Goal: Task Accomplishment & Management: Use online tool/utility

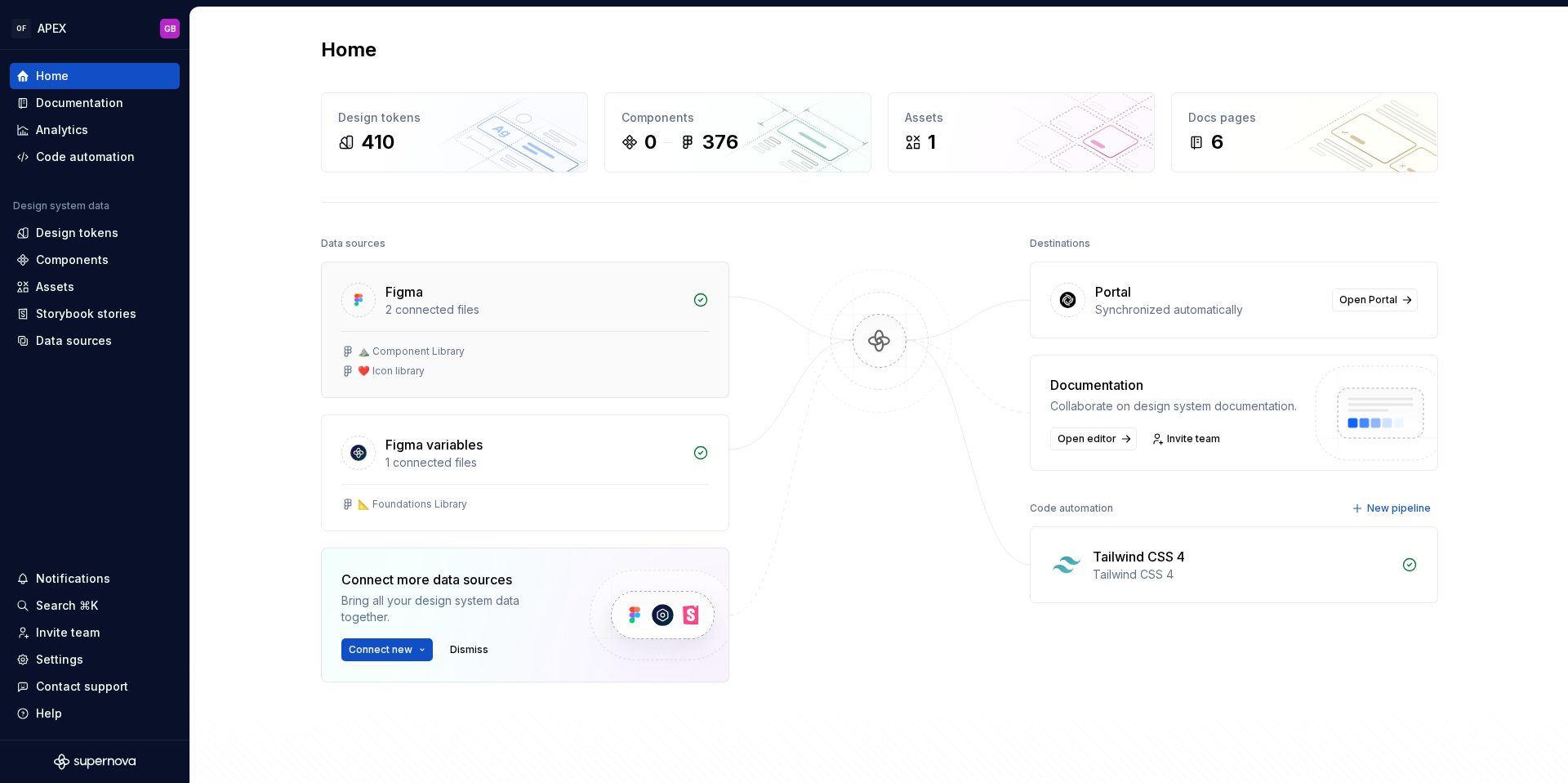
click at [441, 347] on div "⛰️ Component Library" at bounding box center [411, 351] width 107 height 13
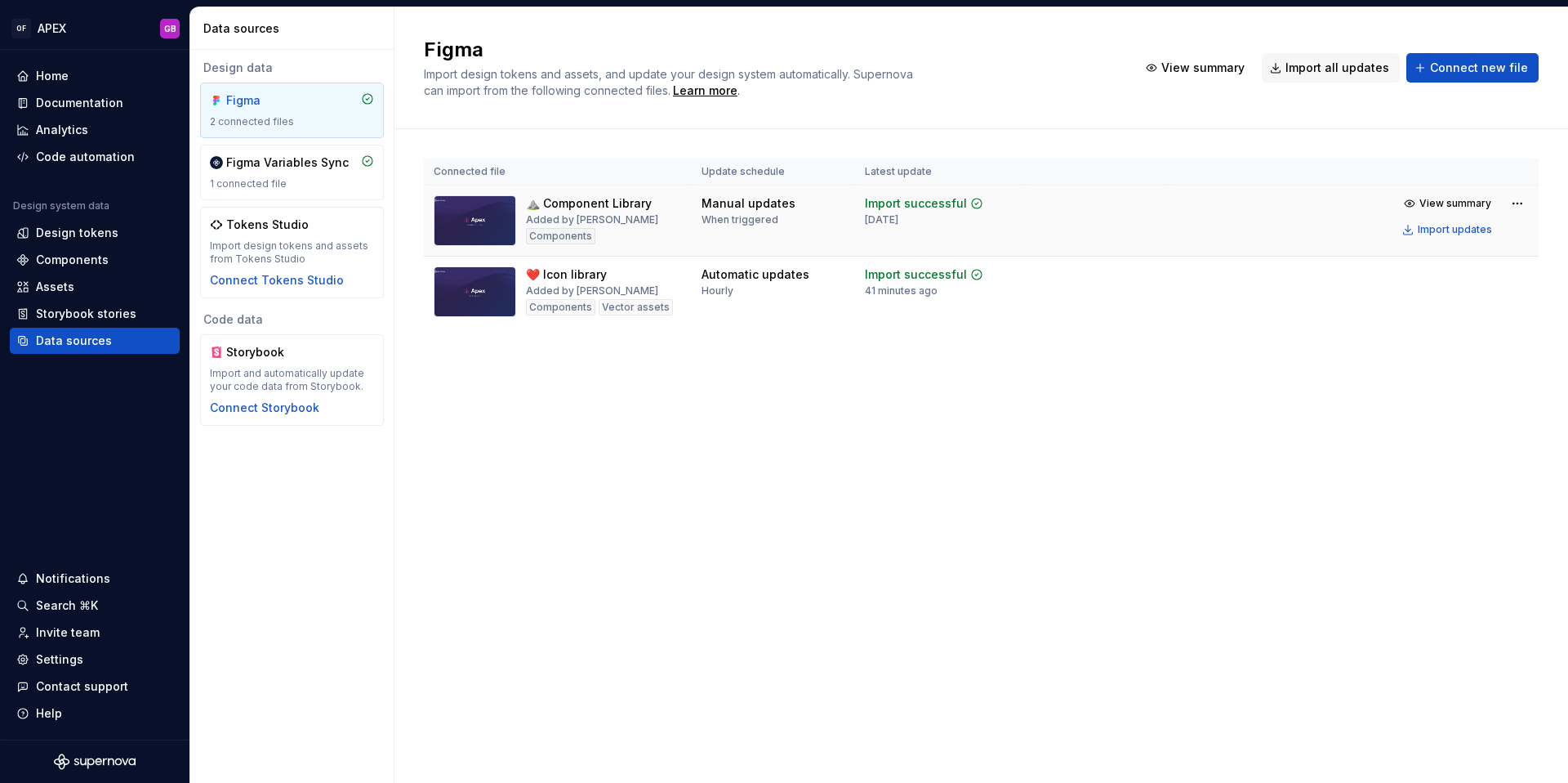
click at [582, 209] on div "⛰️ Component Library" at bounding box center [588, 203] width 125 height 16
click at [466, 225] on img at bounding box center [475, 220] width 83 height 51
click at [592, 205] on div "⛰️ Component Library" at bounding box center [588, 203] width 125 height 16
click at [57, 79] on div "Home" at bounding box center [52, 76] width 33 height 16
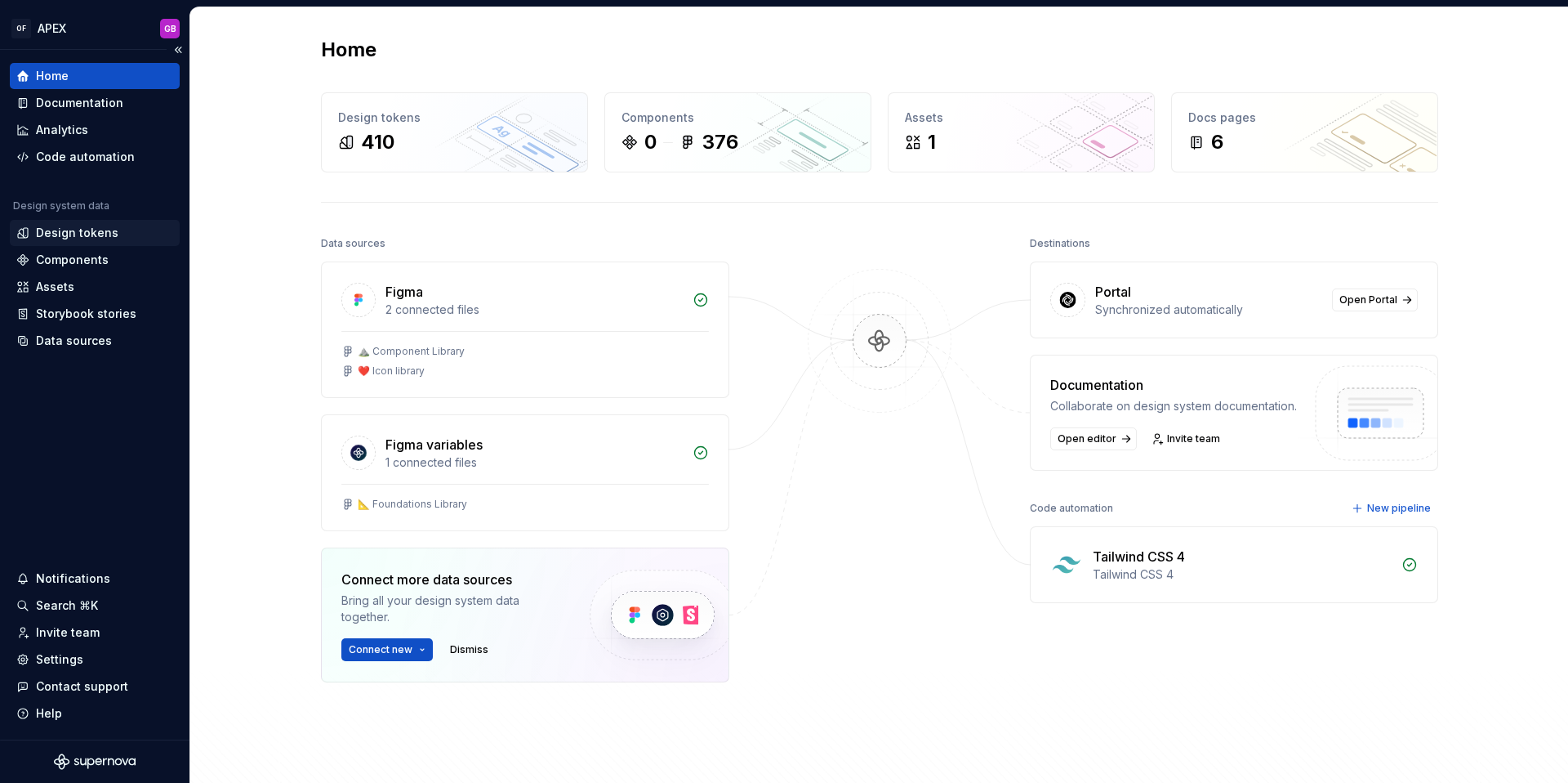
click at [75, 237] on div "Design tokens" at bounding box center [76, 233] width 83 height 16
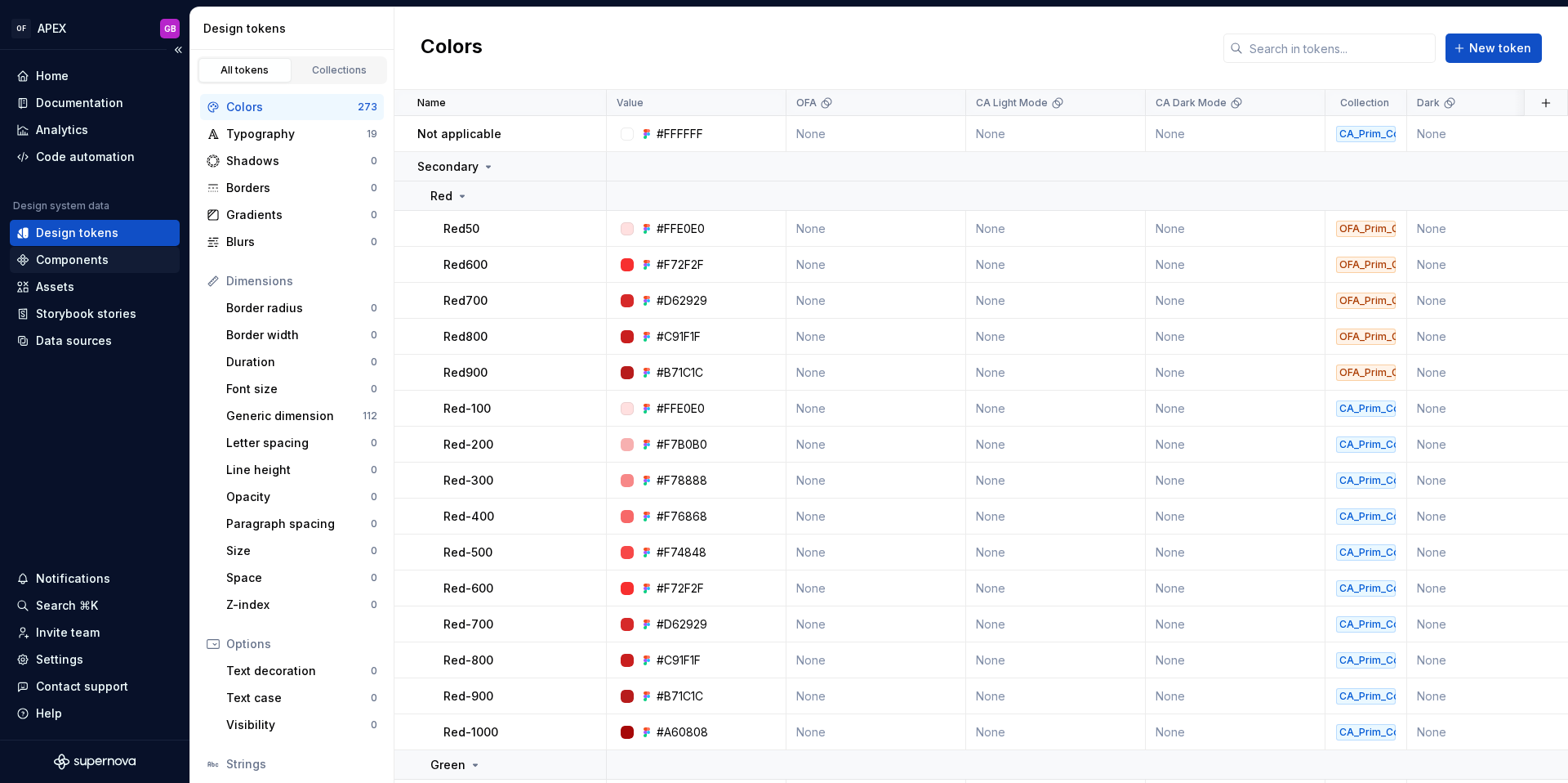
click at [75, 259] on div "Components" at bounding box center [72, 260] width 73 height 16
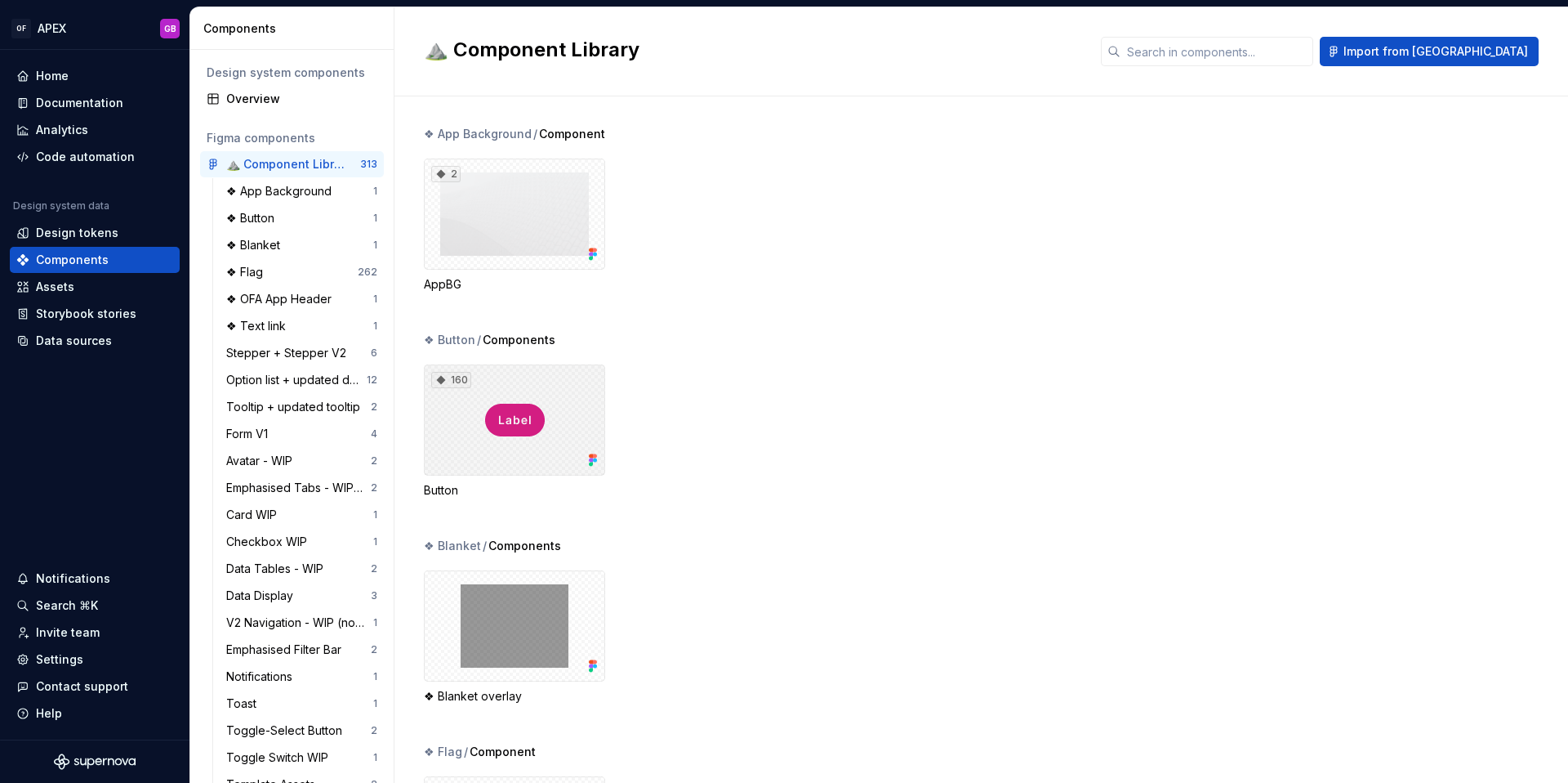
click at [519, 419] on div "160" at bounding box center [515, 420] width 181 height 111
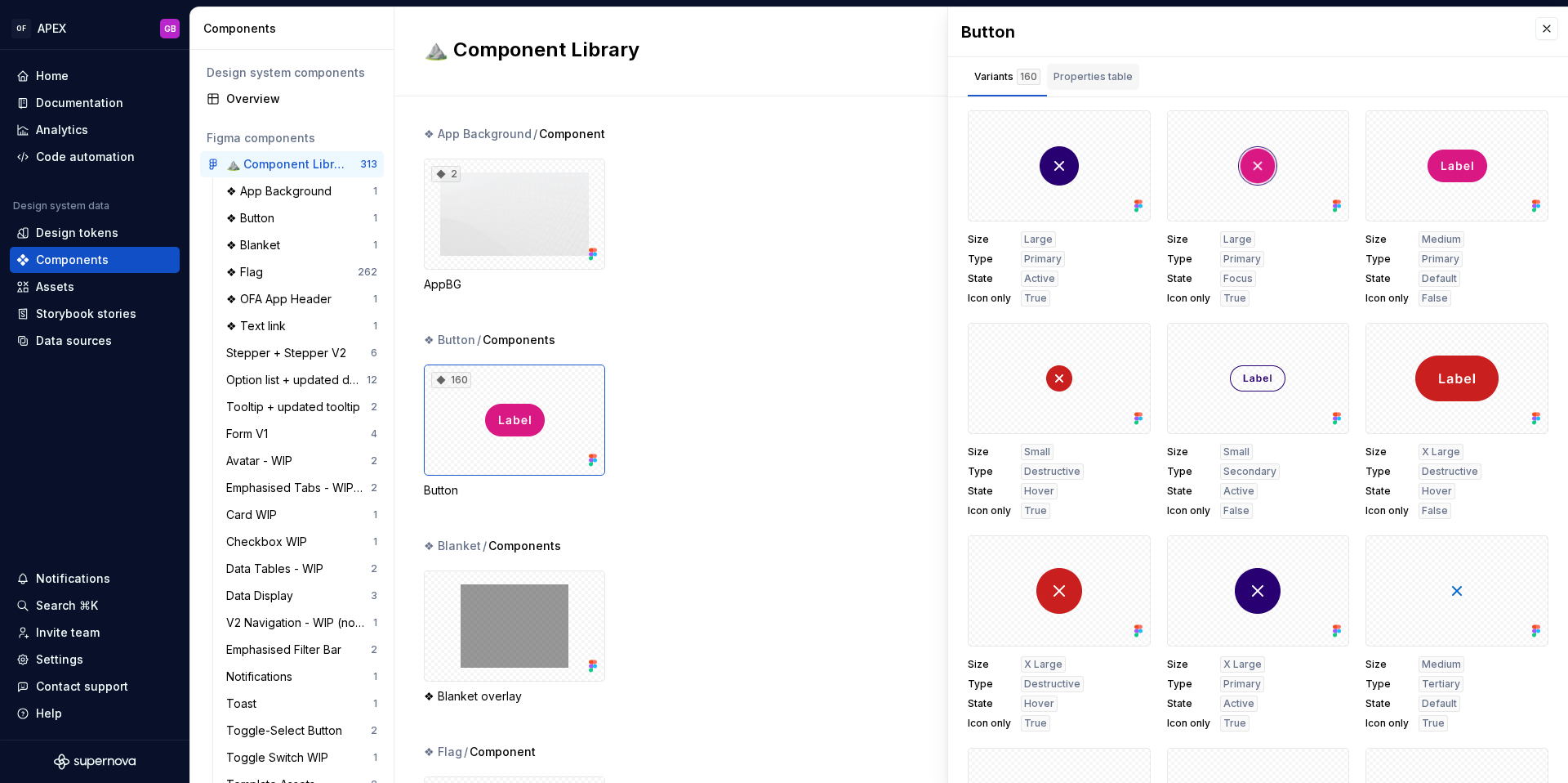
click at [1097, 80] on div "Properties table" at bounding box center [1093, 77] width 79 height 16
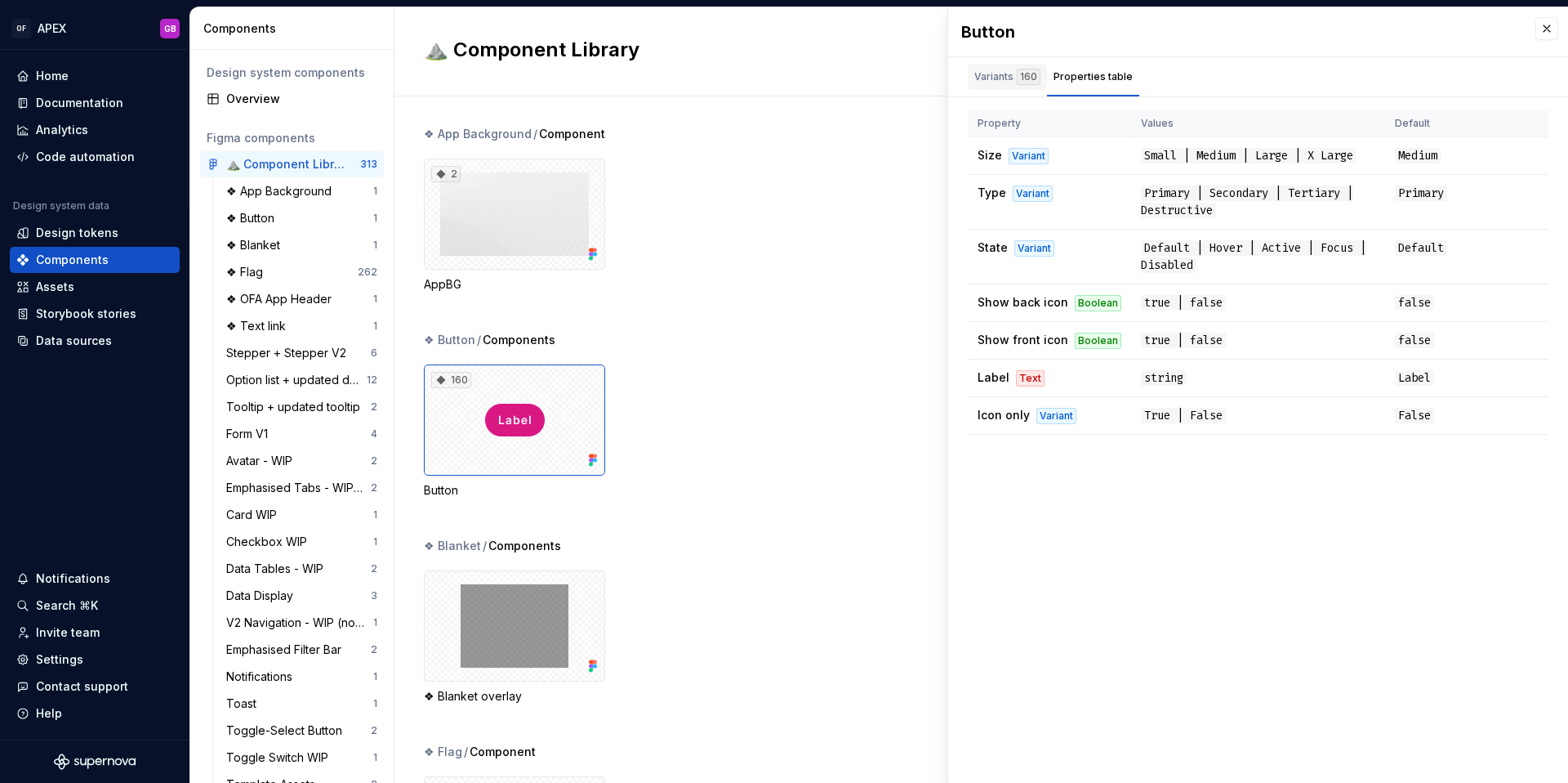
click at [995, 78] on div "Variants 160" at bounding box center [1008, 77] width 66 height 16
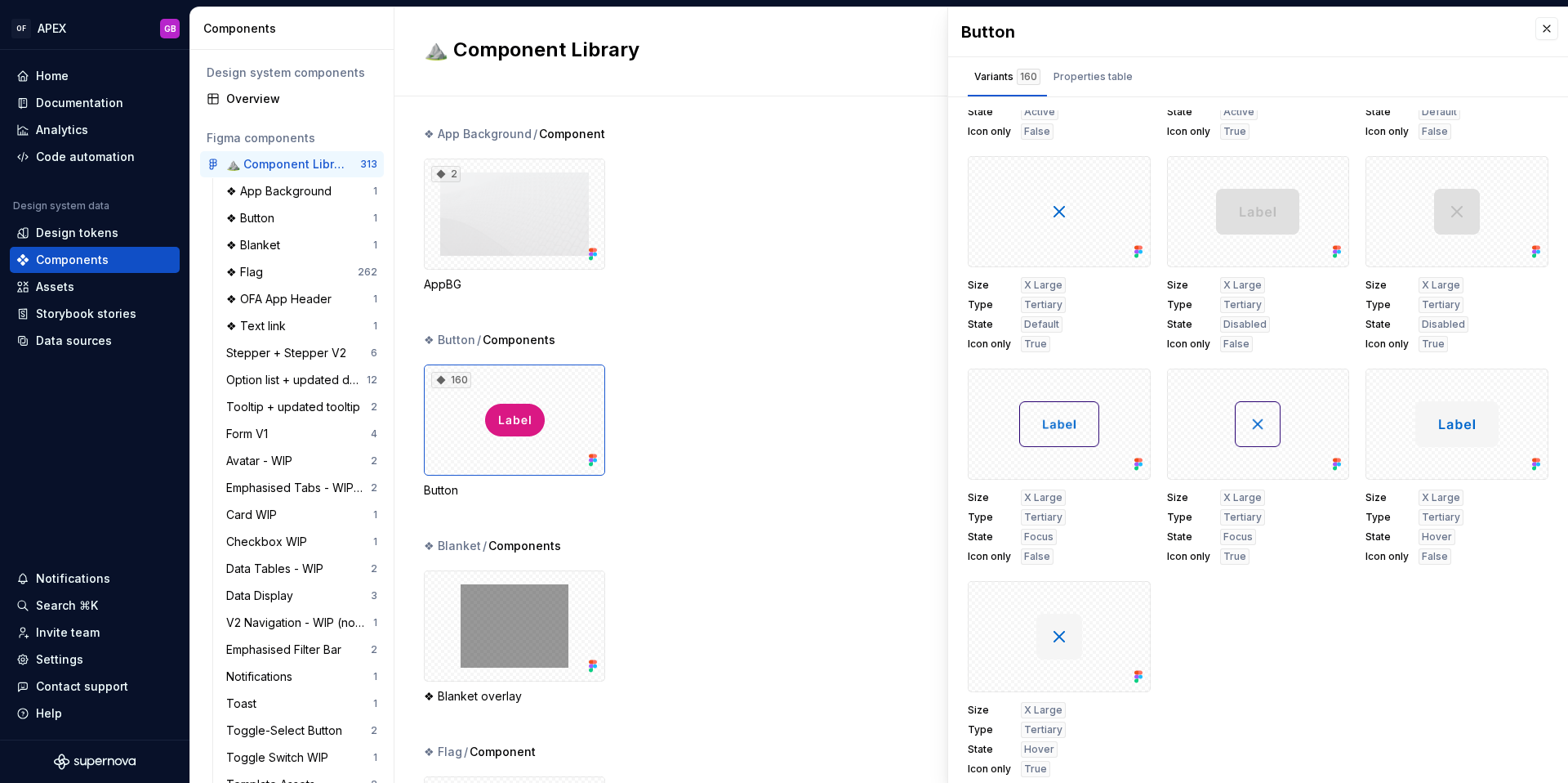
scroll to position [7, 0]
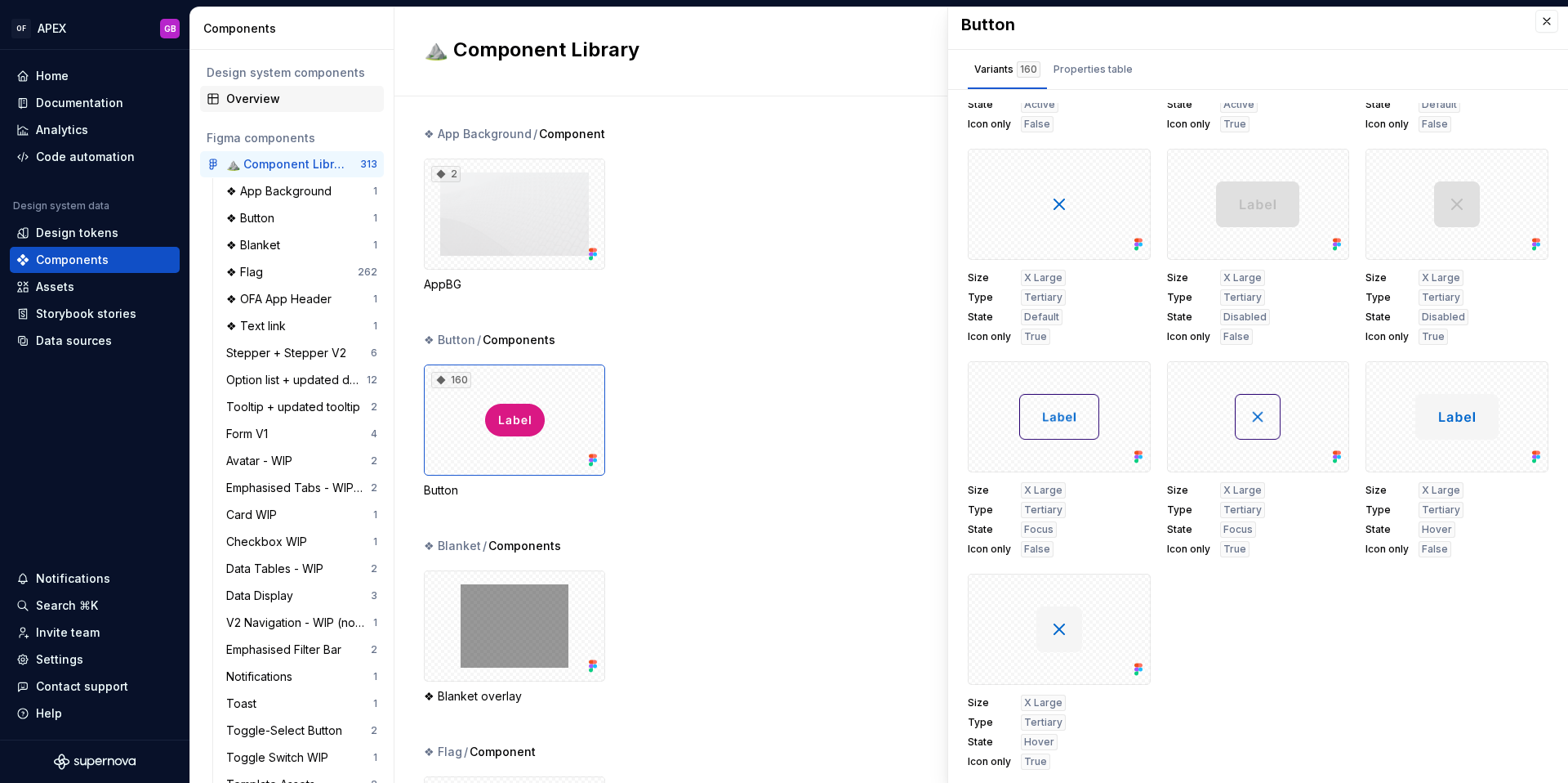
click at [247, 96] on div "Overview" at bounding box center [302, 99] width 151 height 16
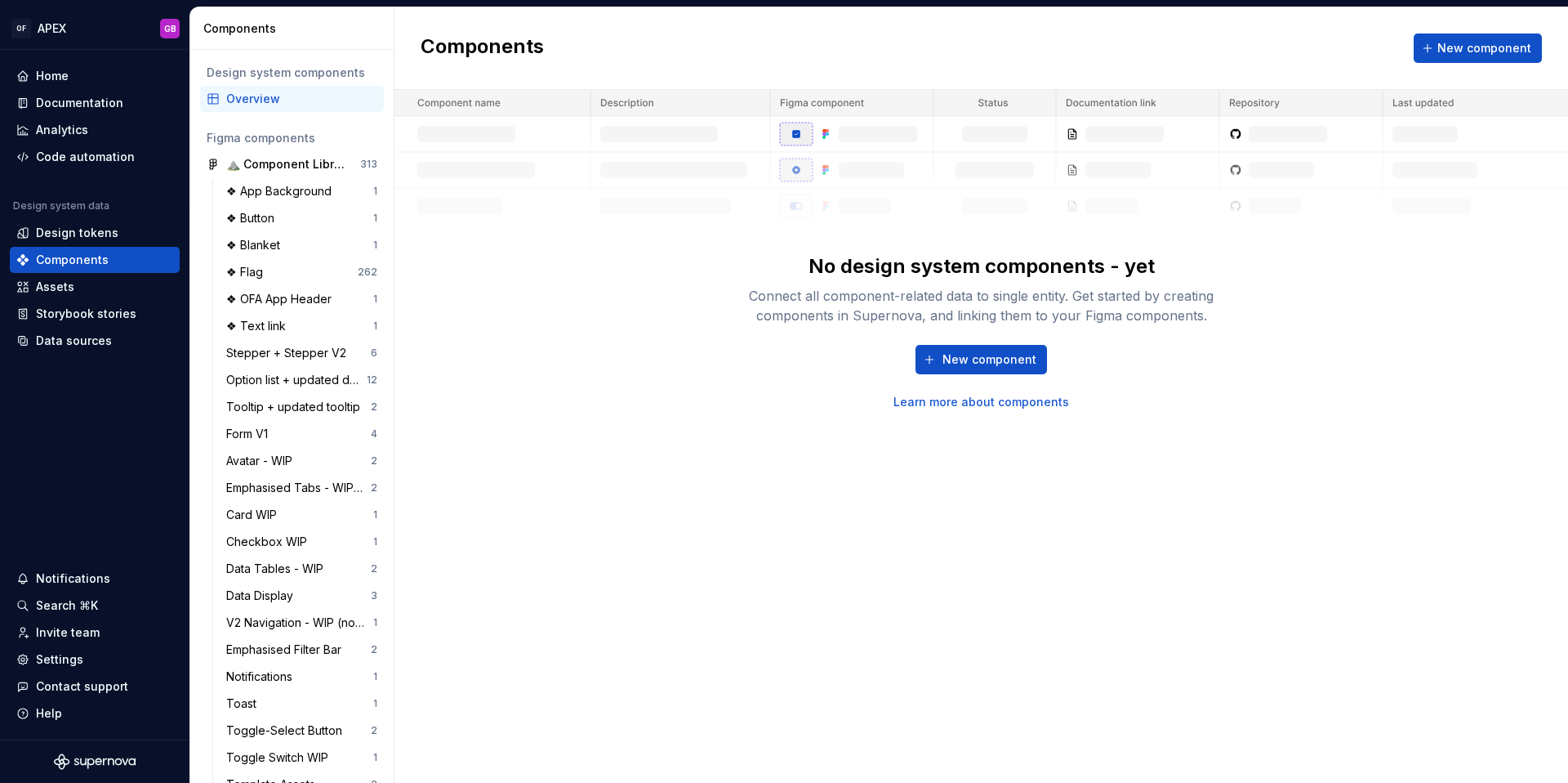
click at [943, 403] on link "Learn more about components" at bounding box center [981, 402] width 175 height 16
click at [259, 214] on div "❖ Button" at bounding box center [253, 218] width 55 height 16
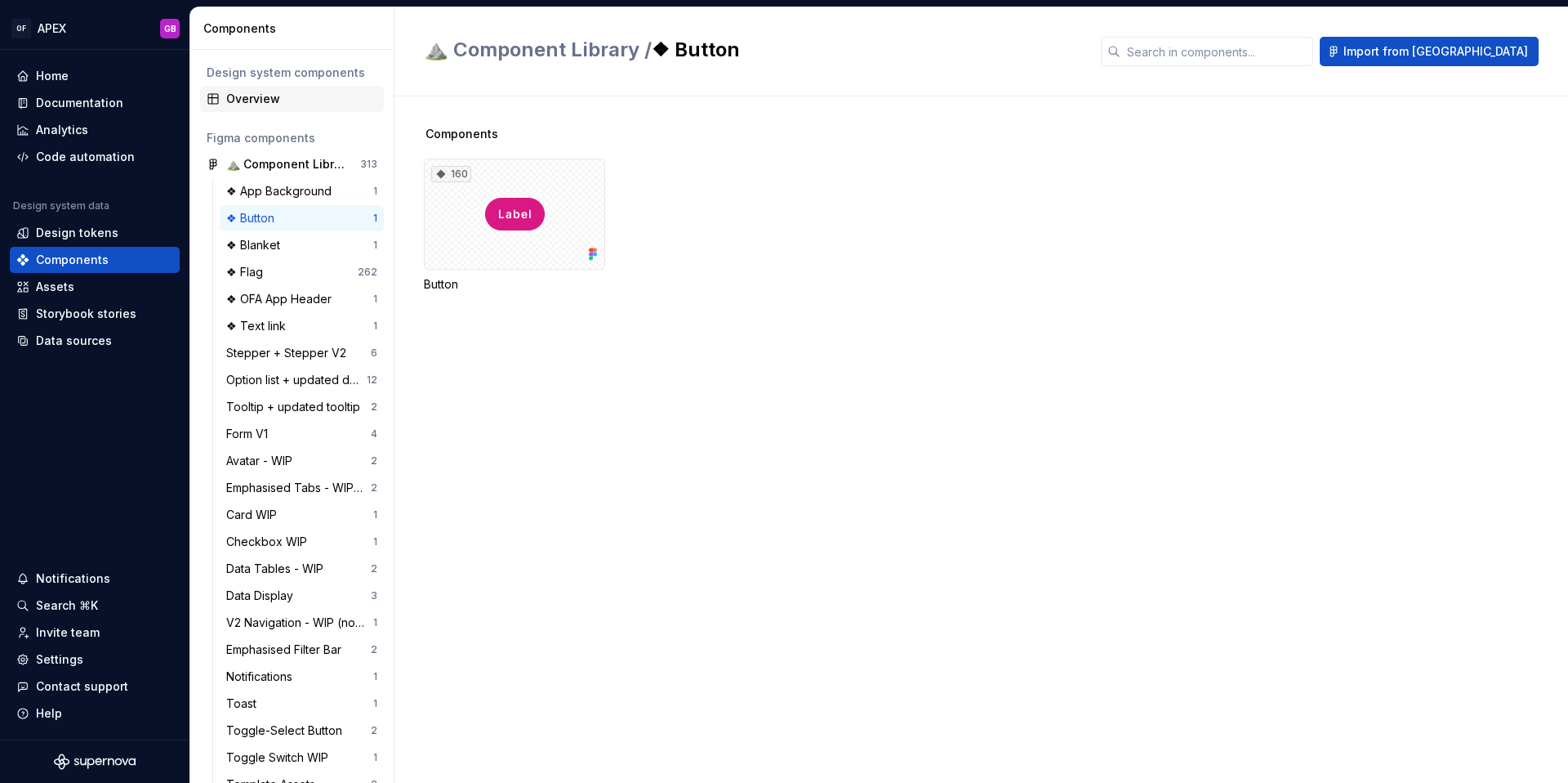
click at [245, 100] on div "Overview" at bounding box center [302, 99] width 151 height 16
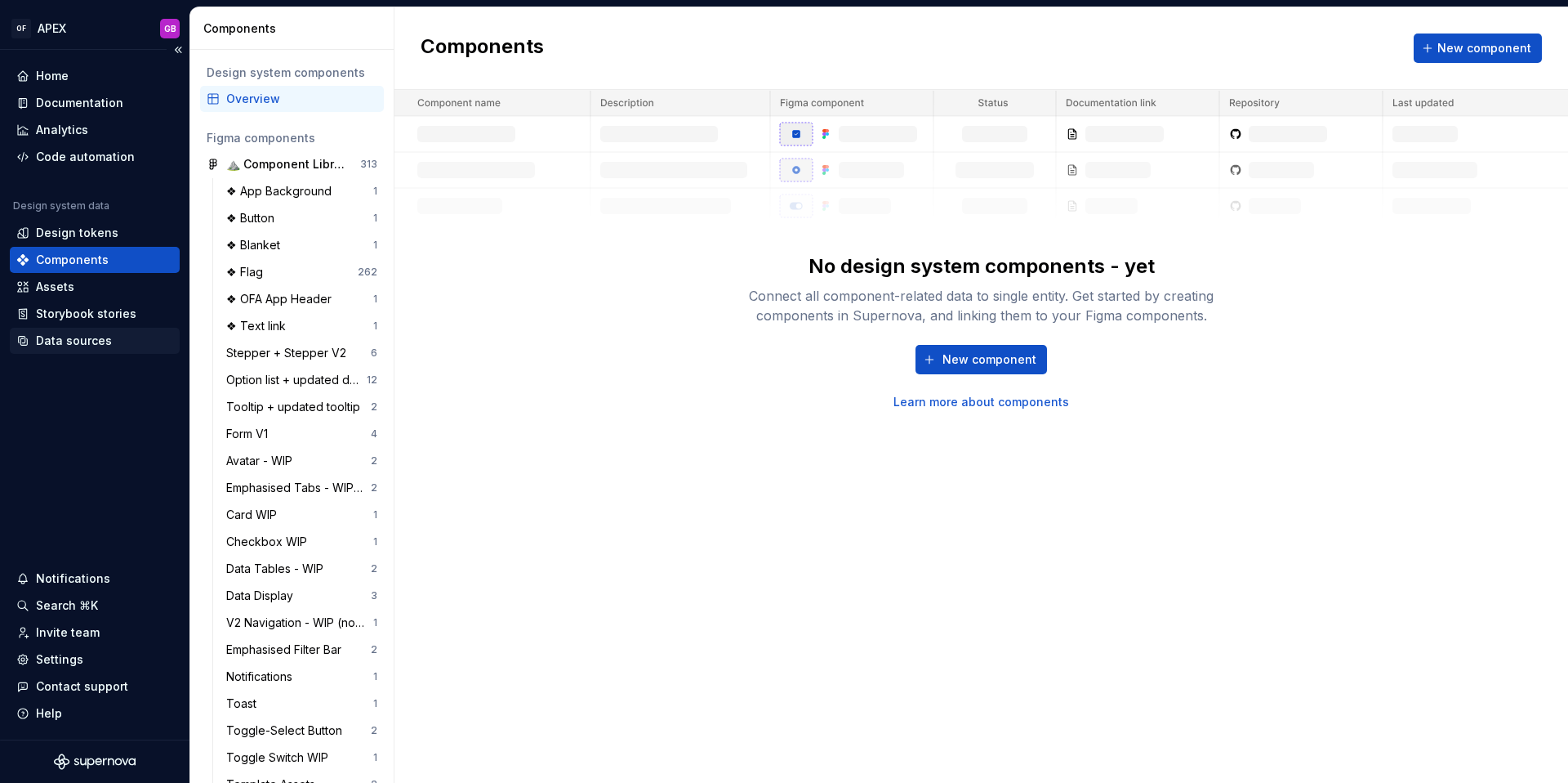
click at [53, 338] on div "Data sources" at bounding box center [73, 341] width 76 height 16
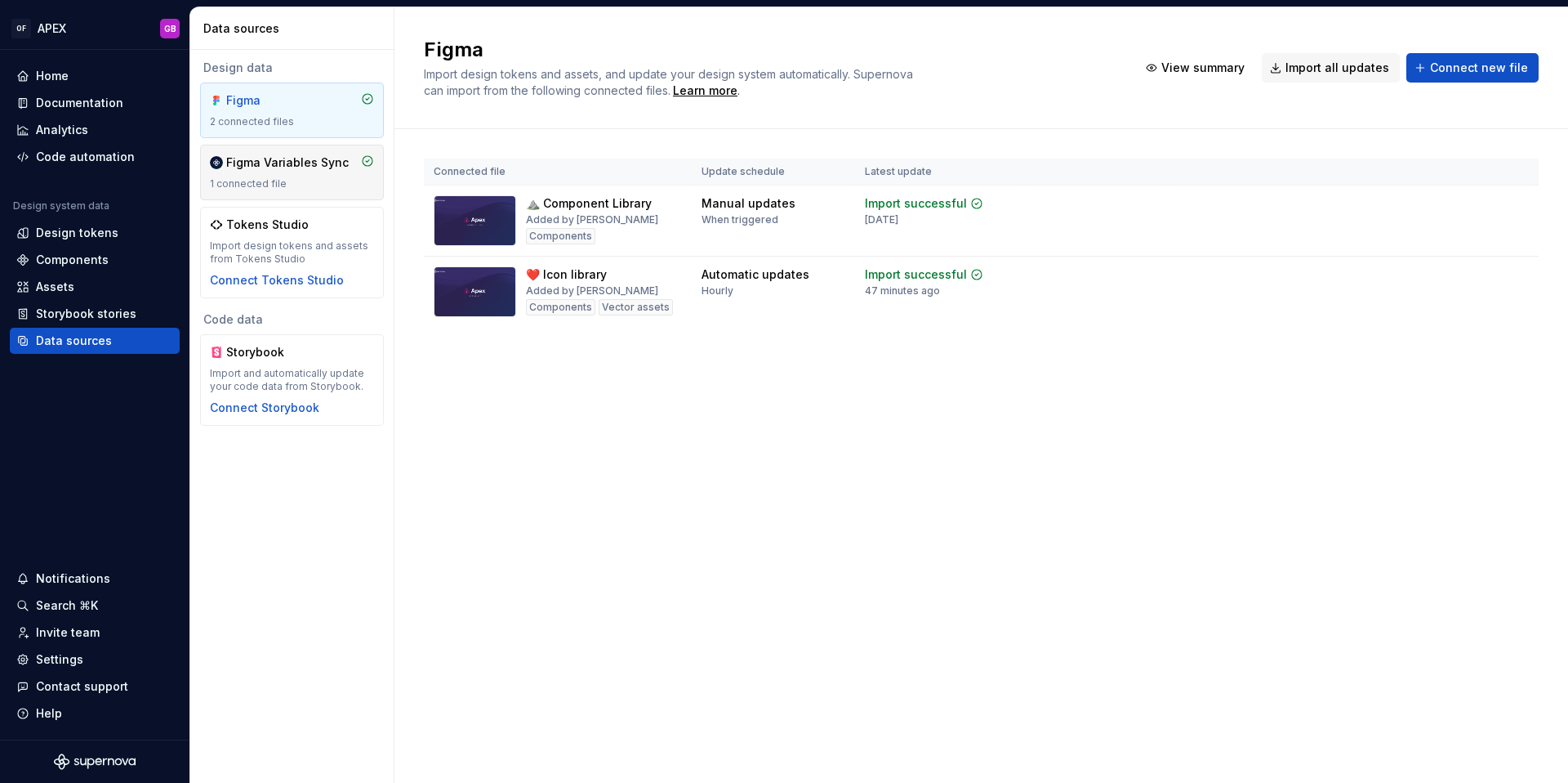
click at [284, 172] on div "Figma Variables Sync 1 connected file" at bounding box center [292, 173] width 165 height 36
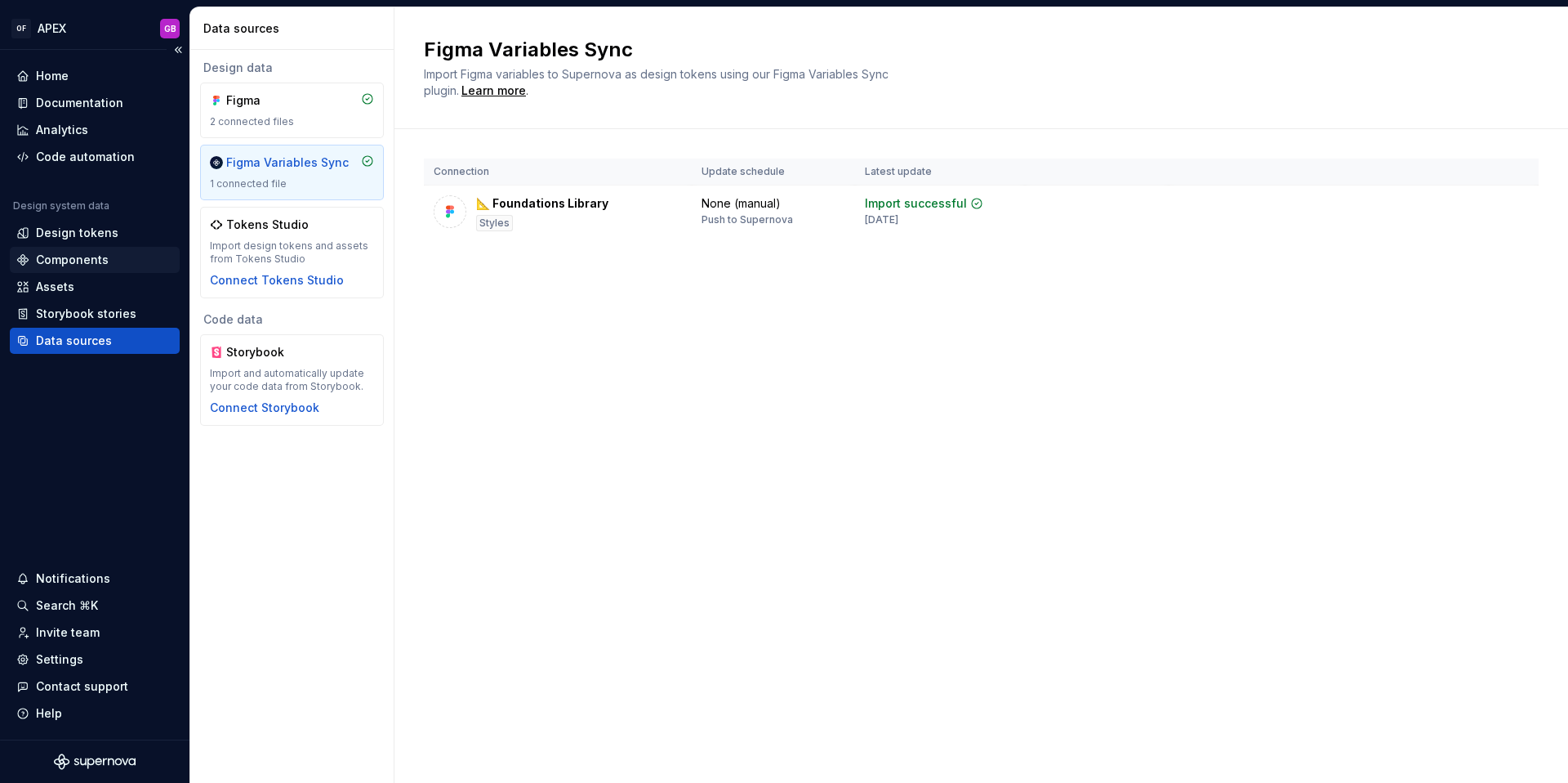
click at [75, 264] on div "Components" at bounding box center [72, 260] width 73 height 16
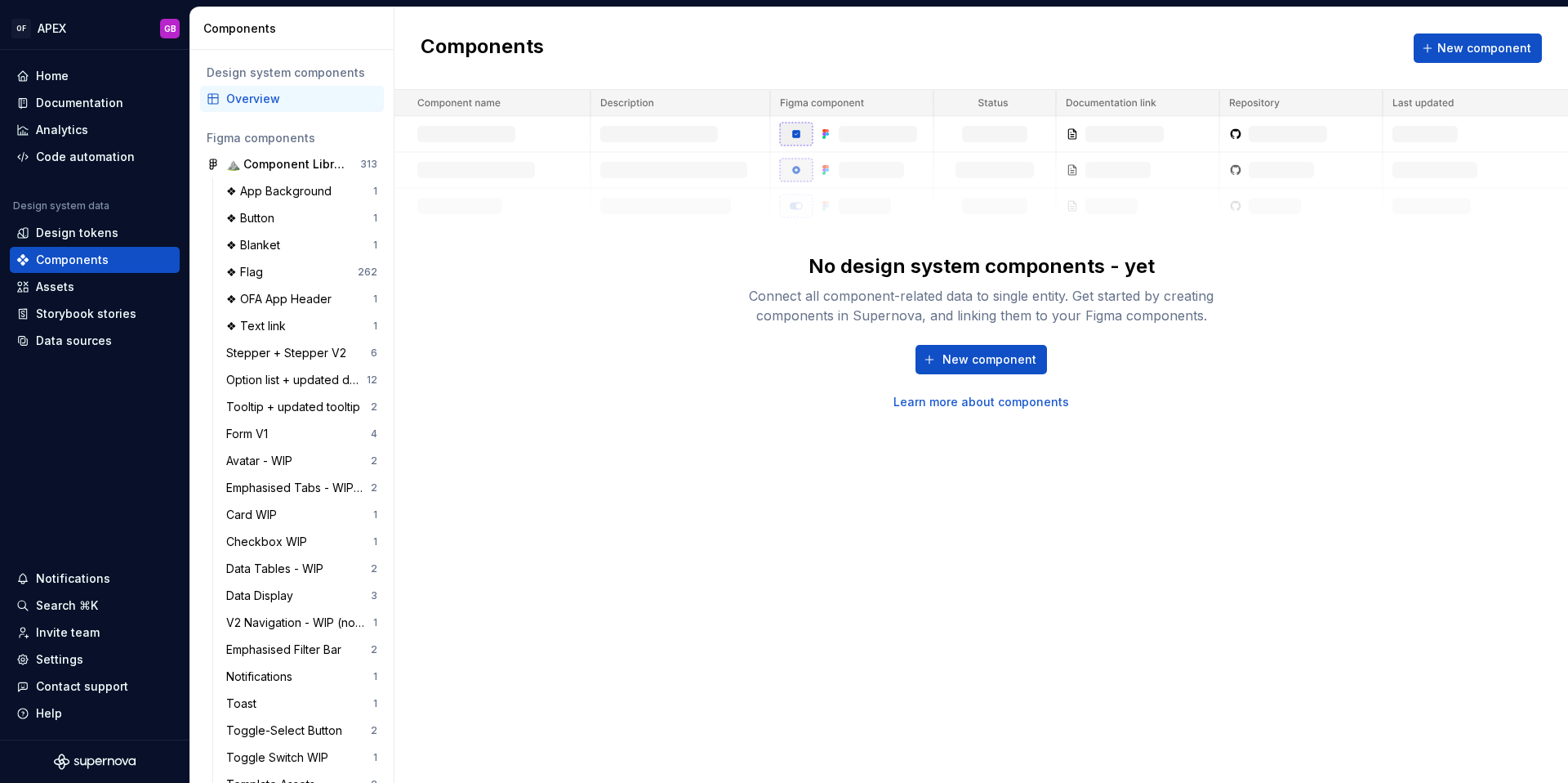
click at [275, 70] on div "Design system components" at bounding box center [292, 73] width 171 height 16
click at [261, 137] on div "Figma components" at bounding box center [292, 138] width 171 height 16
click at [259, 102] on div "Overview" at bounding box center [302, 99] width 151 height 16
click at [80, 159] on div "Code automation" at bounding box center [84, 157] width 99 height 16
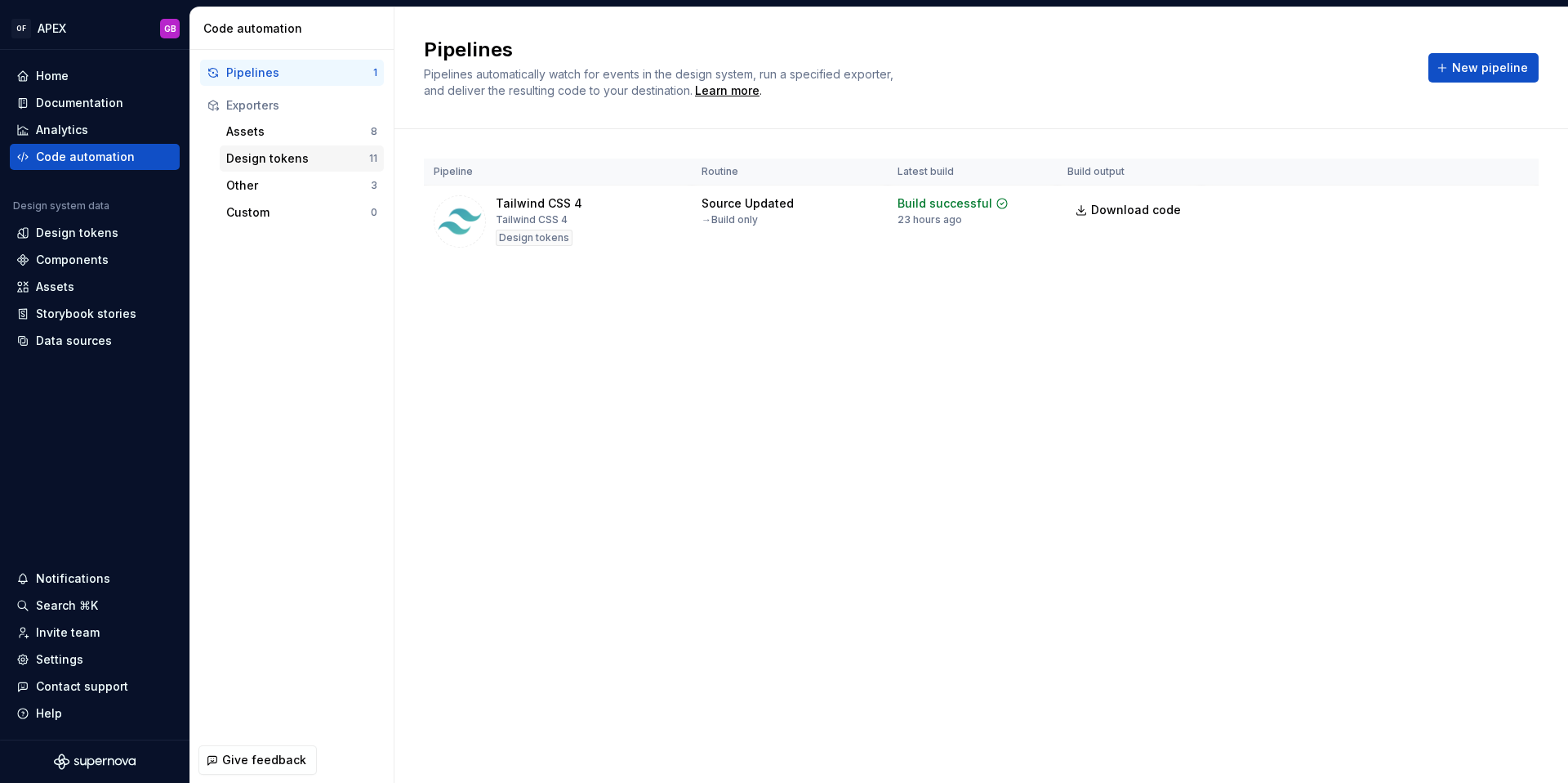
click at [250, 157] on div "Design tokens" at bounding box center [297, 158] width 143 height 16
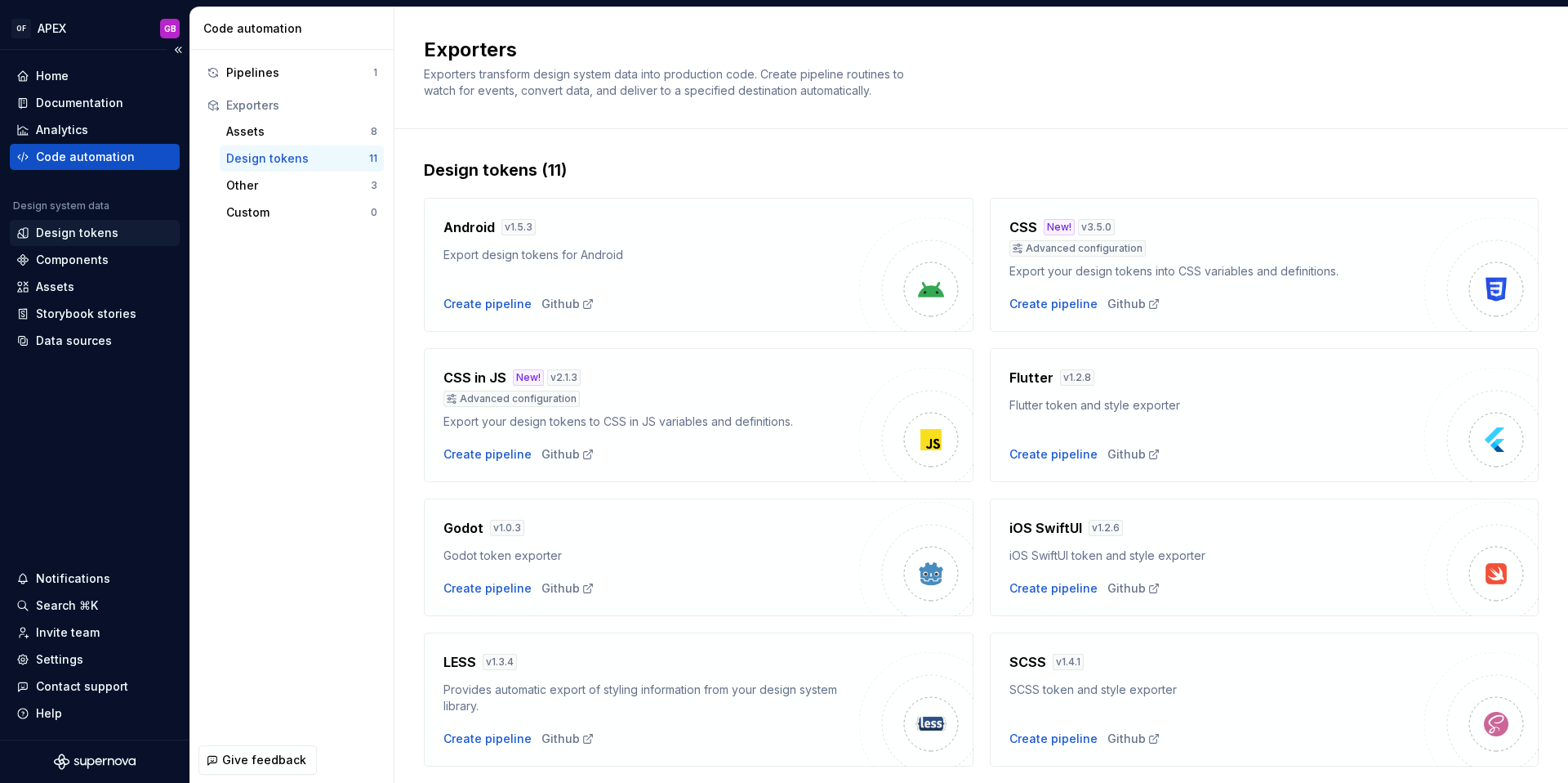
click at [76, 232] on div "Design tokens" at bounding box center [76, 233] width 83 height 16
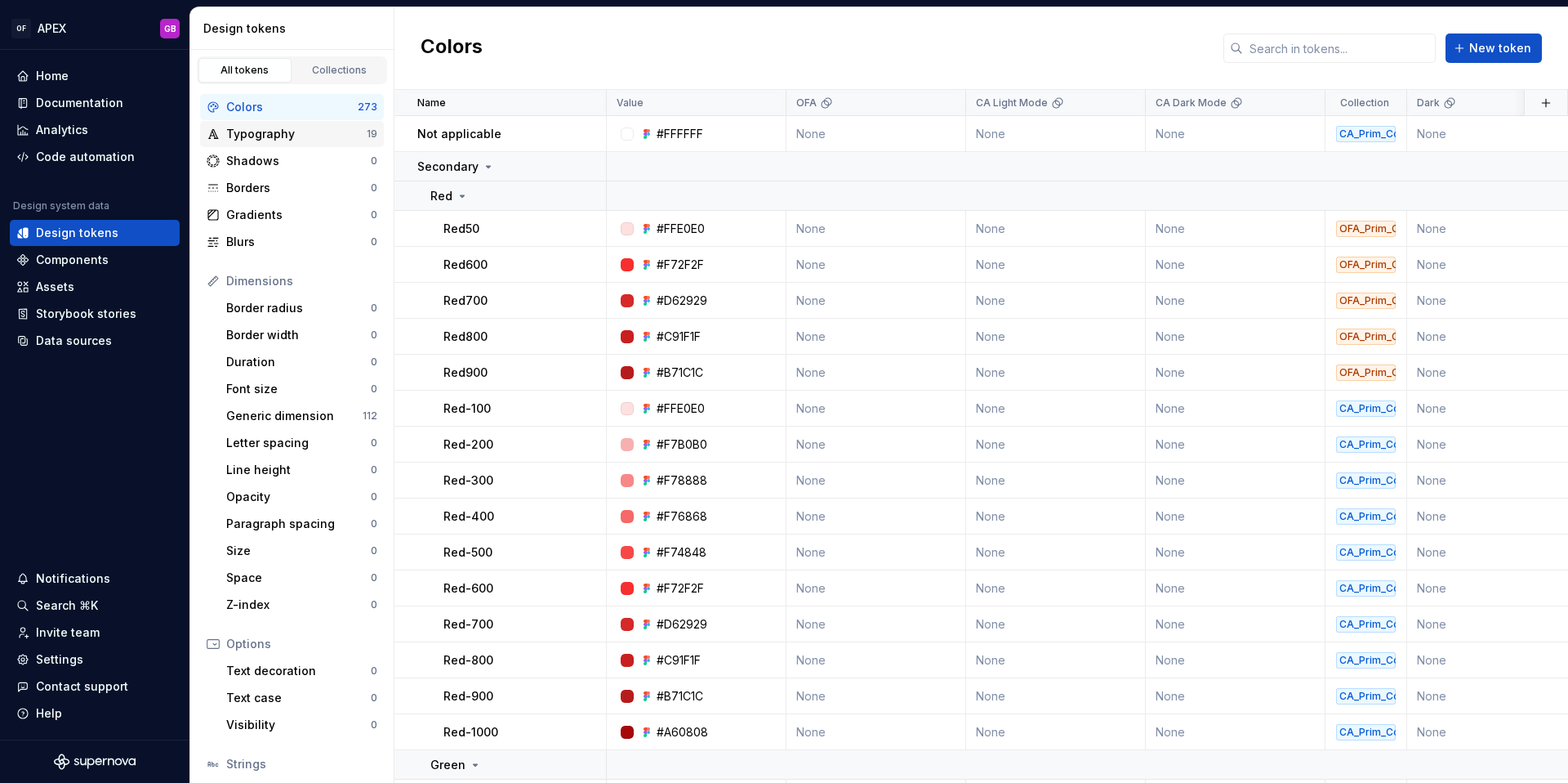
click at [263, 137] on div "Typography" at bounding box center [296, 133] width 141 height 16
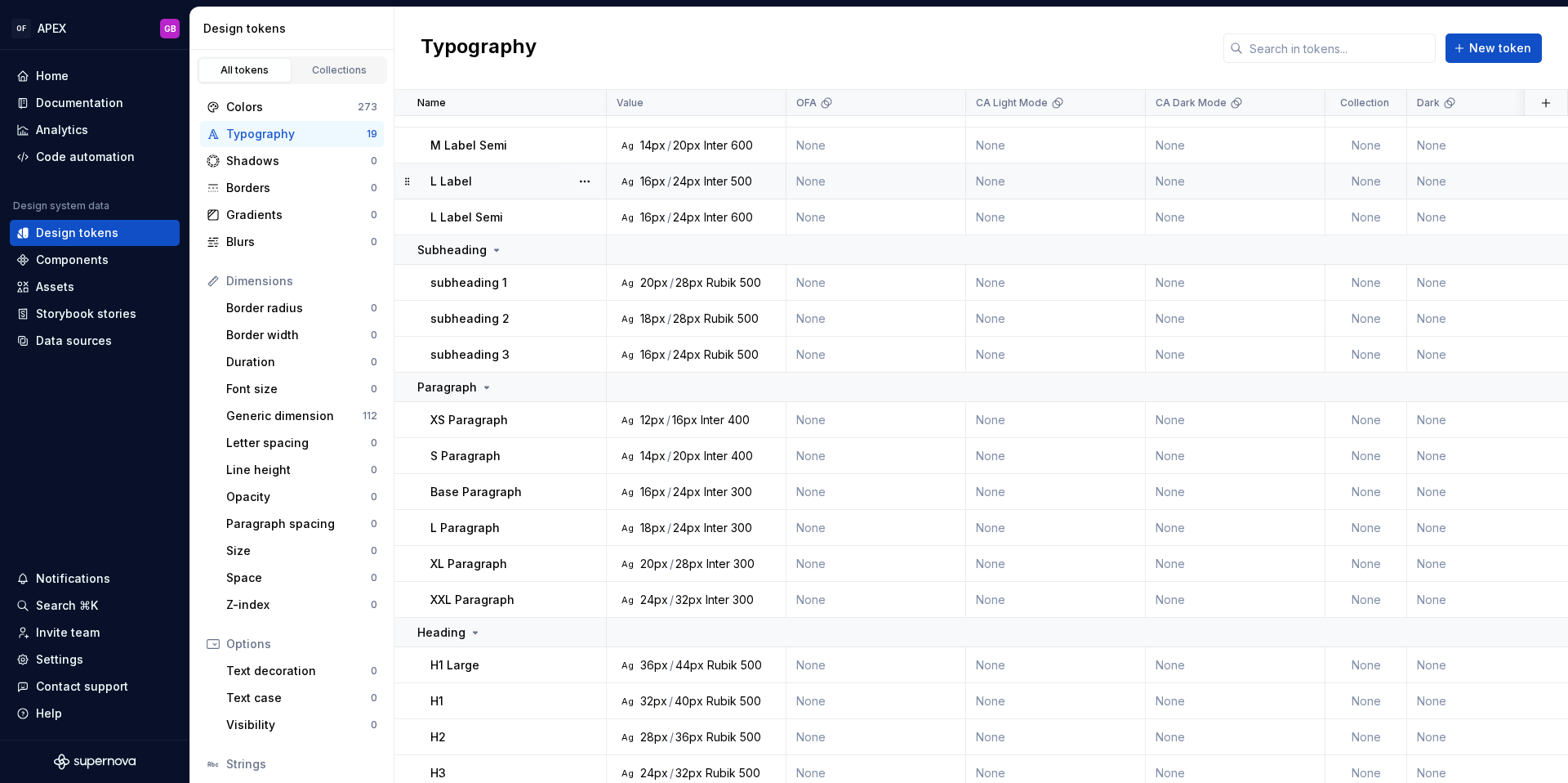
scroll to position [134, 0]
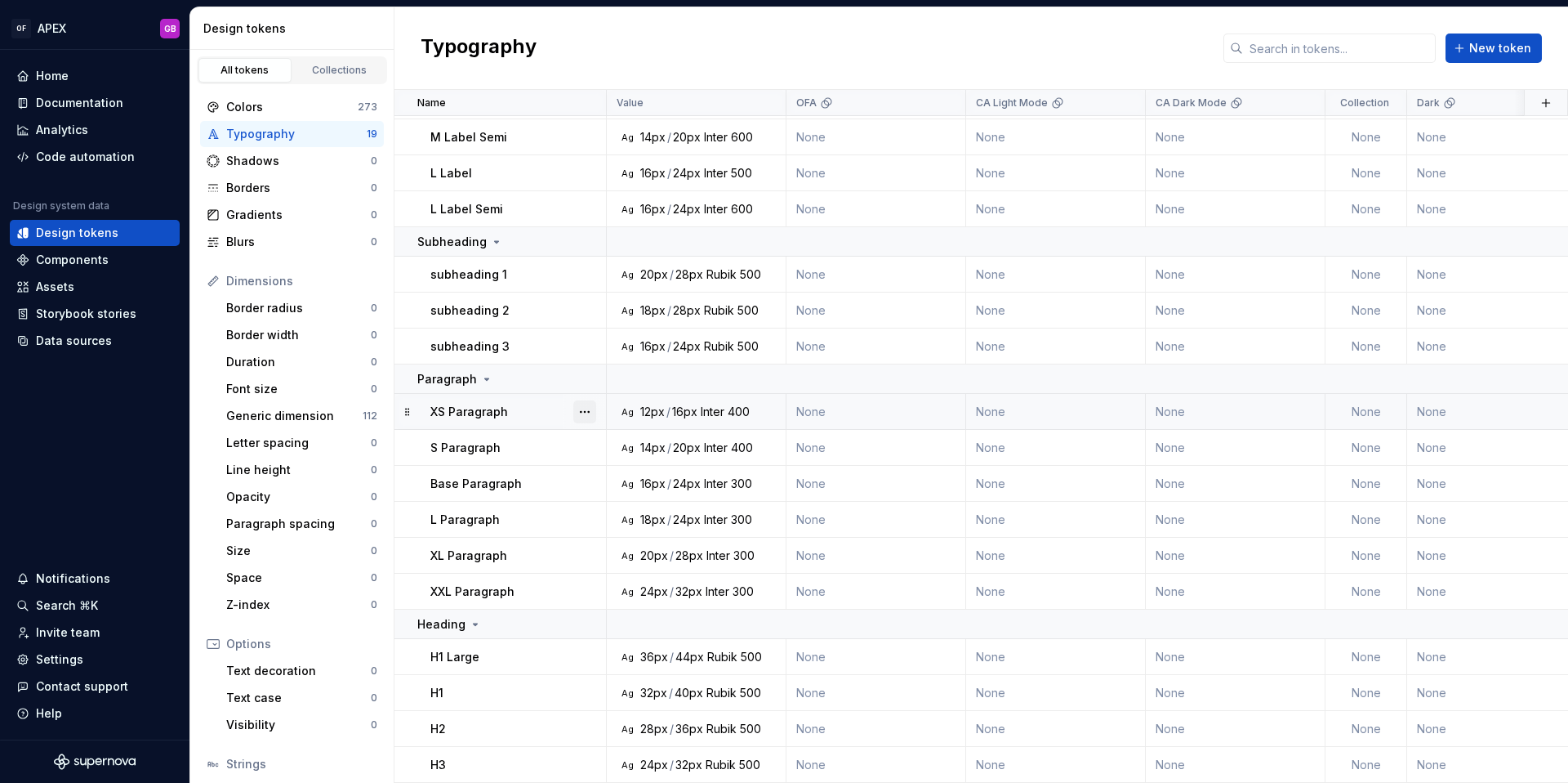
click at [580, 410] on button "button" at bounding box center [585, 412] width 23 height 23
click at [636, 444] on div "Open detail" at bounding box center [656, 443] width 106 height 16
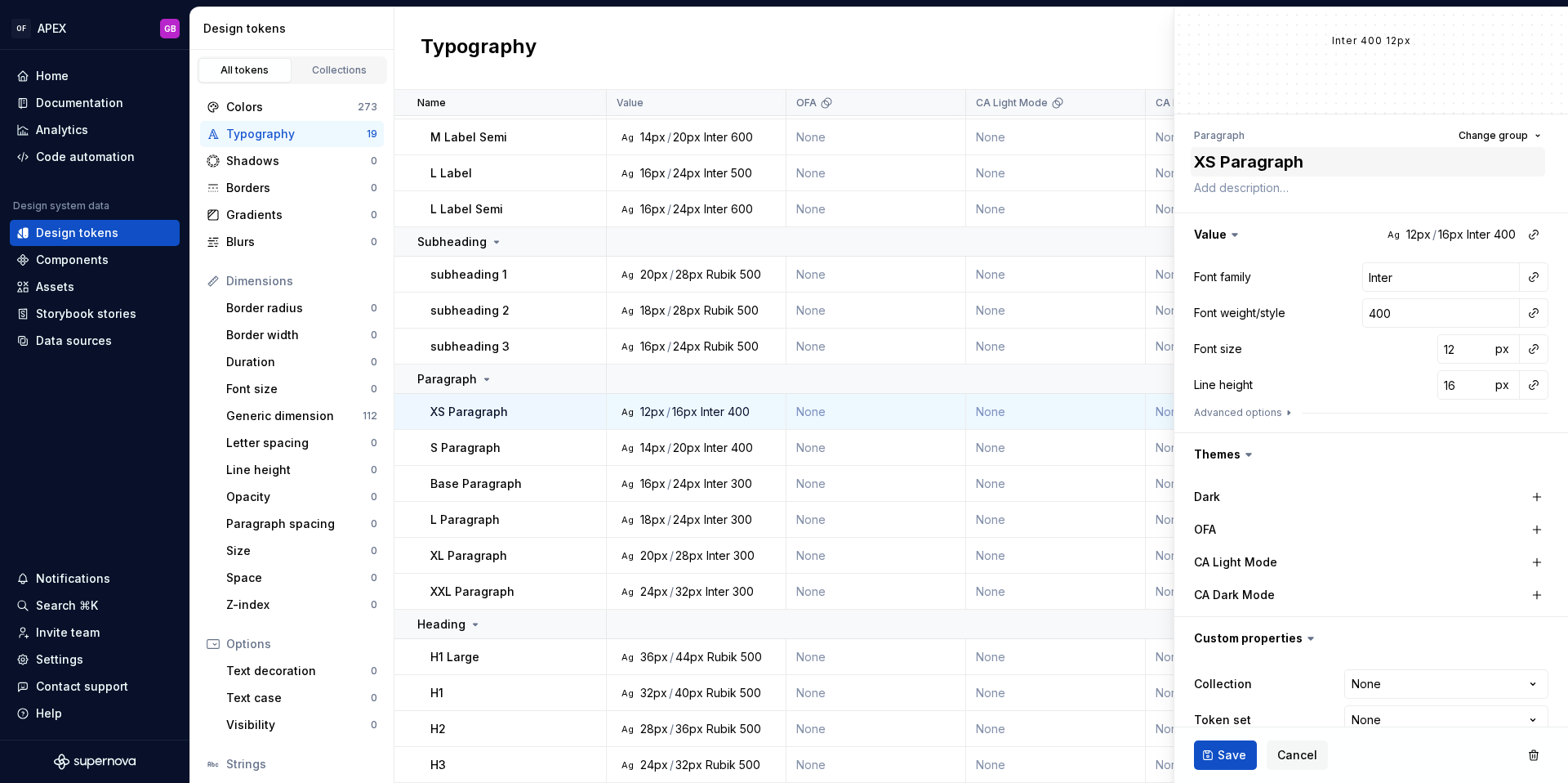
scroll to position [69, 0]
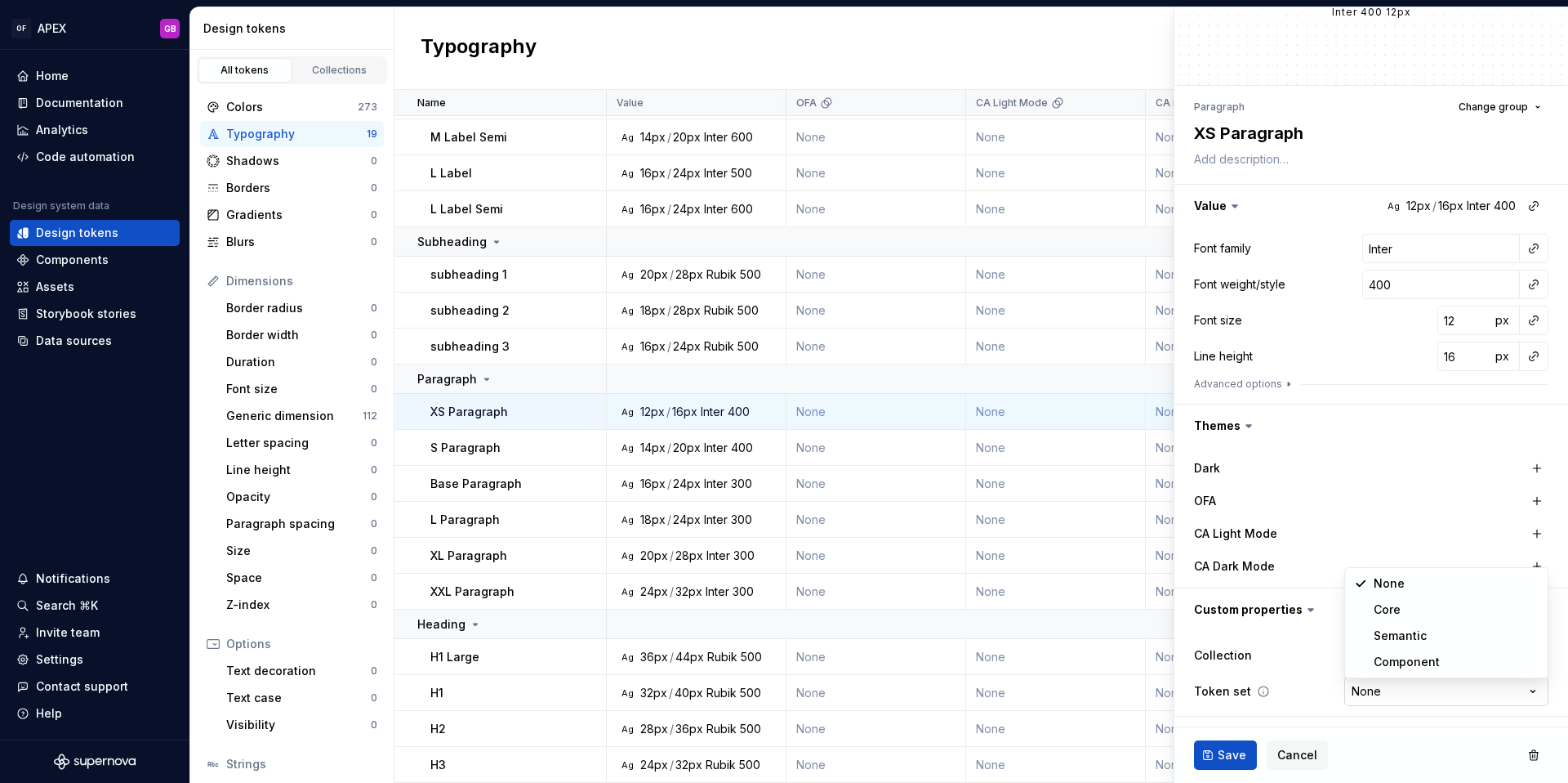
click at [1372, 695] on html "OF APEX GB Home Documentation Analytics Code automation Design system data Desi…" at bounding box center [784, 392] width 1568 height 783
click at [1320, 697] on html "OF APEX GB Home Documentation Analytics Code automation Design system data Desi…" at bounding box center [784, 392] width 1568 height 783
click at [1302, 747] on span "Cancel" at bounding box center [1297, 755] width 40 height 16
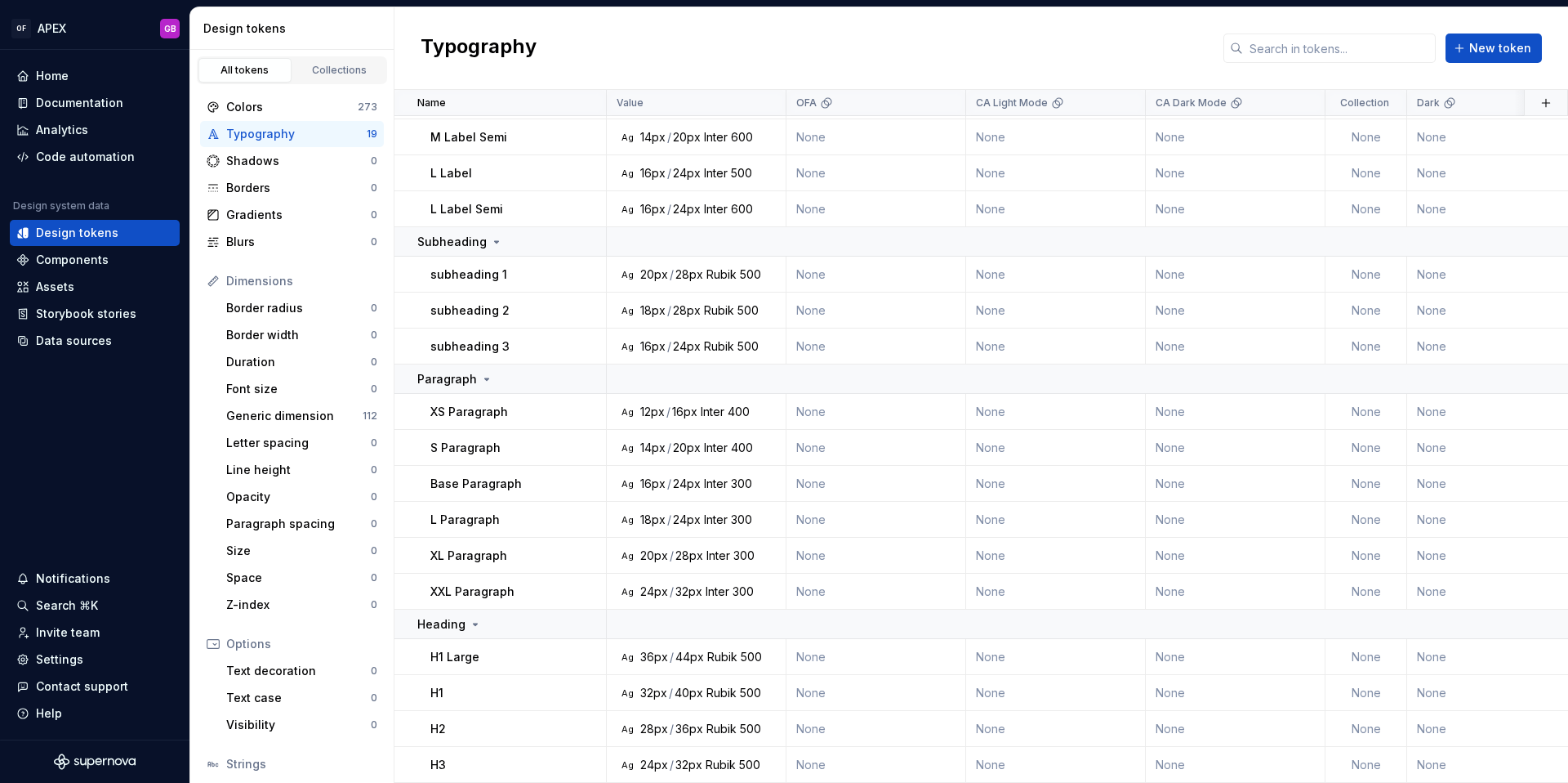
scroll to position [134, 0]
click at [76, 238] on div "Design tokens" at bounding box center [76, 233] width 83 height 16
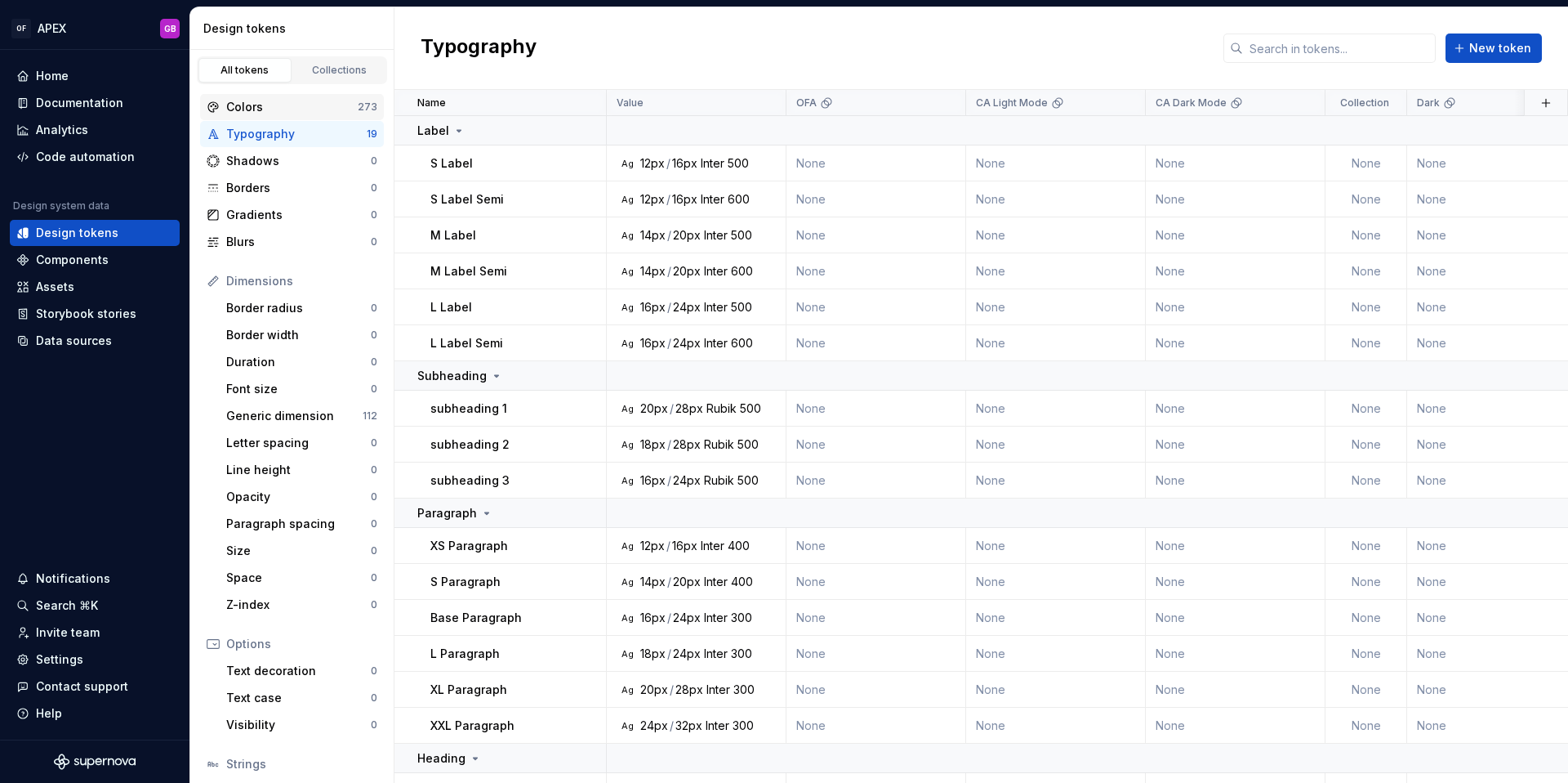
click at [242, 104] on div "Colors" at bounding box center [292, 107] width 132 height 16
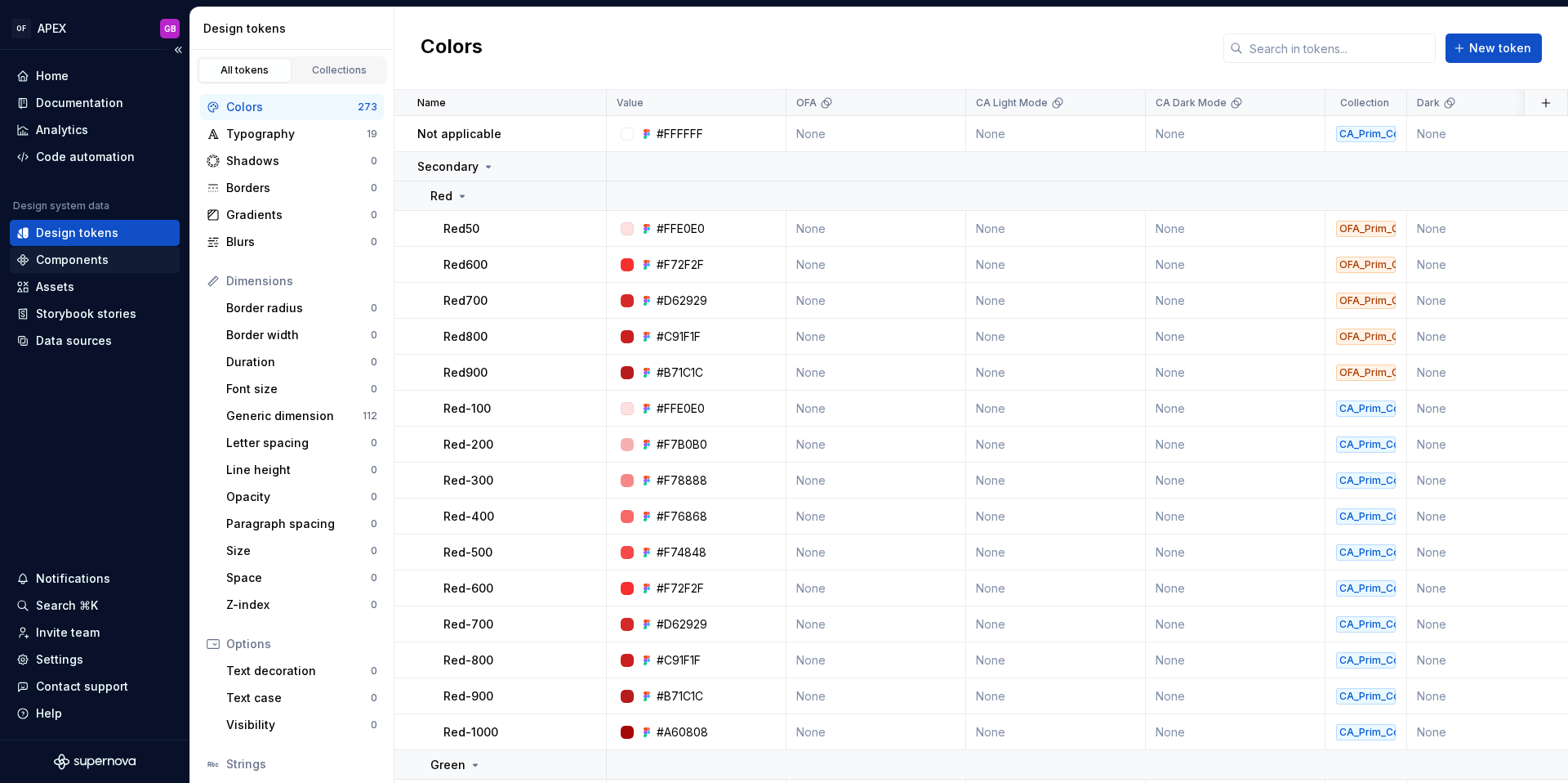
click at [86, 259] on div "Components" at bounding box center [72, 260] width 73 height 16
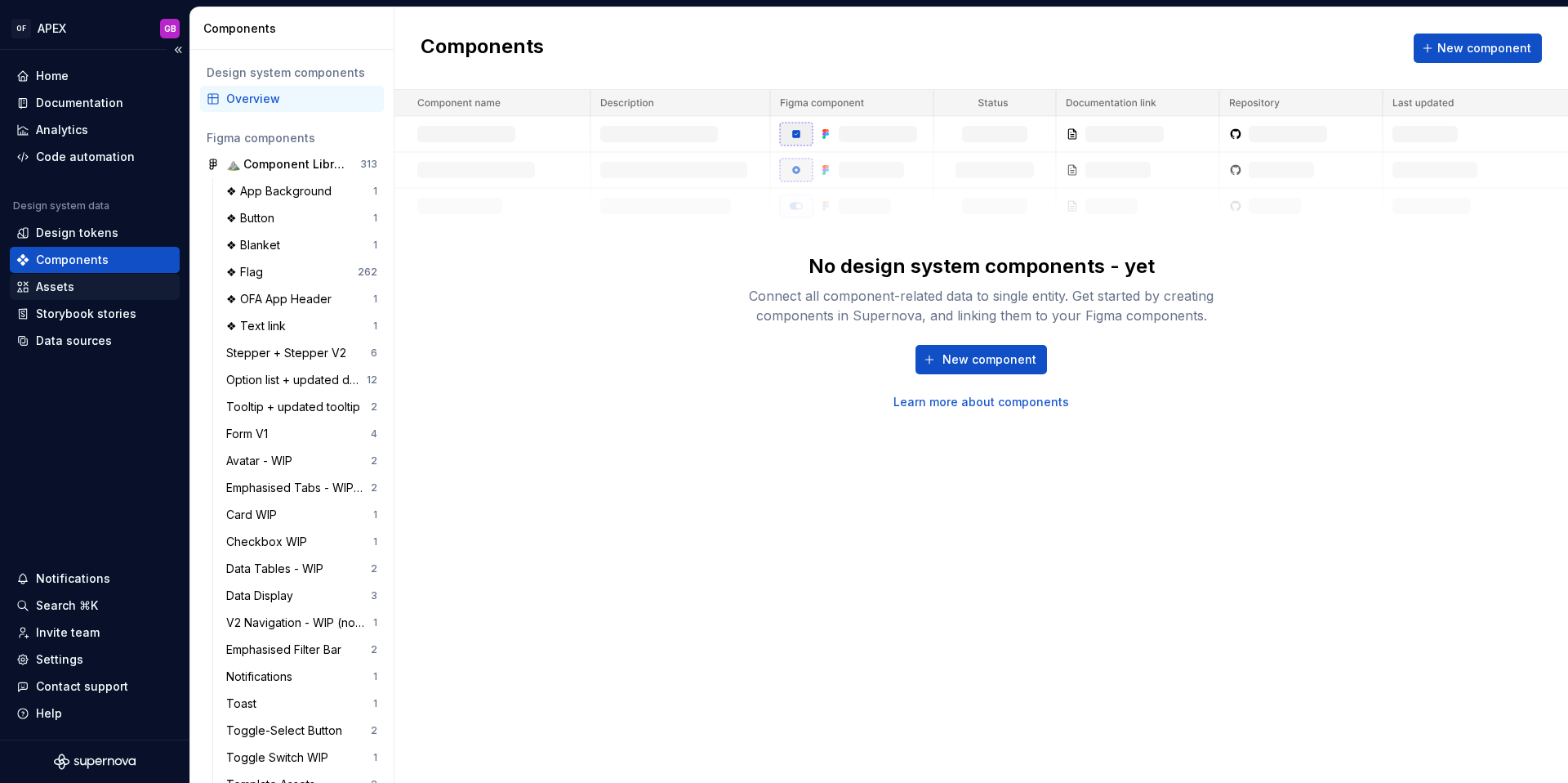
click at [59, 287] on div "Assets" at bounding box center [54, 287] width 38 height 16
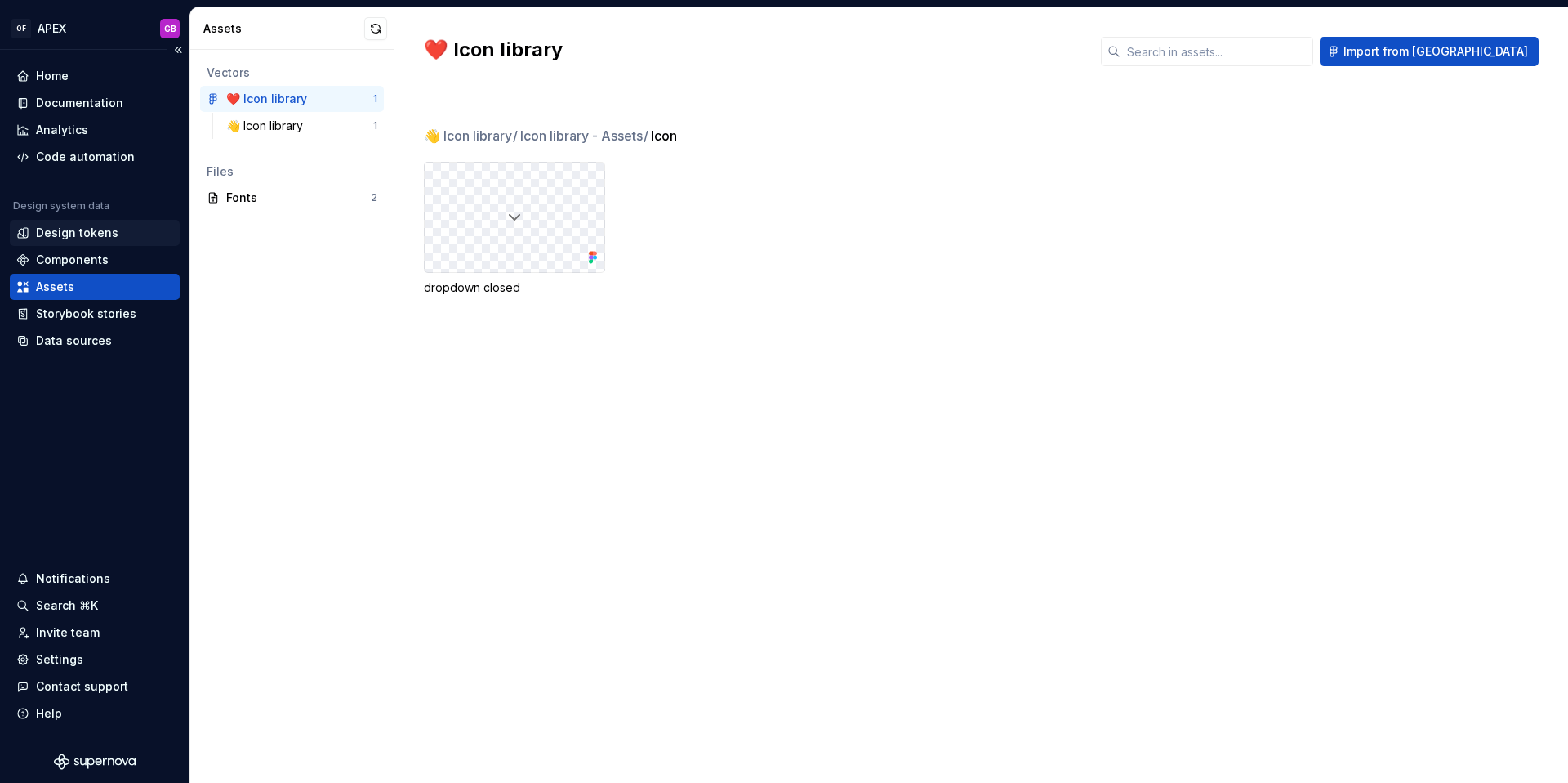
click at [65, 233] on div "Design tokens" at bounding box center [76, 233] width 83 height 16
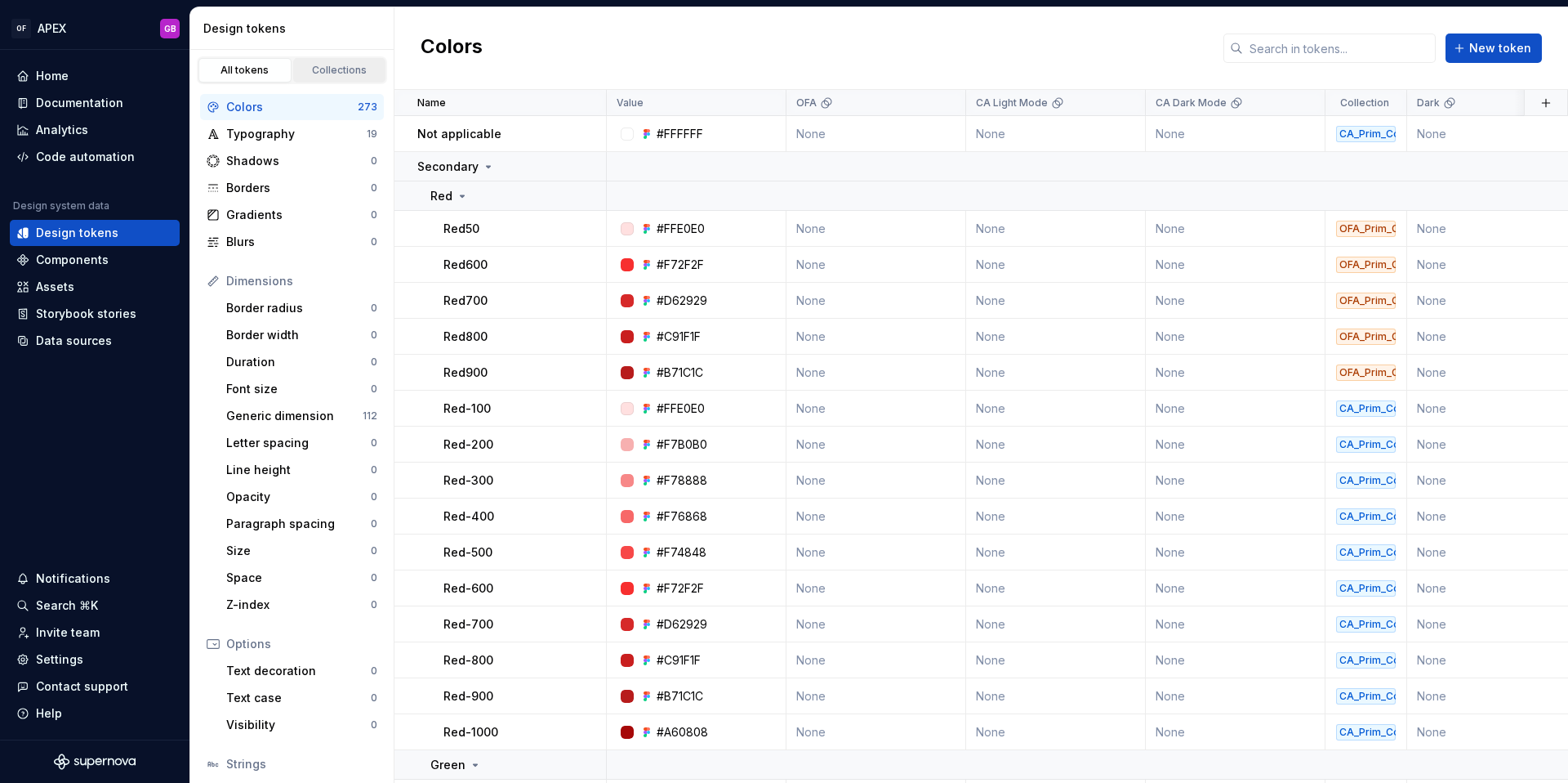
click at [342, 72] on div "Collections" at bounding box center [340, 70] width 82 height 13
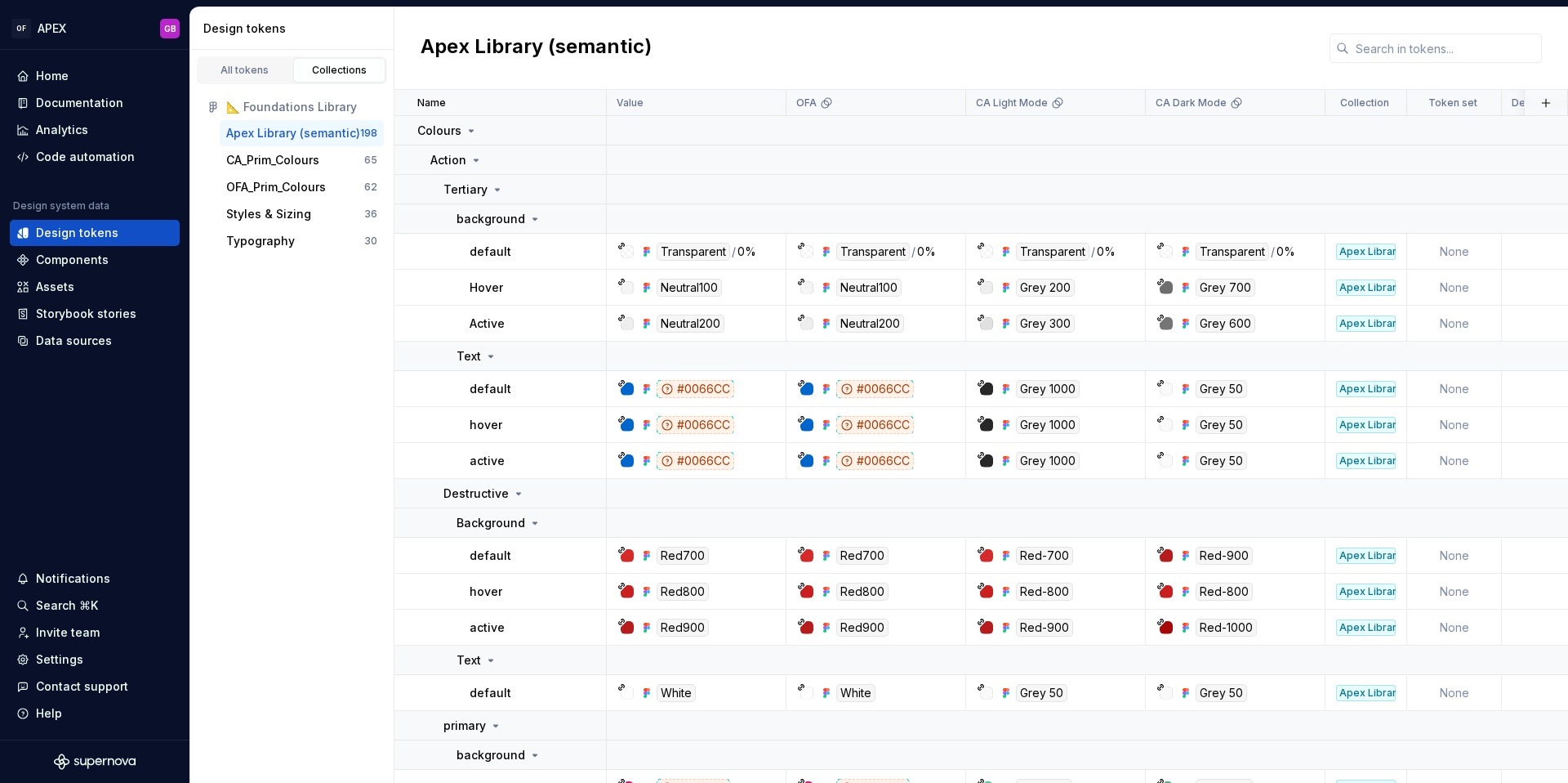
click at [264, 134] on div "Apex Library (semantic)" at bounding box center [293, 133] width 134 height 16
click at [255, 73] on div "All tokens" at bounding box center [245, 70] width 82 height 13
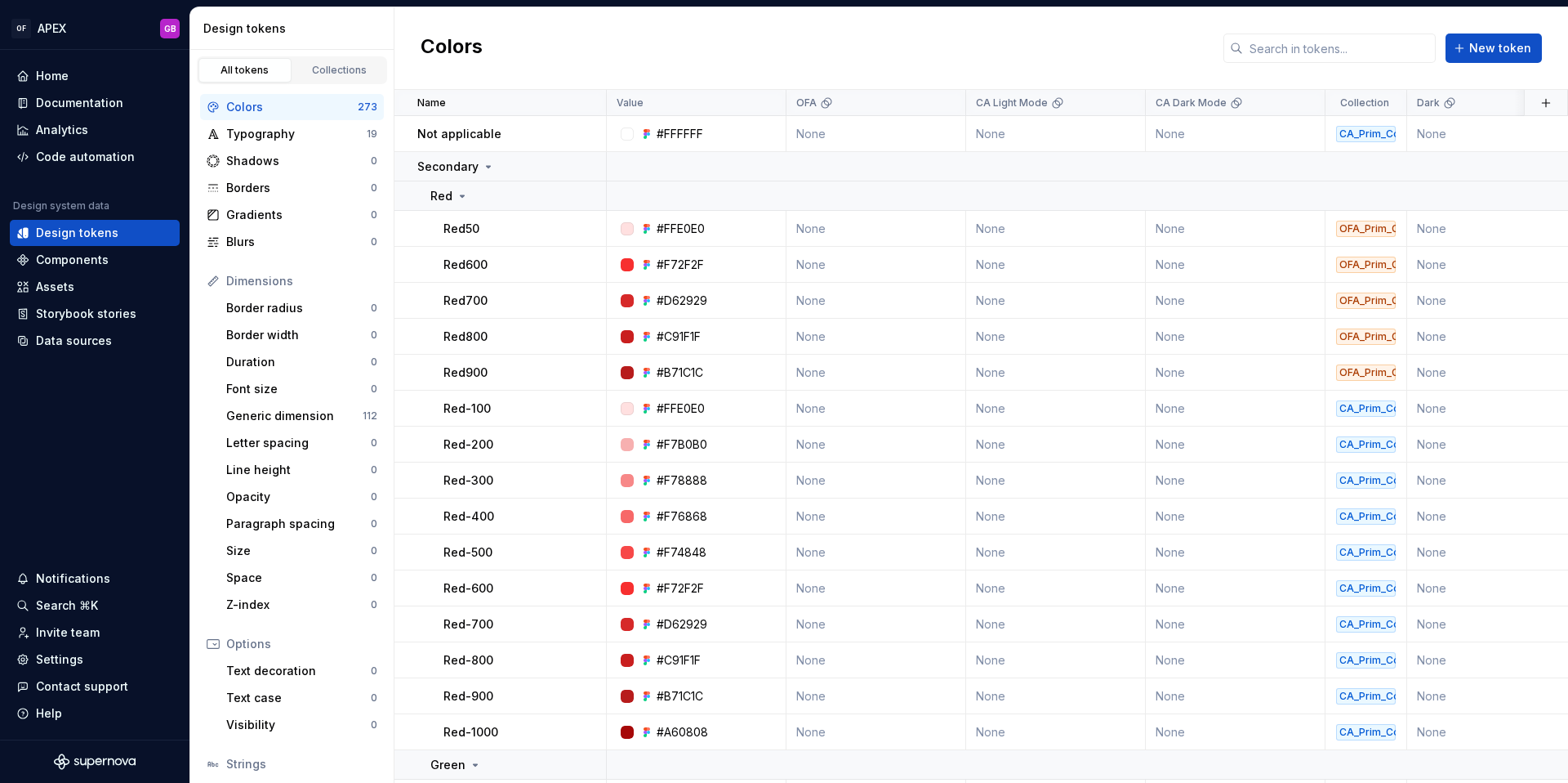
click at [255, 108] on div "Colors" at bounding box center [292, 107] width 132 height 16
click at [84, 157] on div "Code automation" at bounding box center [84, 157] width 99 height 16
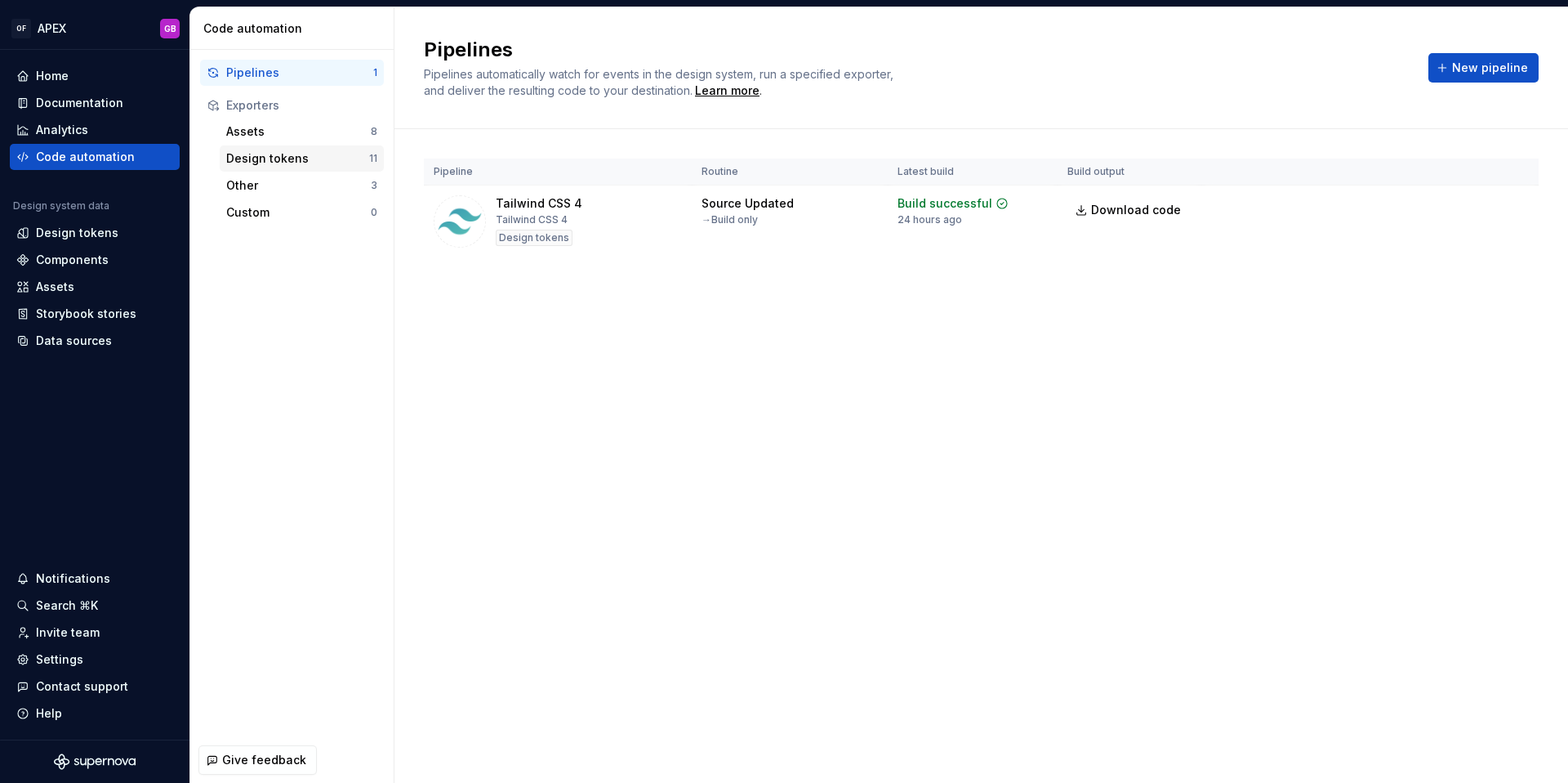
click at [279, 157] on div "Design tokens" at bounding box center [297, 158] width 143 height 16
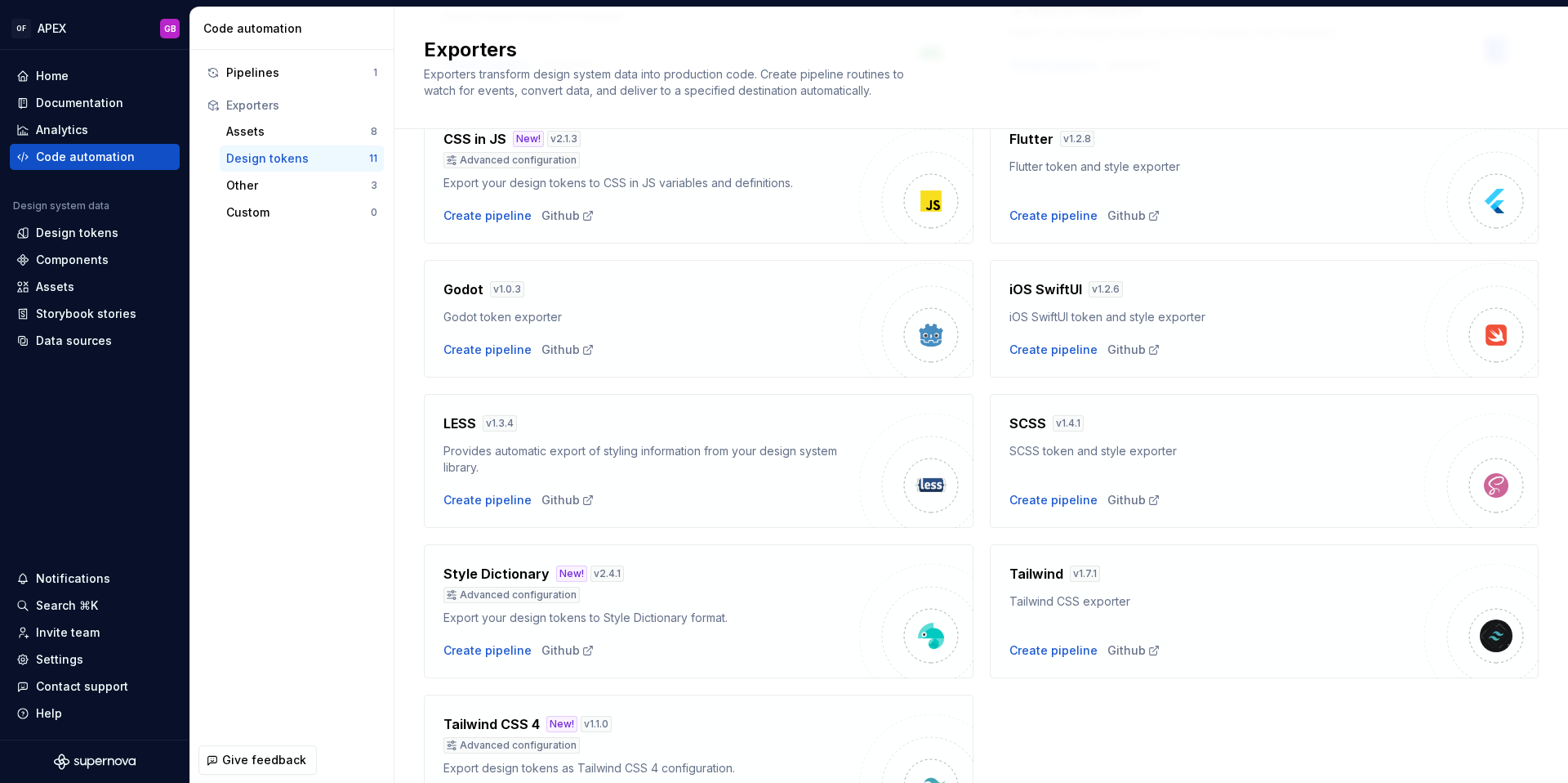
scroll to position [346, 0]
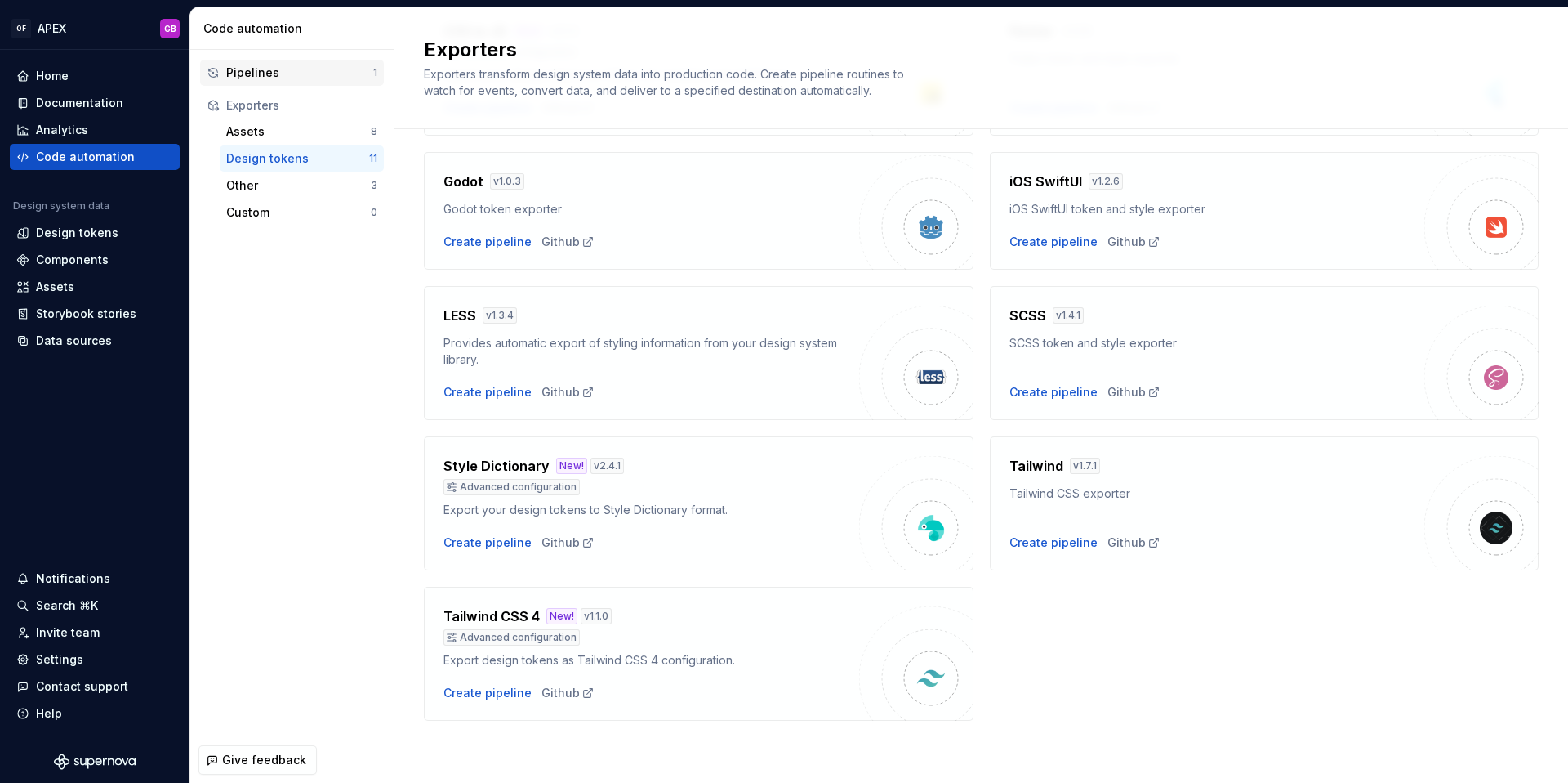
click at [256, 77] on div "Pipelines" at bounding box center [299, 73] width 147 height 16
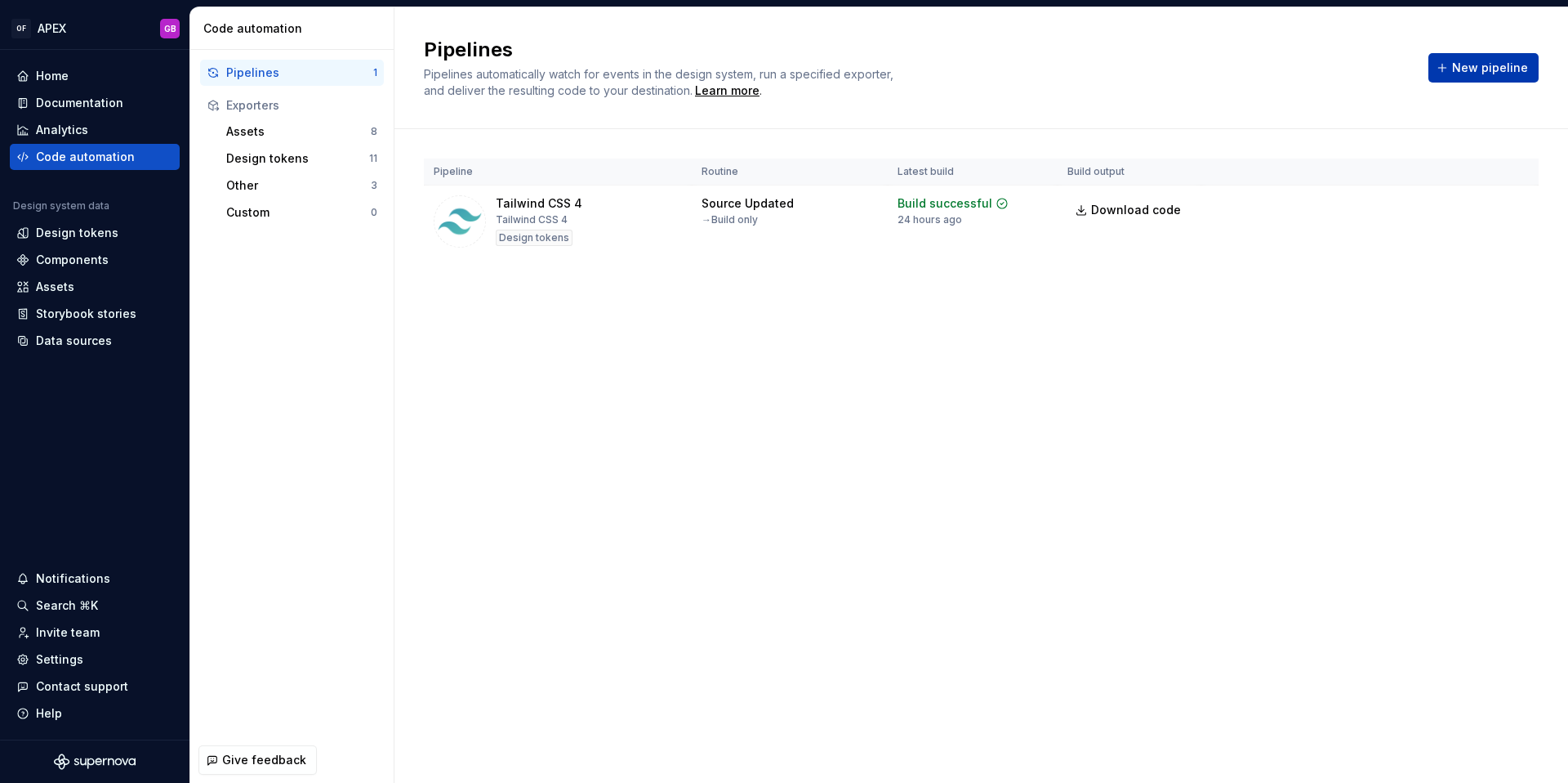
click at [1481, 71] on span "New pipeline" at bounding box center [1490, 68] width 76 height 16
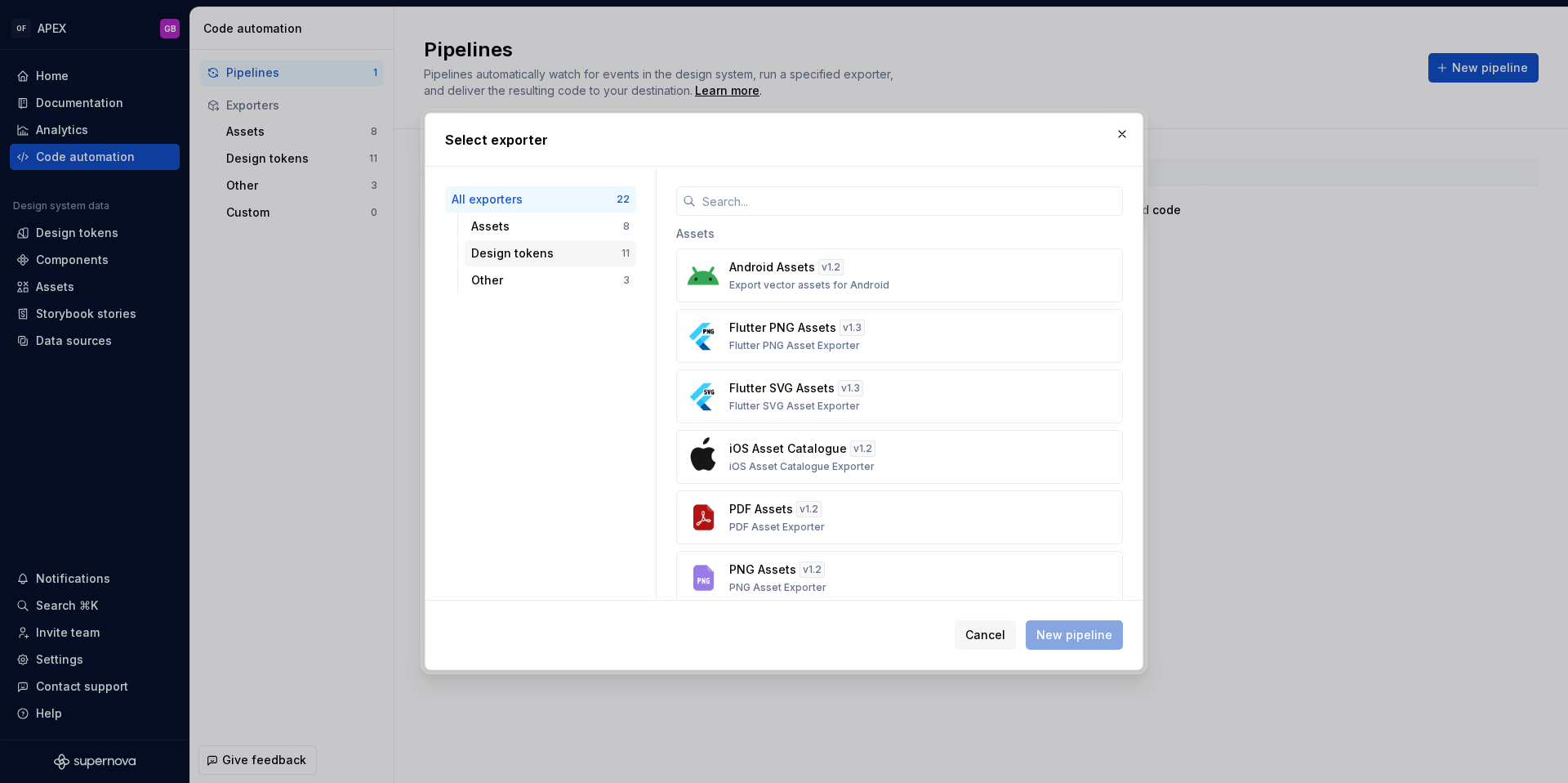
click at [515, 254] on div "Design tokens" at bounding box center [546, 253] width 150 height 16
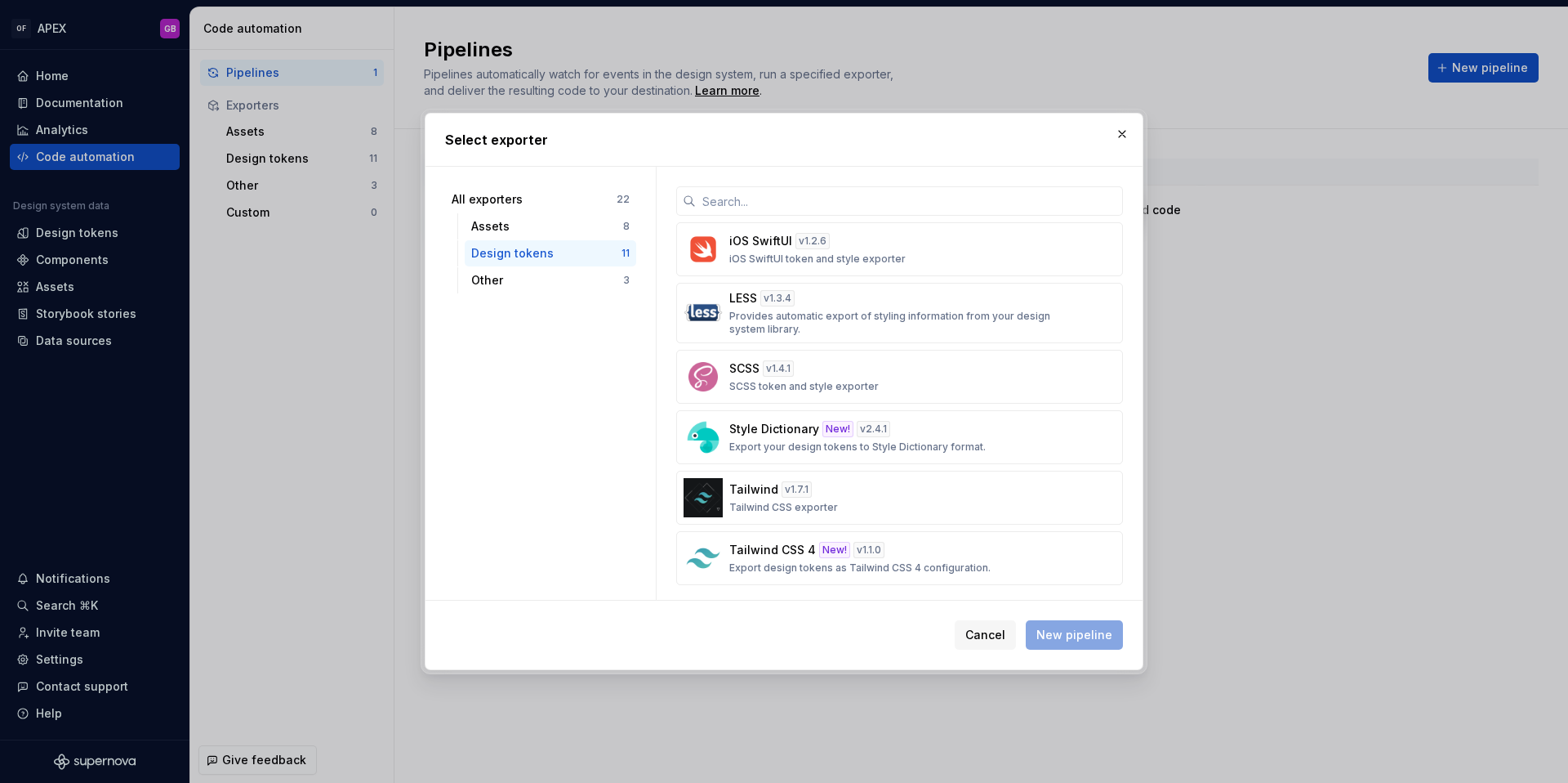
scroll to position [307, 0]
click at [777, 548] on p "Tailwind CSS 4" at bounding box center [772, 545] width 86 height 16
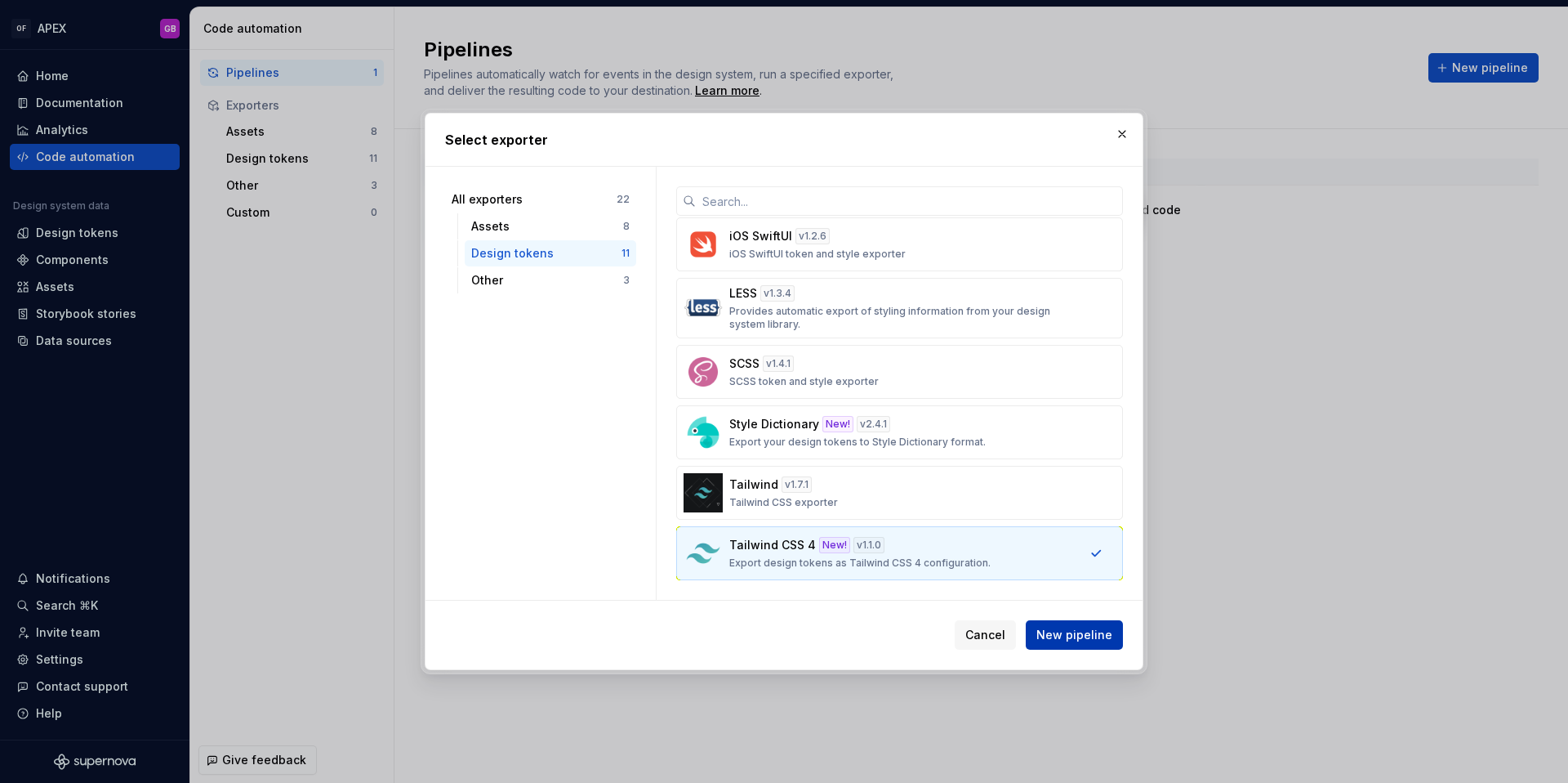
click at [1059, 633] on span "New pipeline" at bounding box center [1073, 634] width 76 height 16
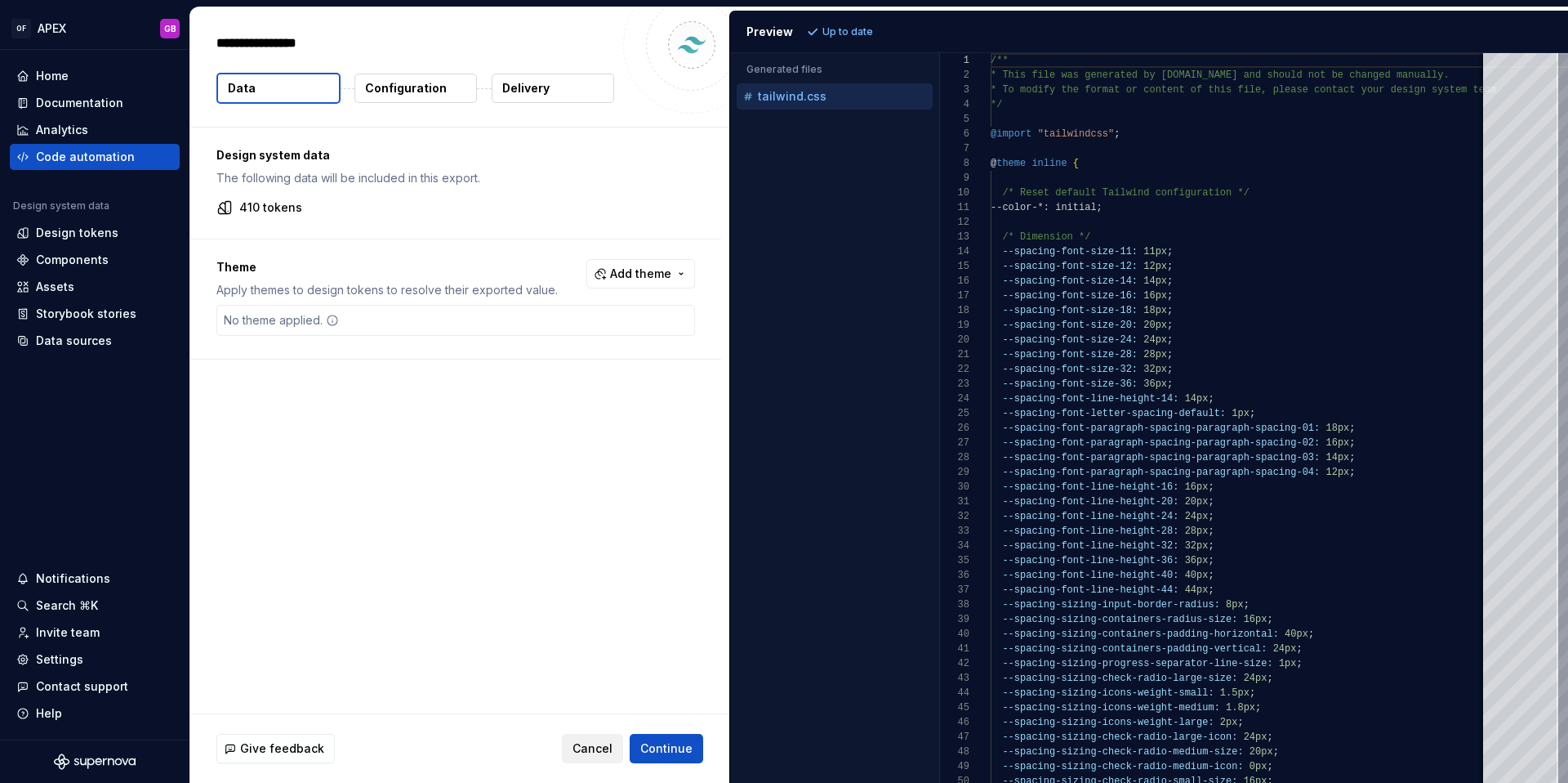
click at [593, 752] on span "Cancel" at bounding box center [592, 748] width 40 height 16
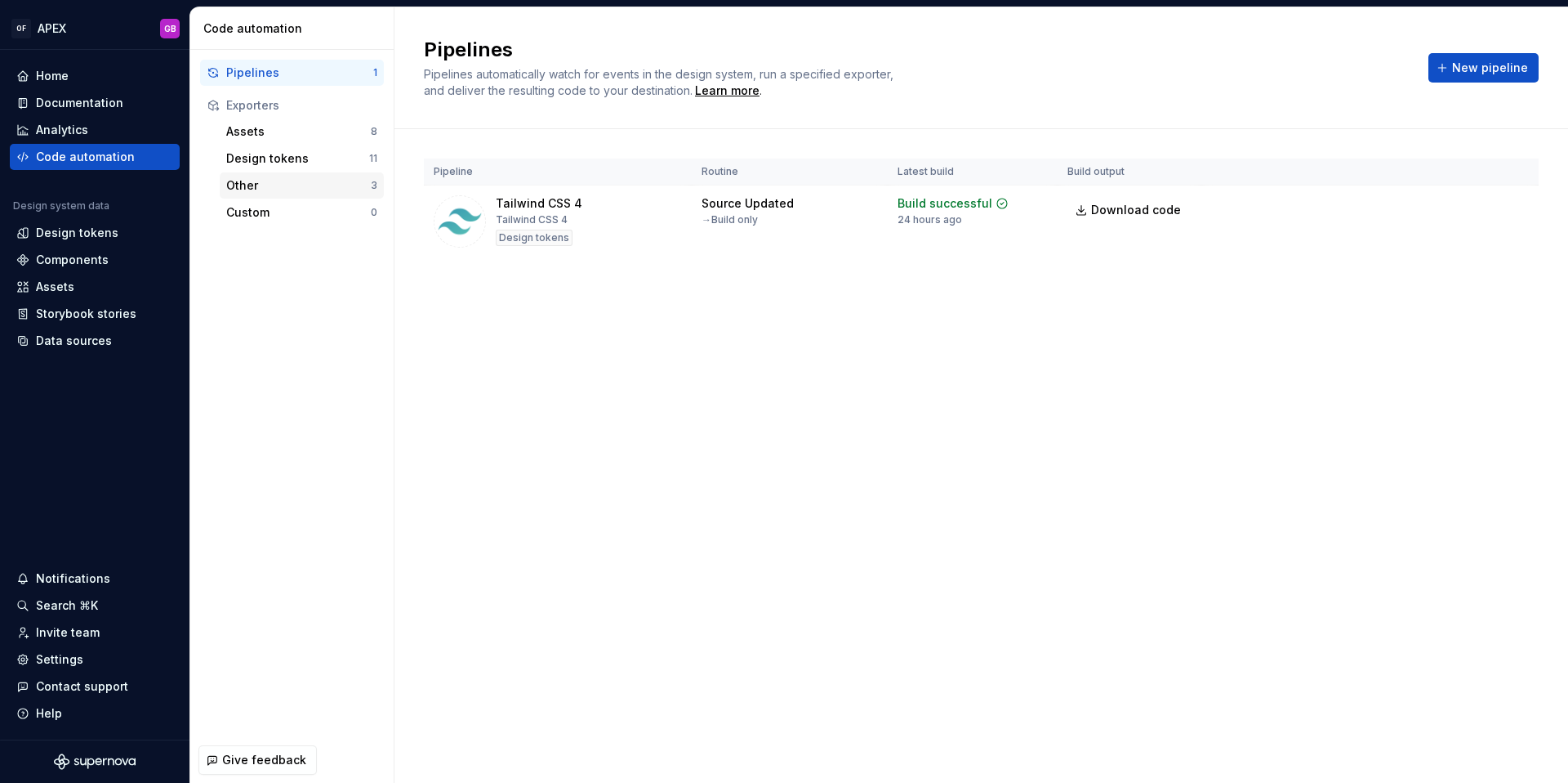
click at [258, 187] on div "Other" at bounding box center [298, 185] width 145 height 16
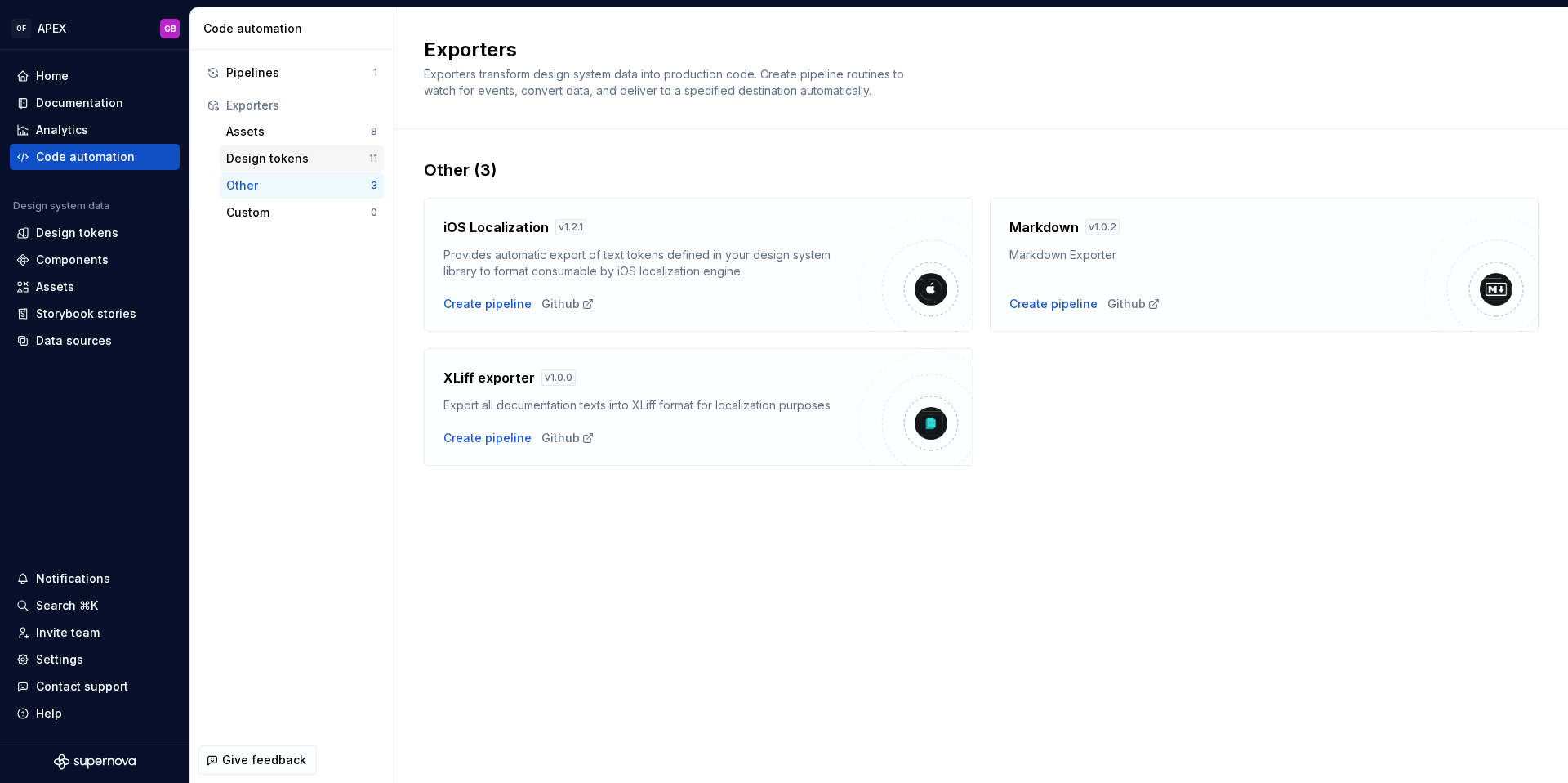
click at [275, 155] on div "Design tokens" at bounding box center [297, 158] width 143 height 16
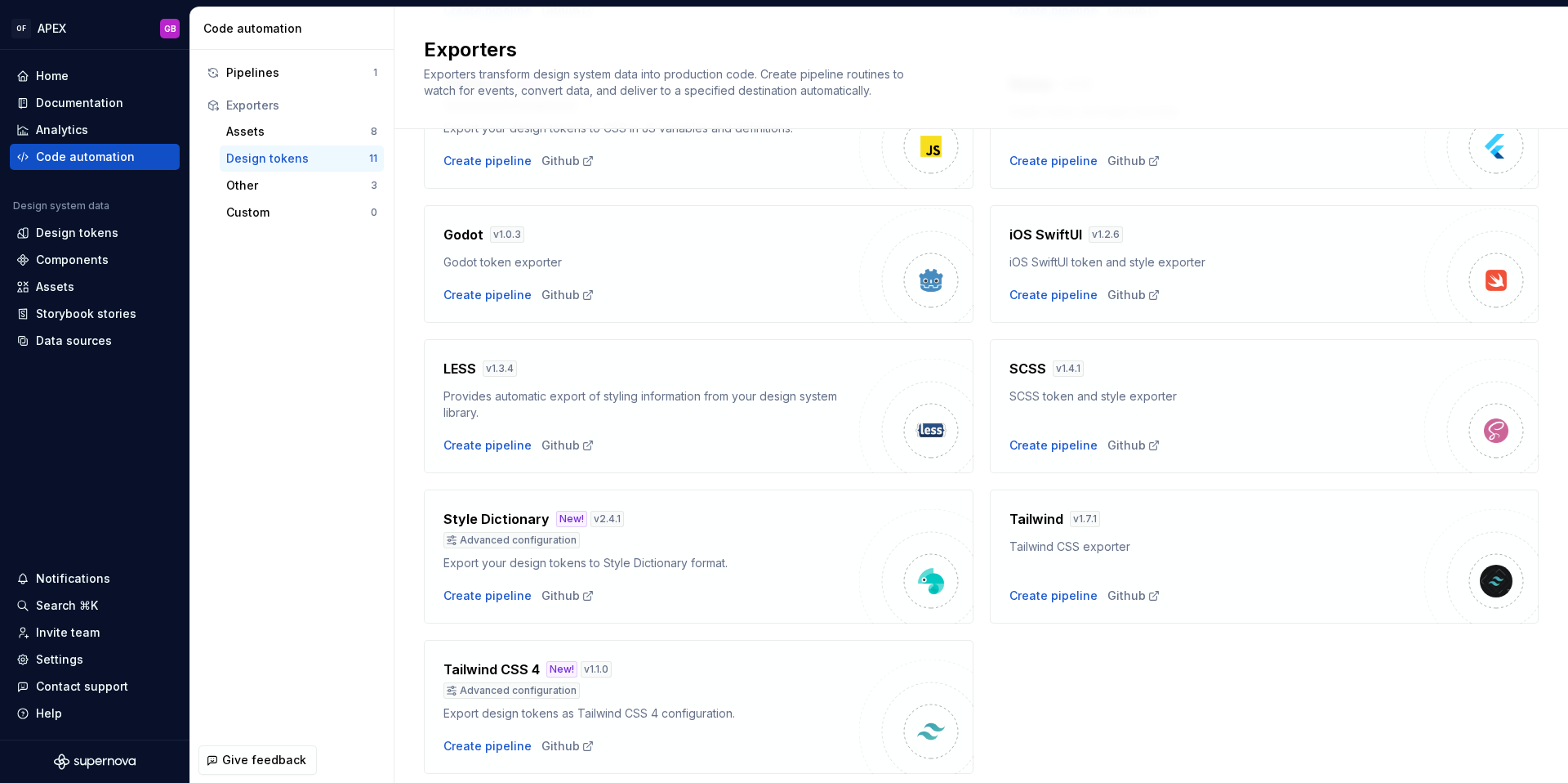
scroll to position [346, 0]
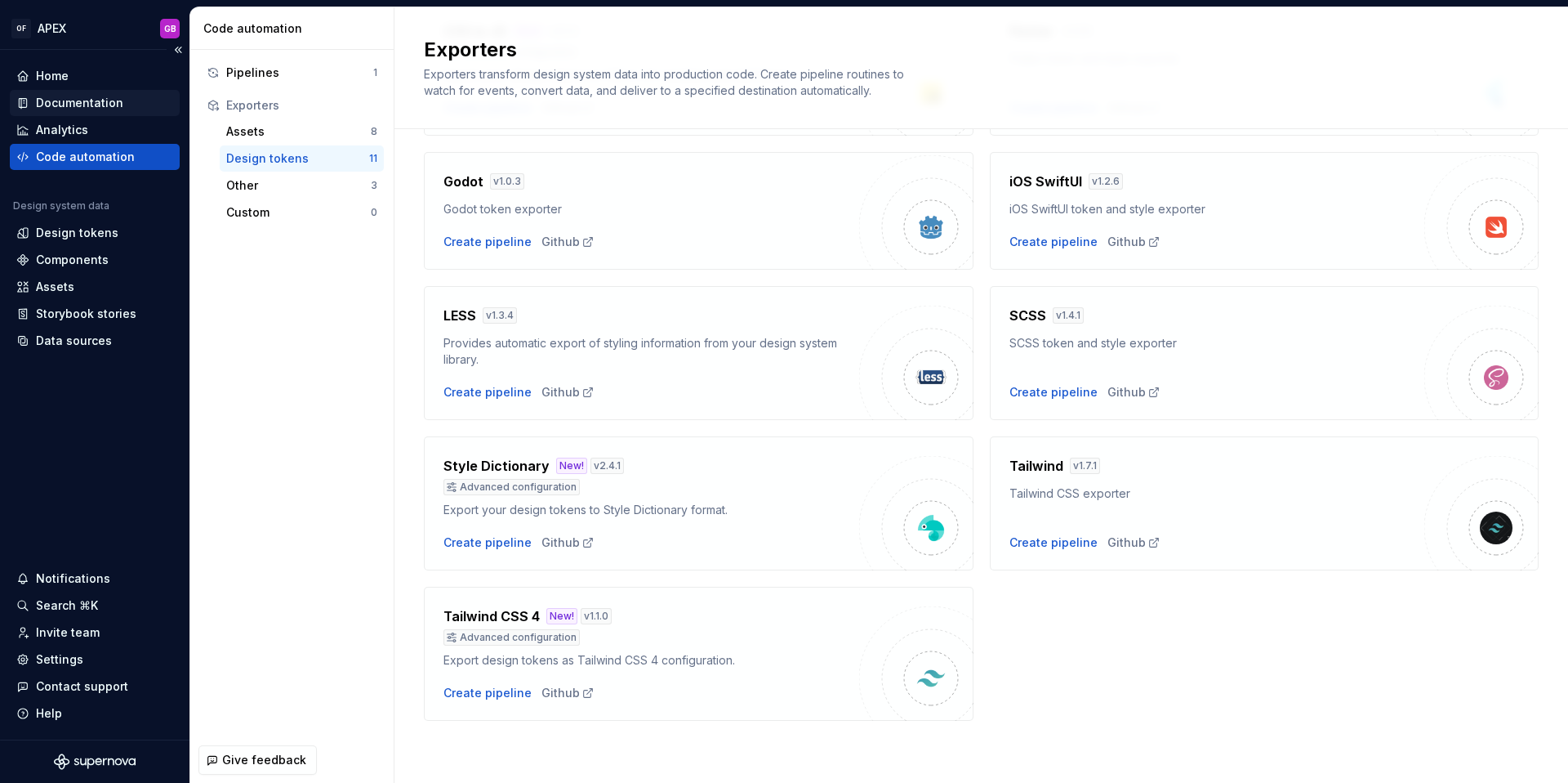
click at [72, 101] on div "Documentation" at bounding box center [79, 103] width 87 height 16
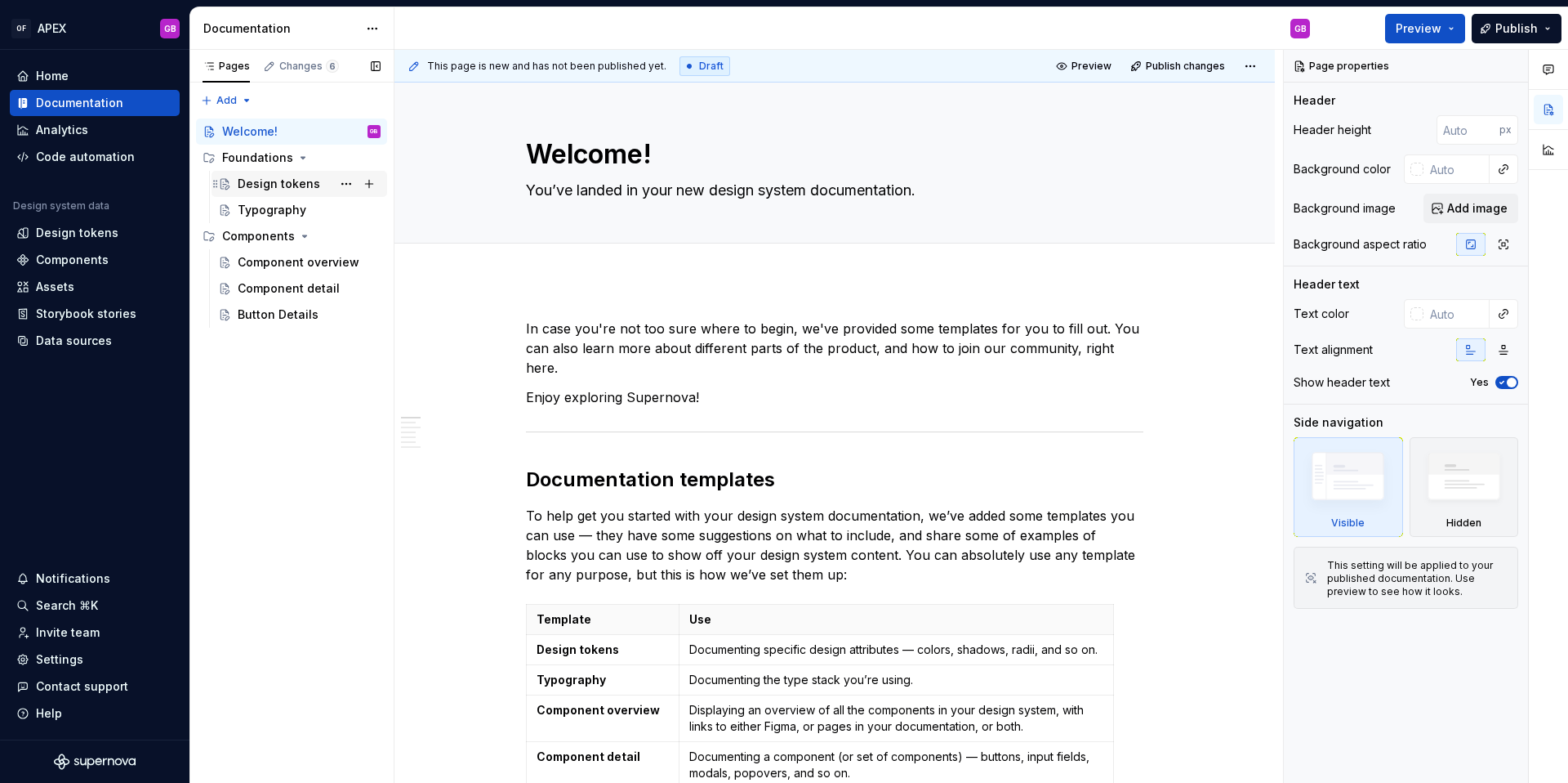
click at [268, 185] on div "Design tokens" at bounding box center [278, 183] width 83 height 16
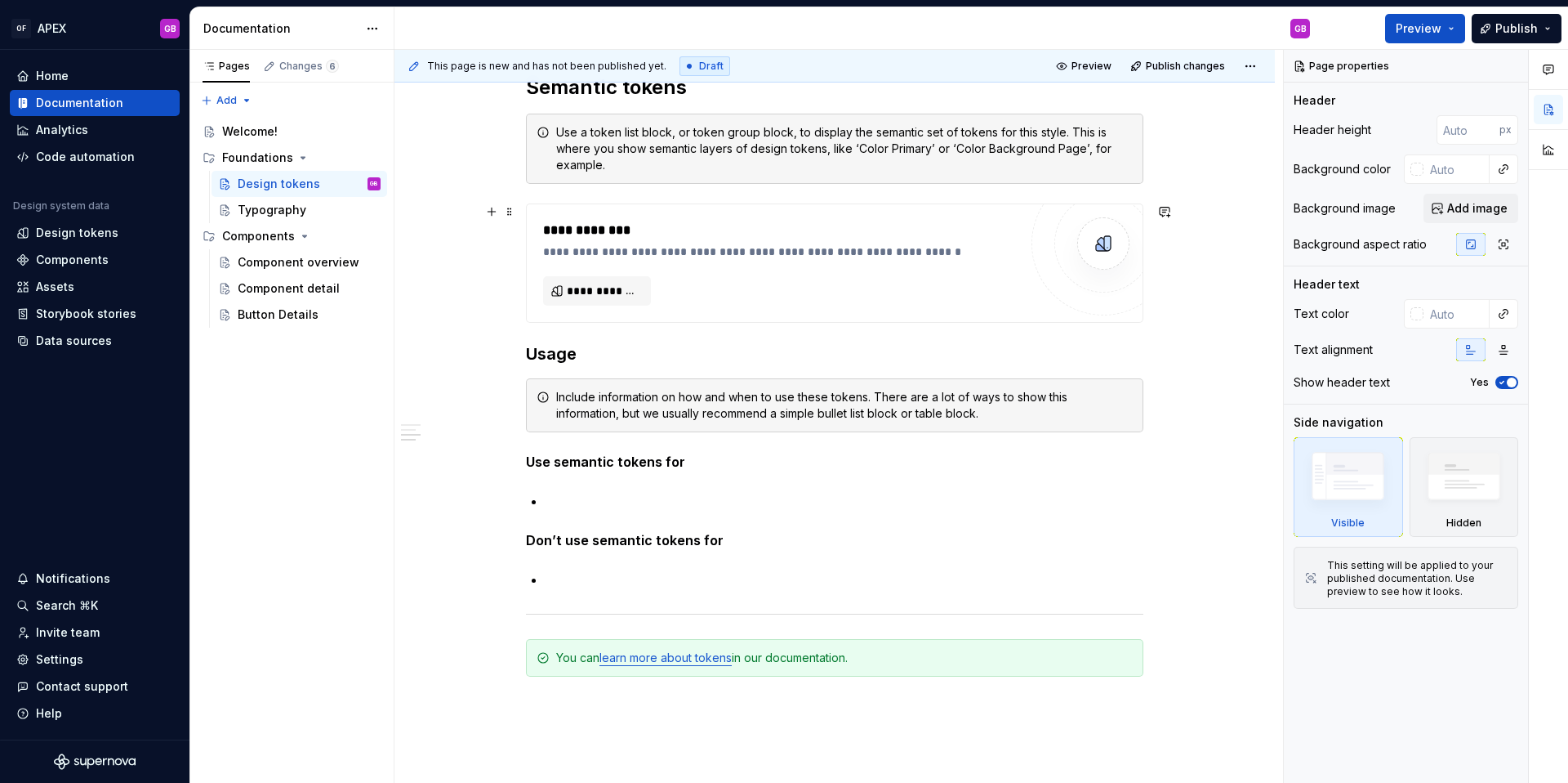
scroll to position [1045, 0]
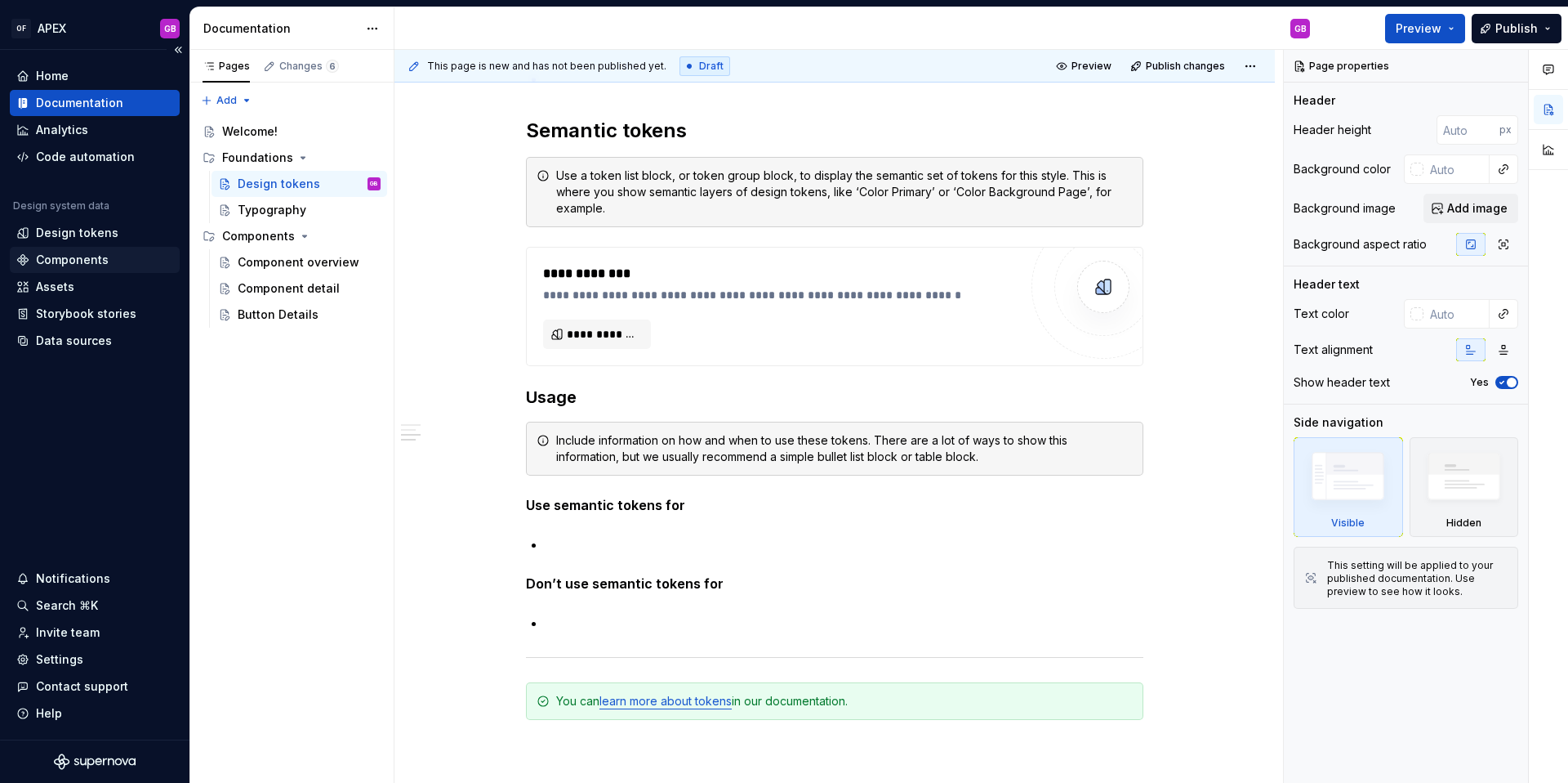
click at [59, 264] on div "Components" at bounding box center [72, 260] width 73 height 16
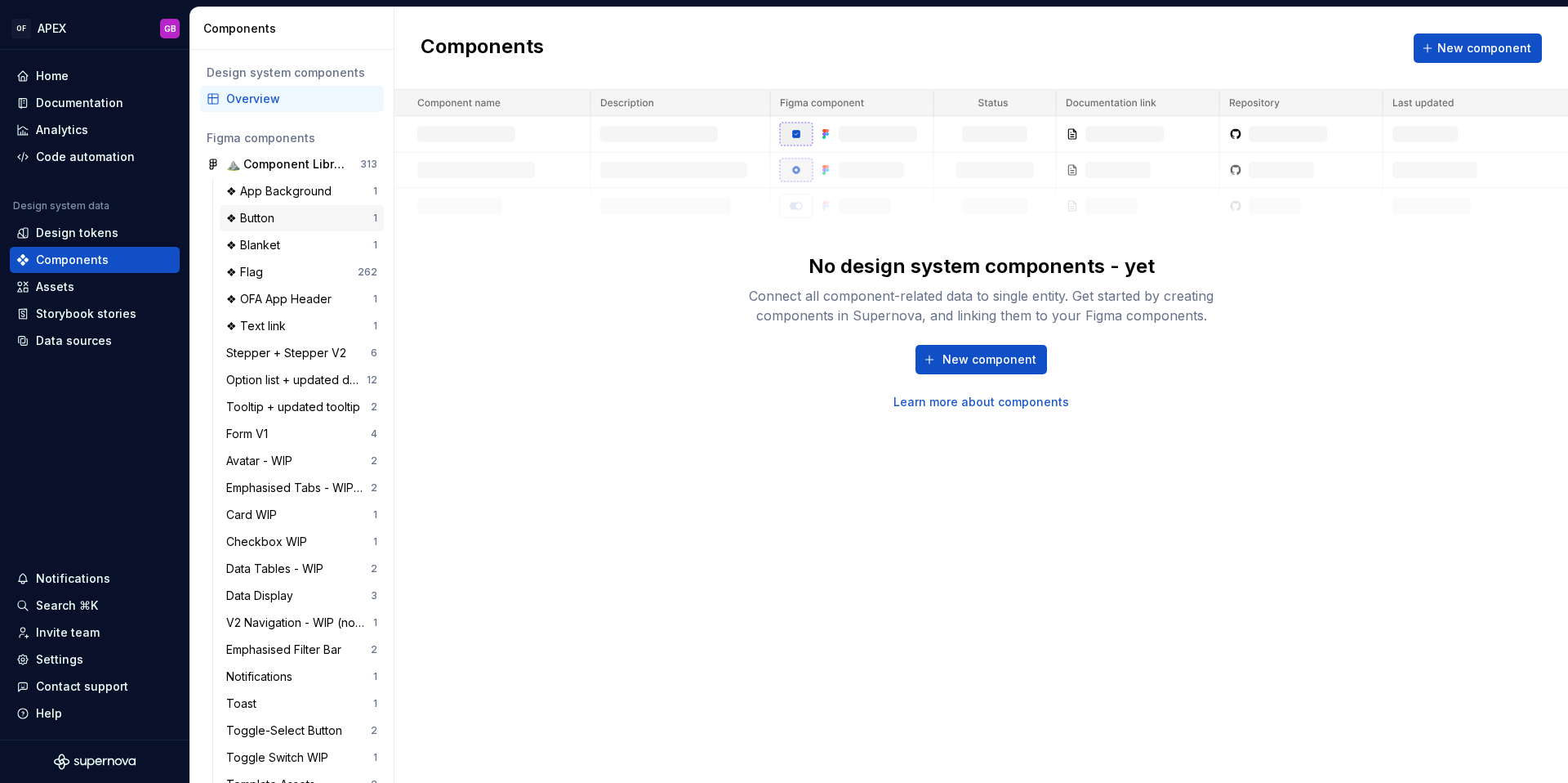
click at [252, 218] on div "❖ Button" at bounding box center [253, 218] width 55 height 16
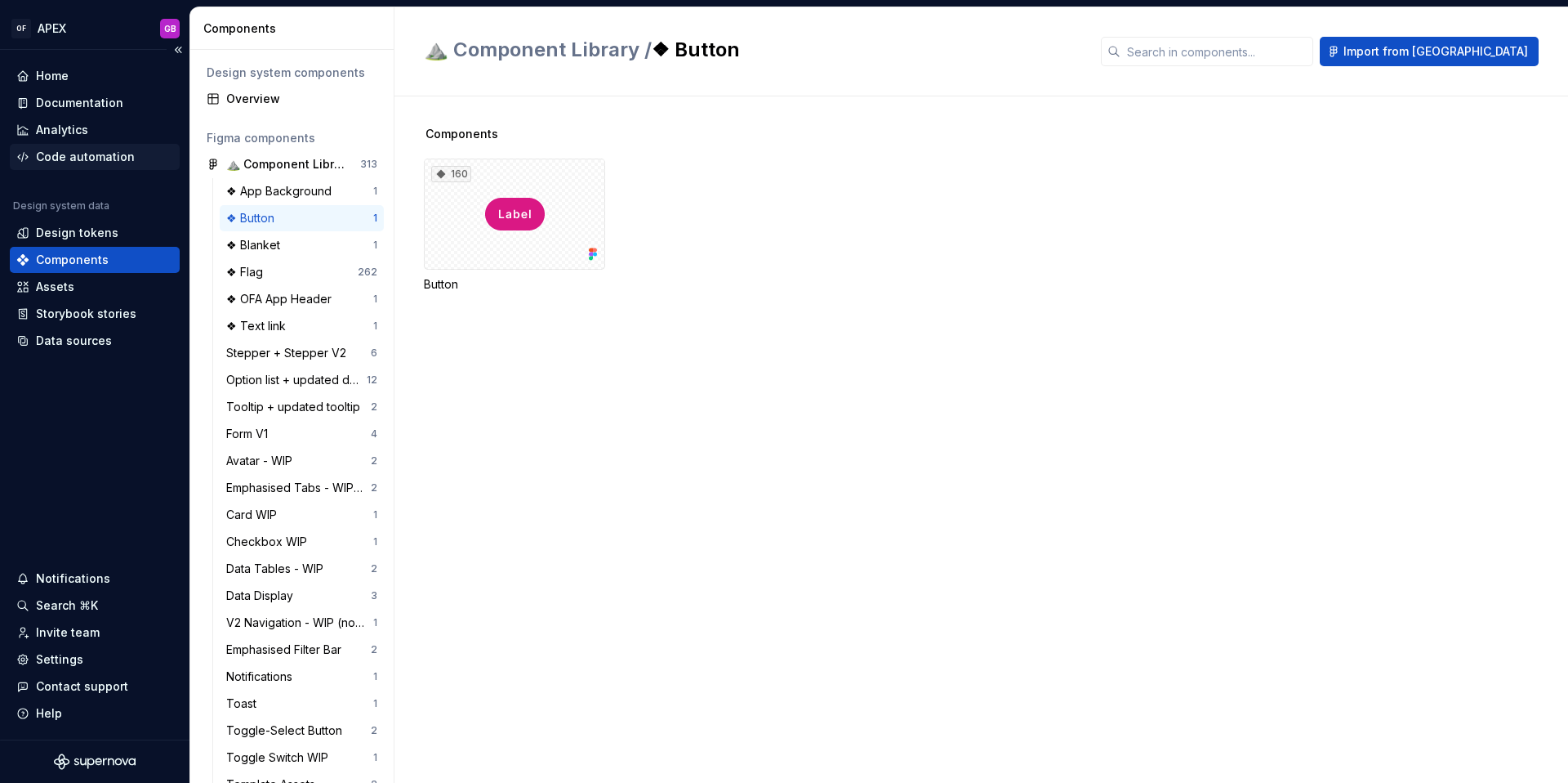
click at [94, 157] on div "Code automation" at bounding box center [84, 157] width 99 height 16
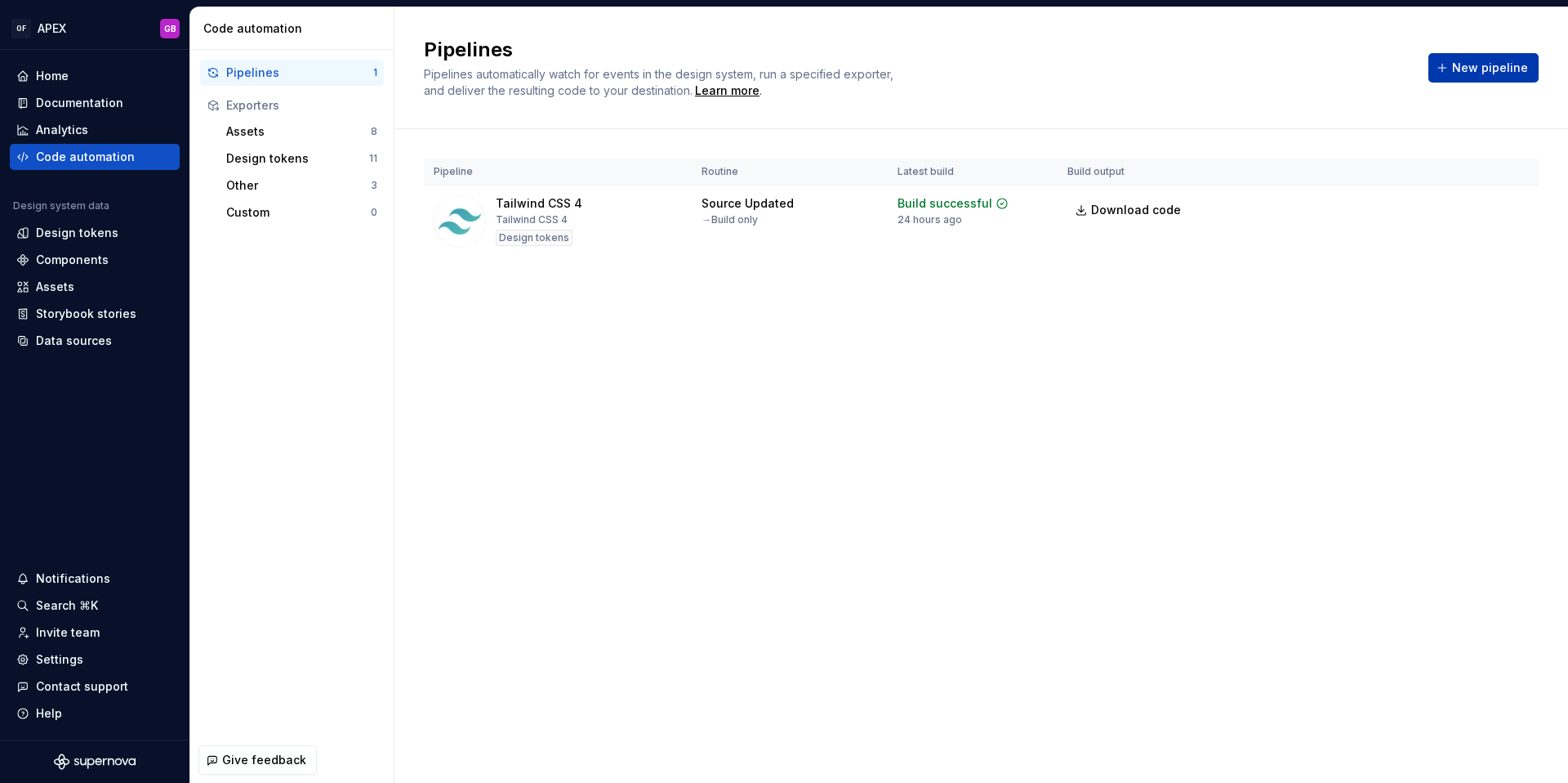
click at [1476, 70] on span "New pipeline" at bounding box center [1490, 68] width 76 height 16
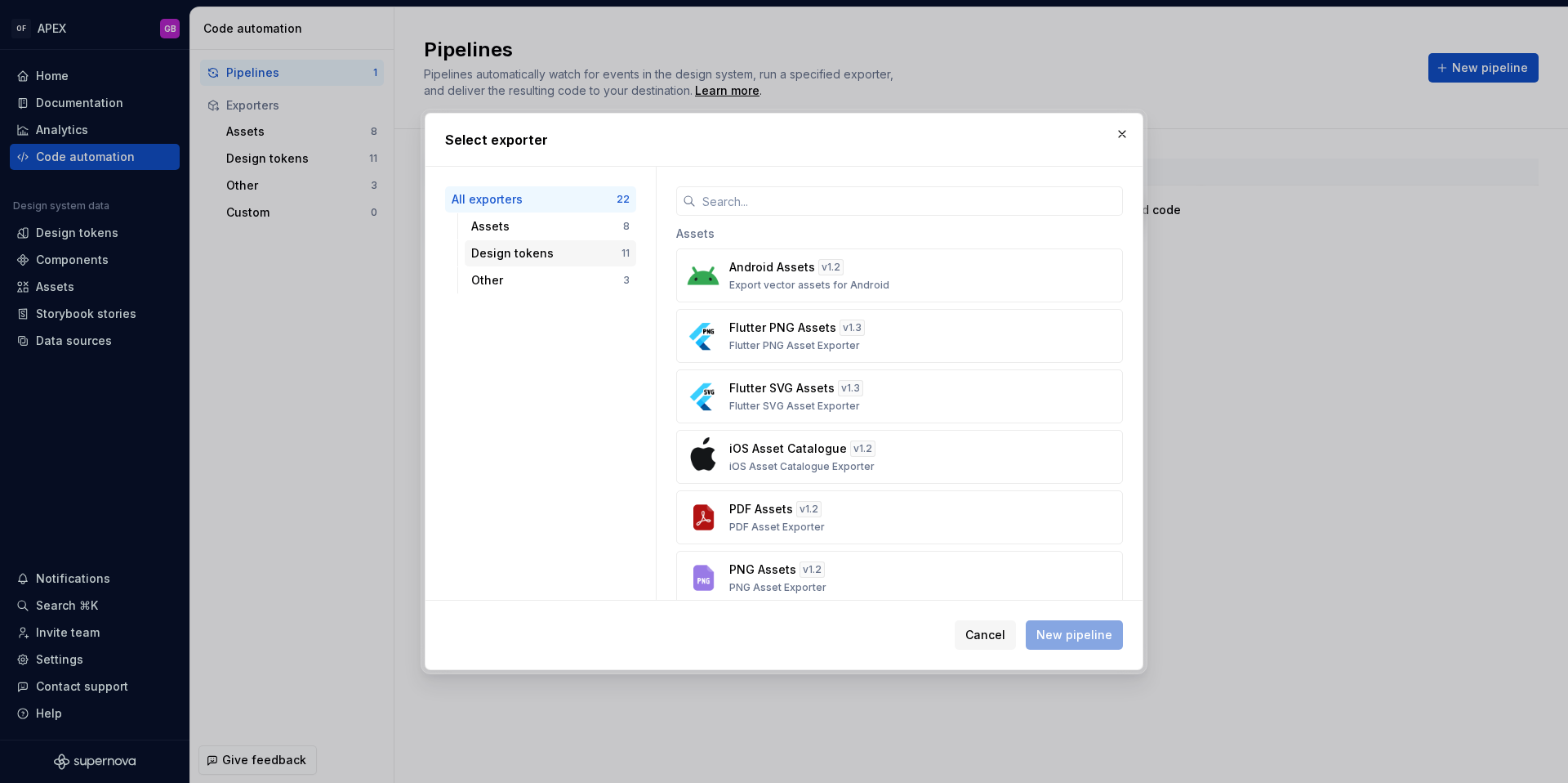
click at [516, 248] on div "Design tokens" at bounding box center [546, 253] width 150 height 16
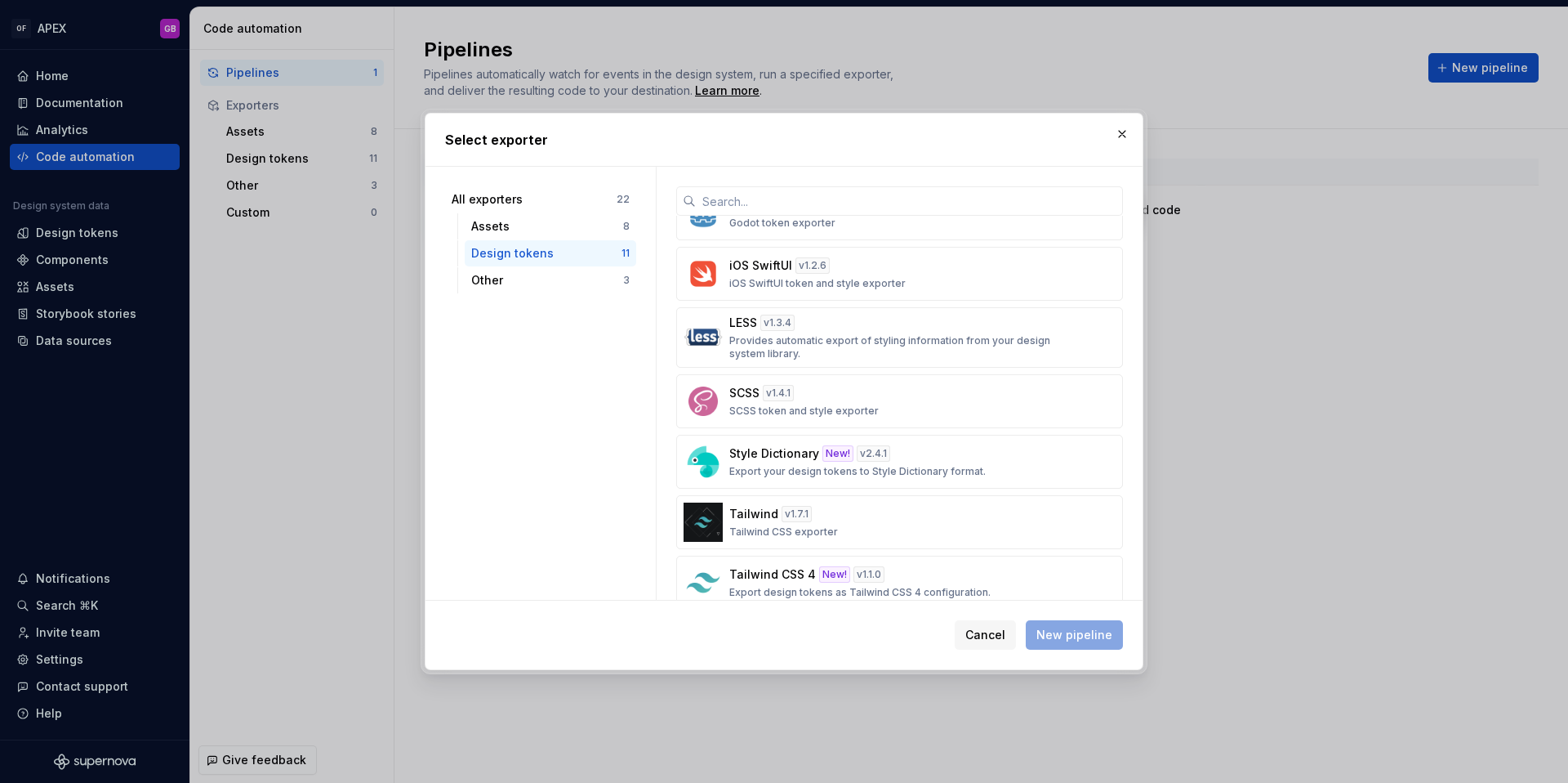
scroll to position [307, 0]
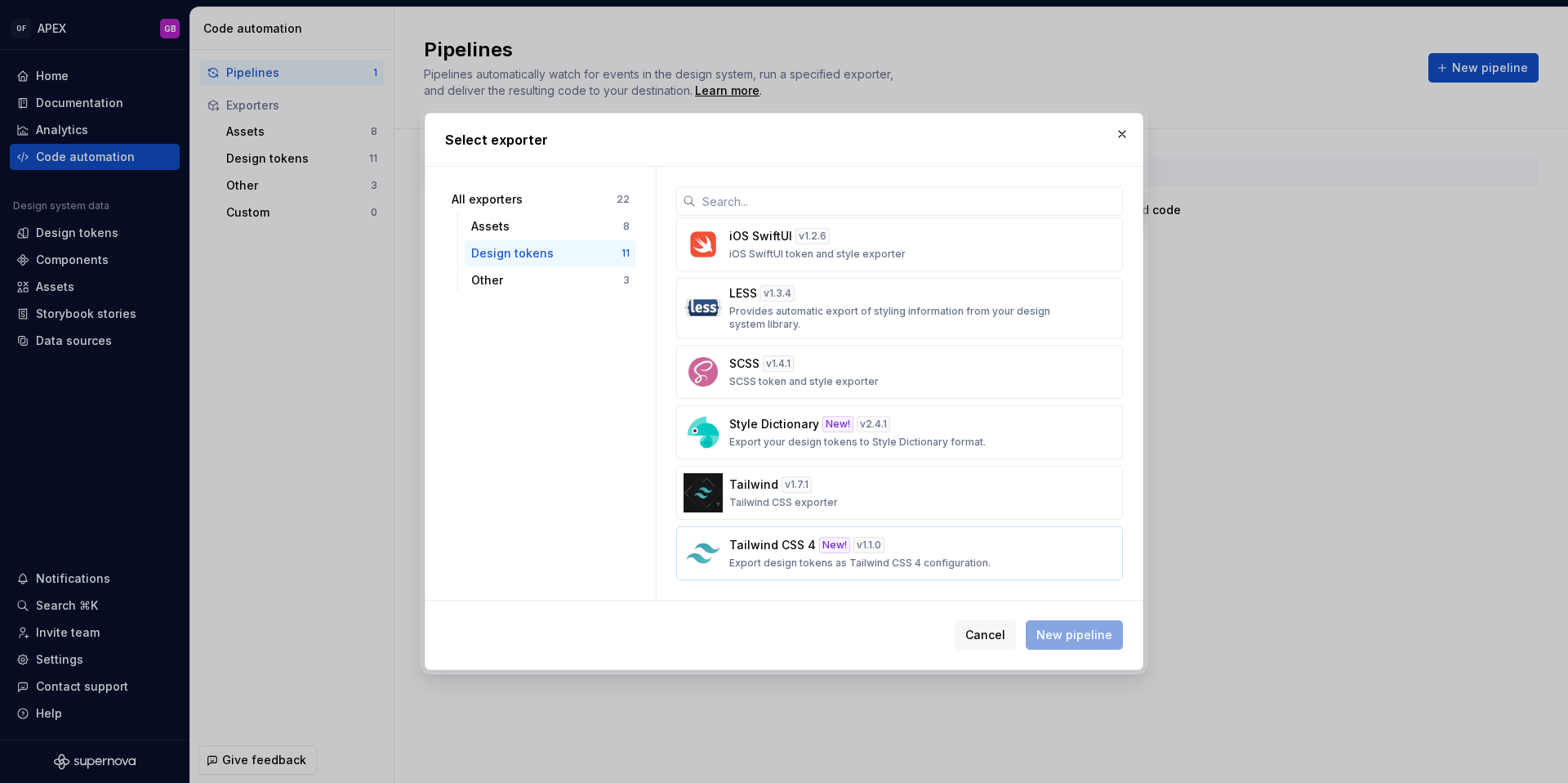
click at [870, 550] on div "v 1.1.0" at bounding box center [869, 545] width 31 height 16
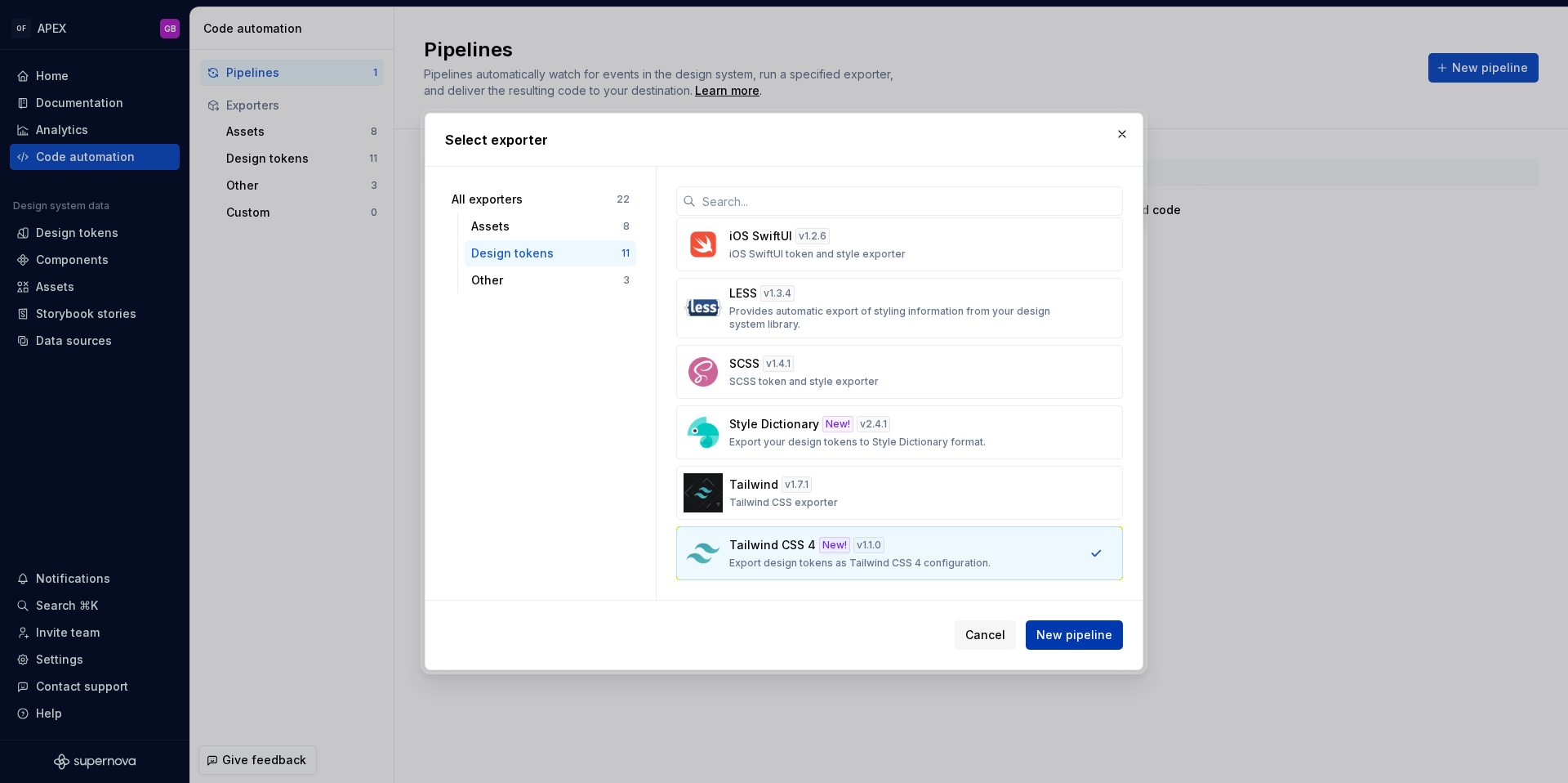
click at [1067, 636] on span "New pipeline" at bounding box center [1073, 634] width 76 height 16
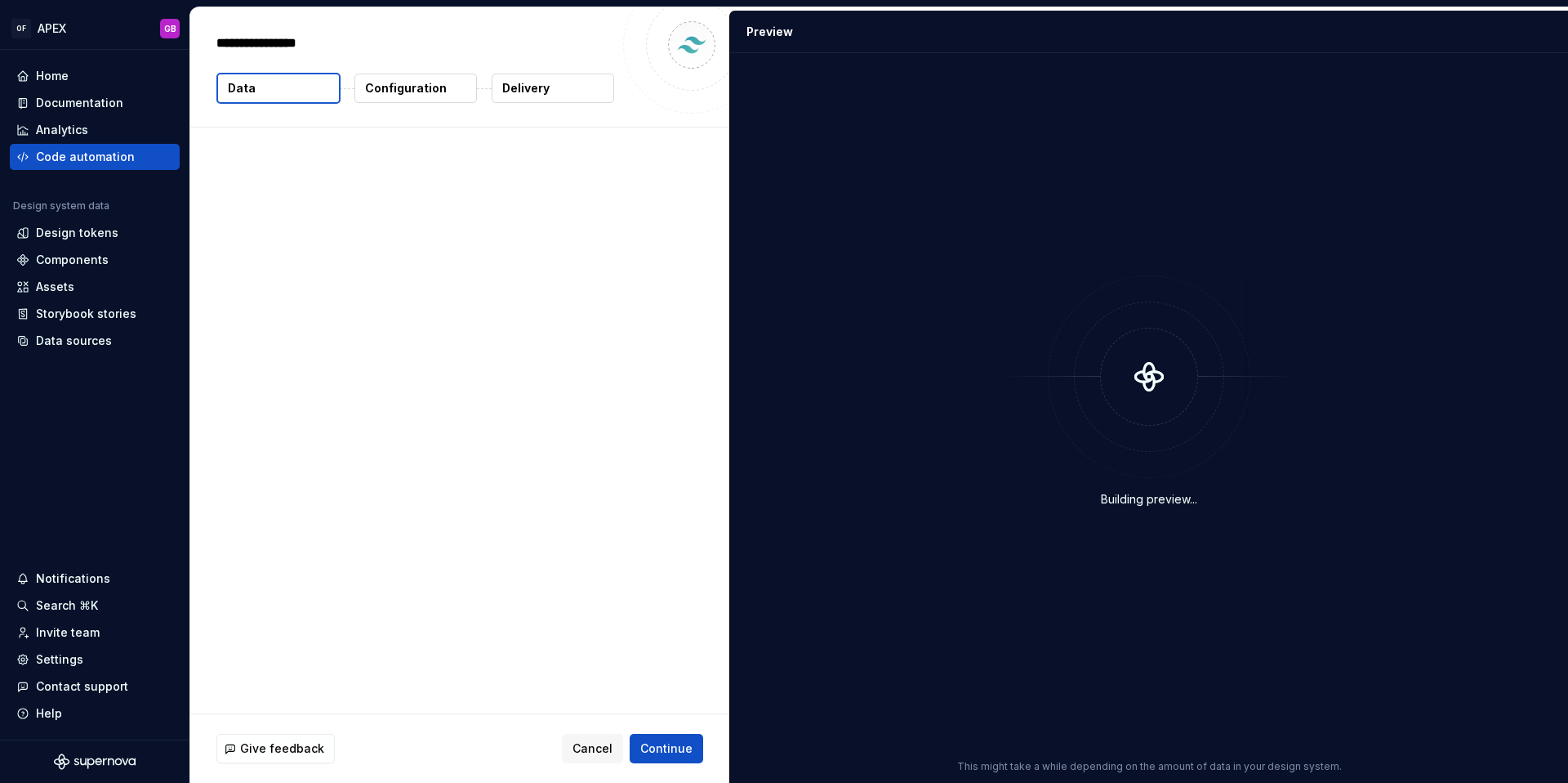
type textarea "*"
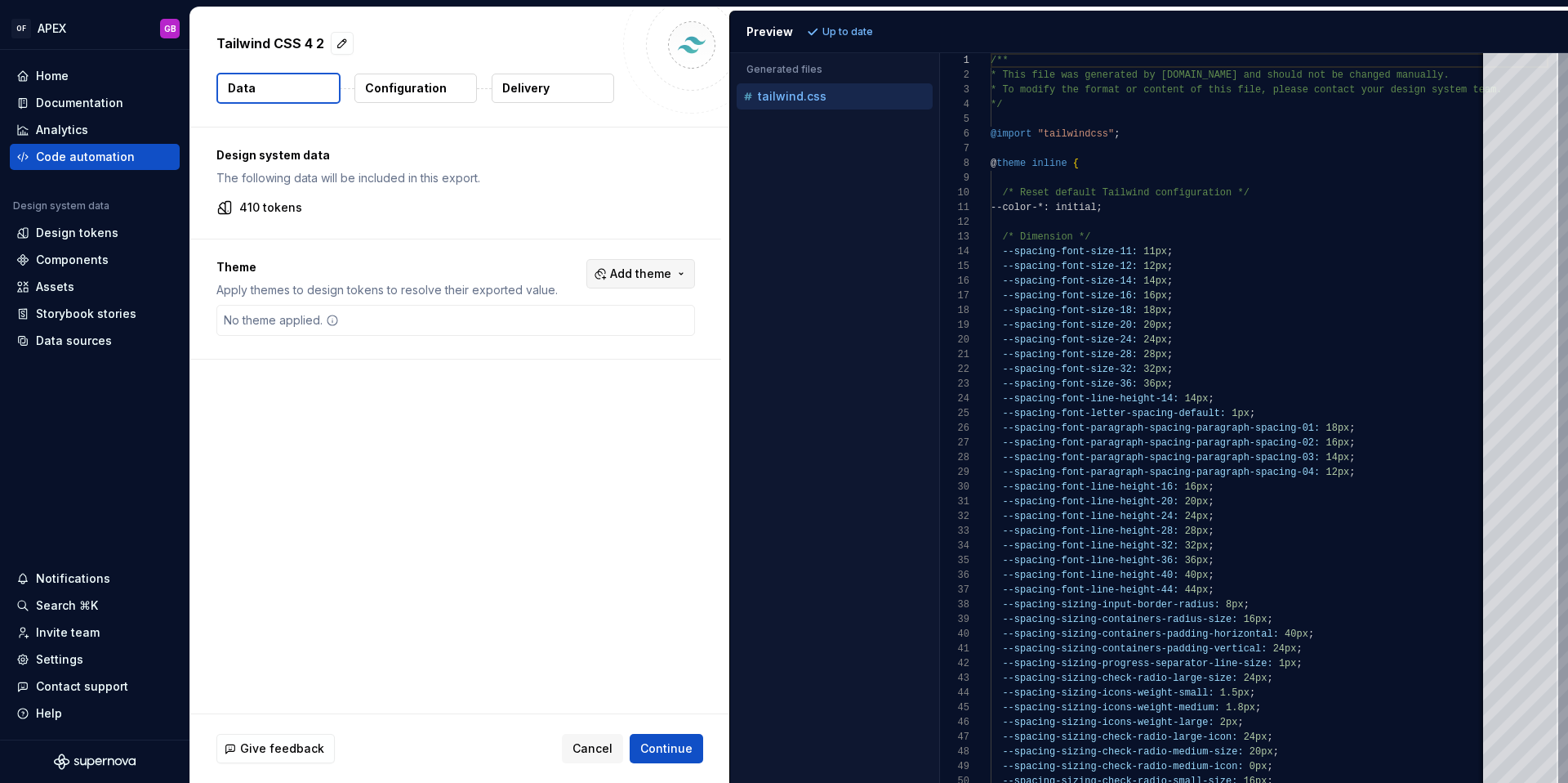
click at [636, 266] on span "Add theme" at bounding box center [640, 273] width 61 height 16
click at [529, 365] on div "Suggestions" at bounding box center [524, 365] width 13 height 13
click at [848, 34] on html "OF APEX GB Home Documentation Analytics Code automation Design system data Desi…" at bounding box center [784, 392] width 1568 height 783
click at [844, 29] on span "Refresh preview" at bounding box center [864, 31] width 82 height 13
click at [808, 123] on p "tailwind.ofa.css" at bounding box center [803, 123] width 92 height 13
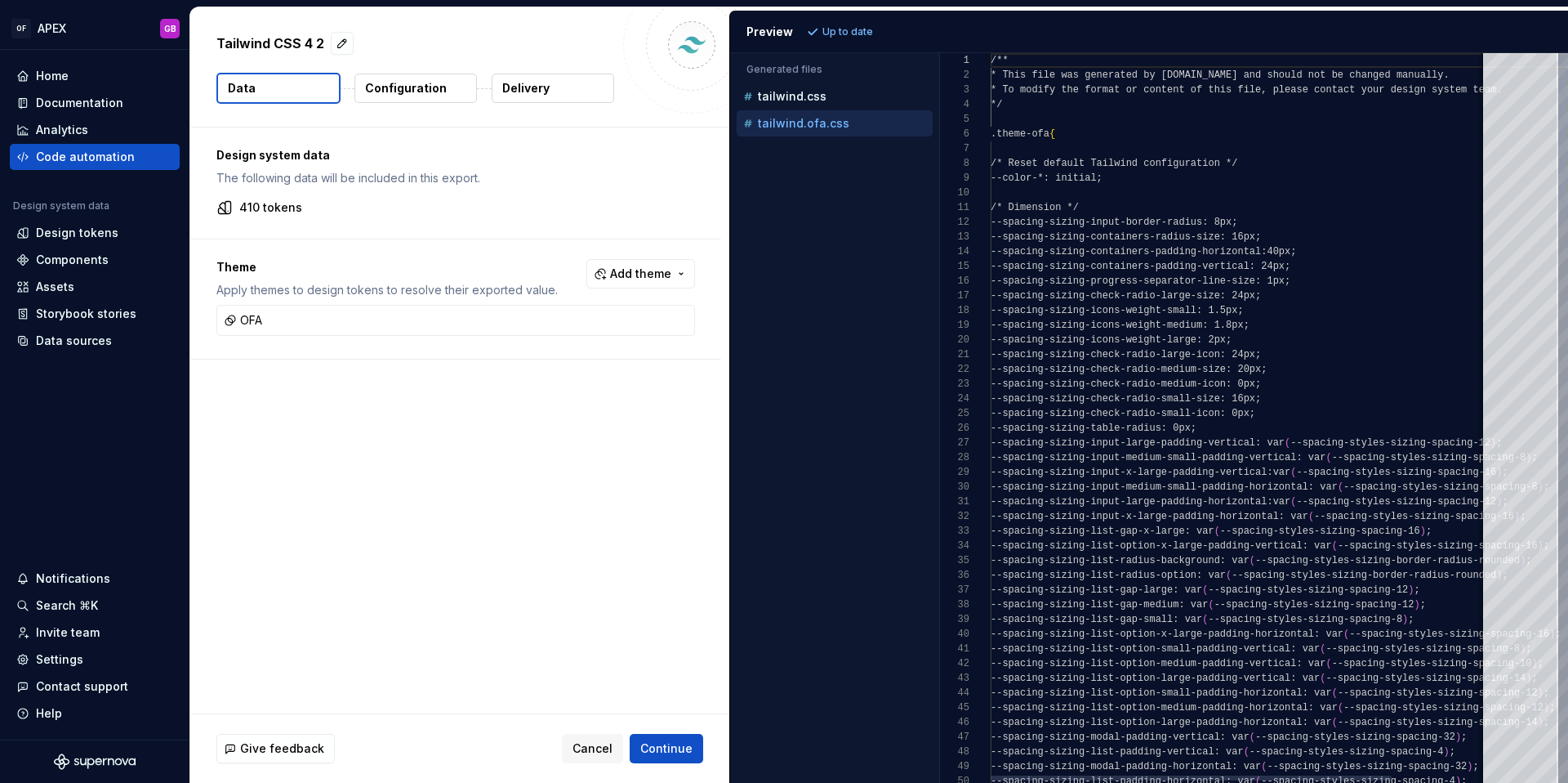
scroll to position [147, 0]
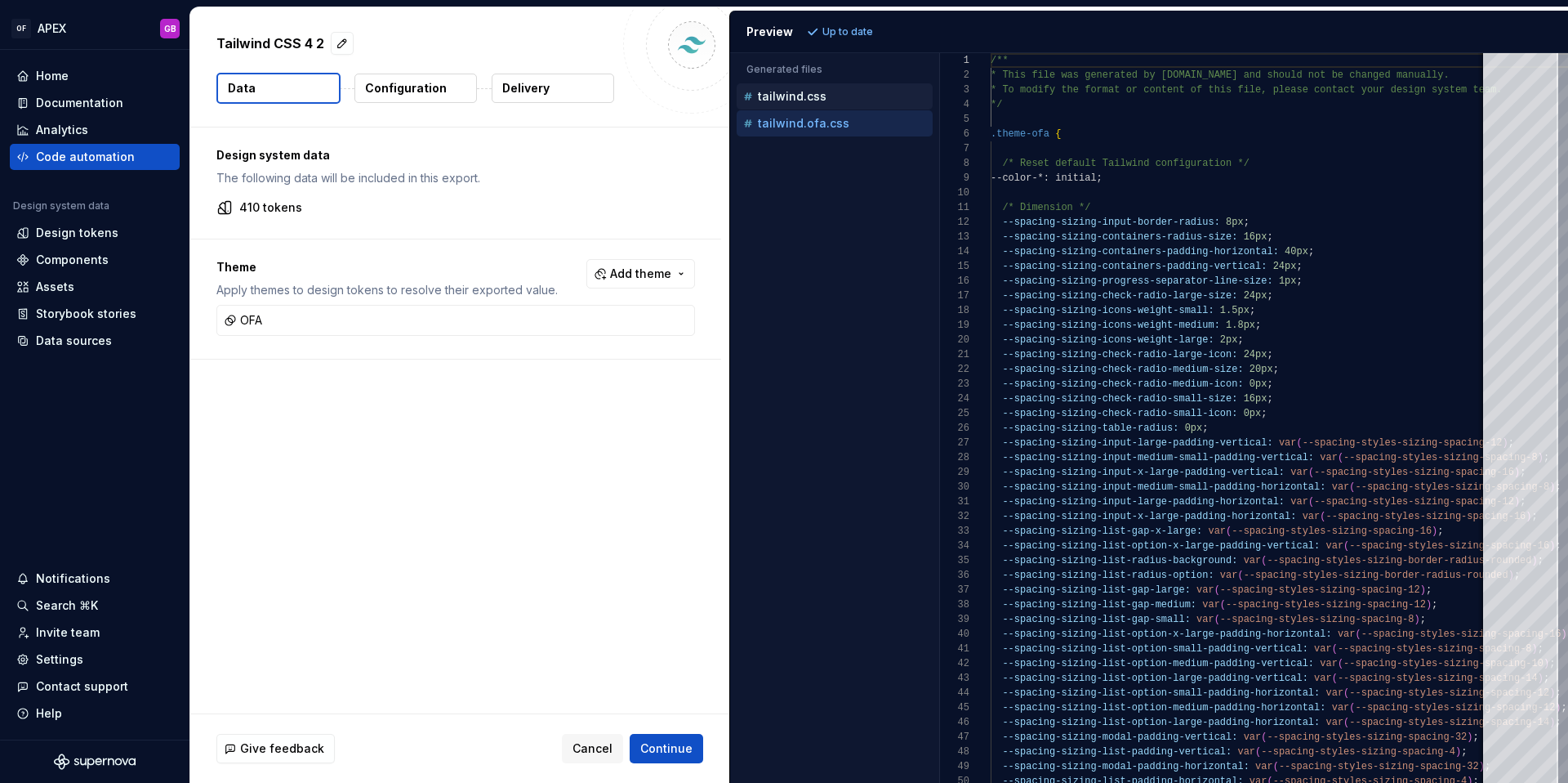
click at [791, 95] on p "tailwind.css" at bounding box center [792, 96] width 68 height 13
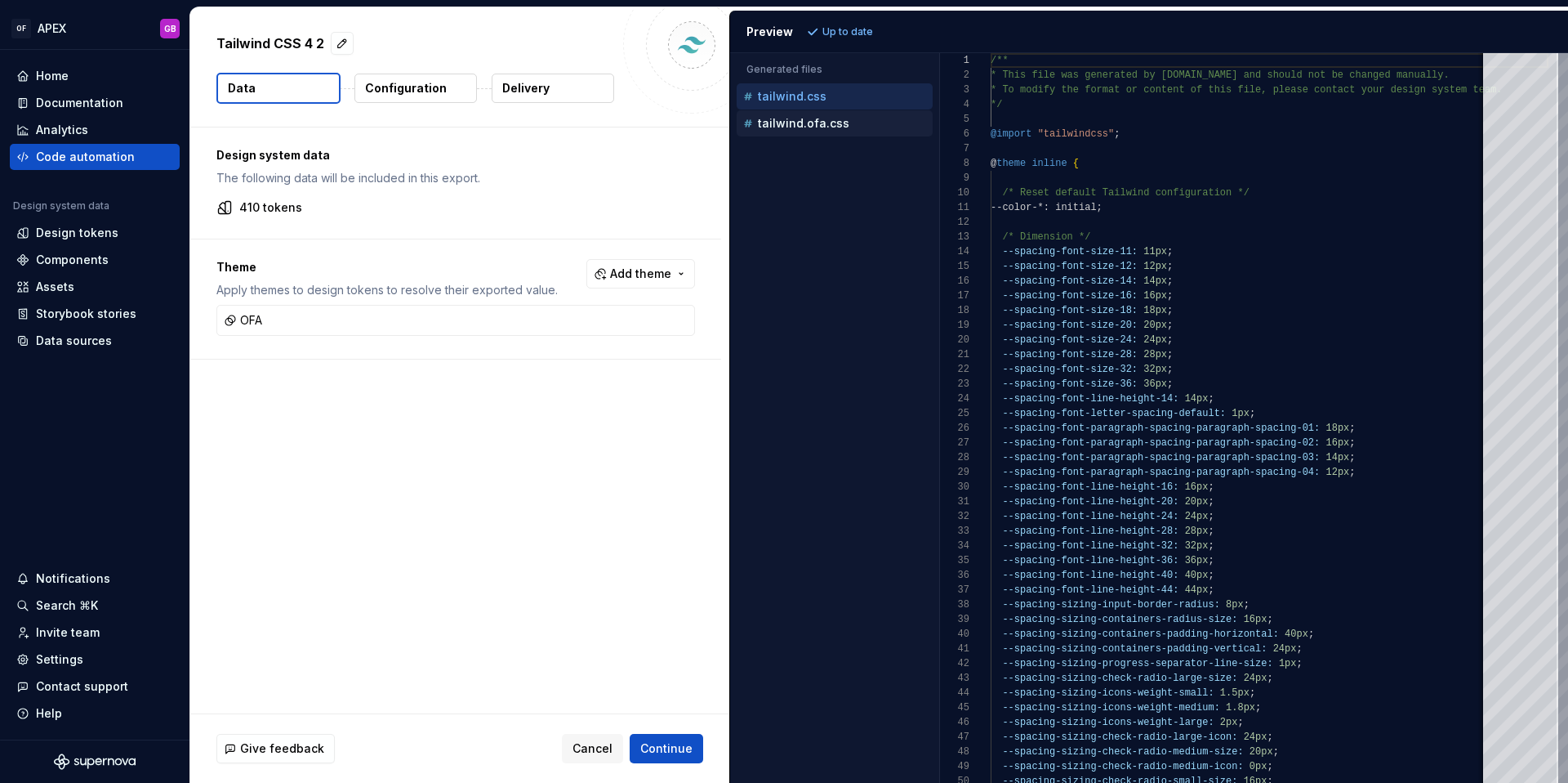
click at [795, 121] on p "tailwind.ofa.css" at bounding box center [803, 123] width 92 height 13
type textarea "**********"
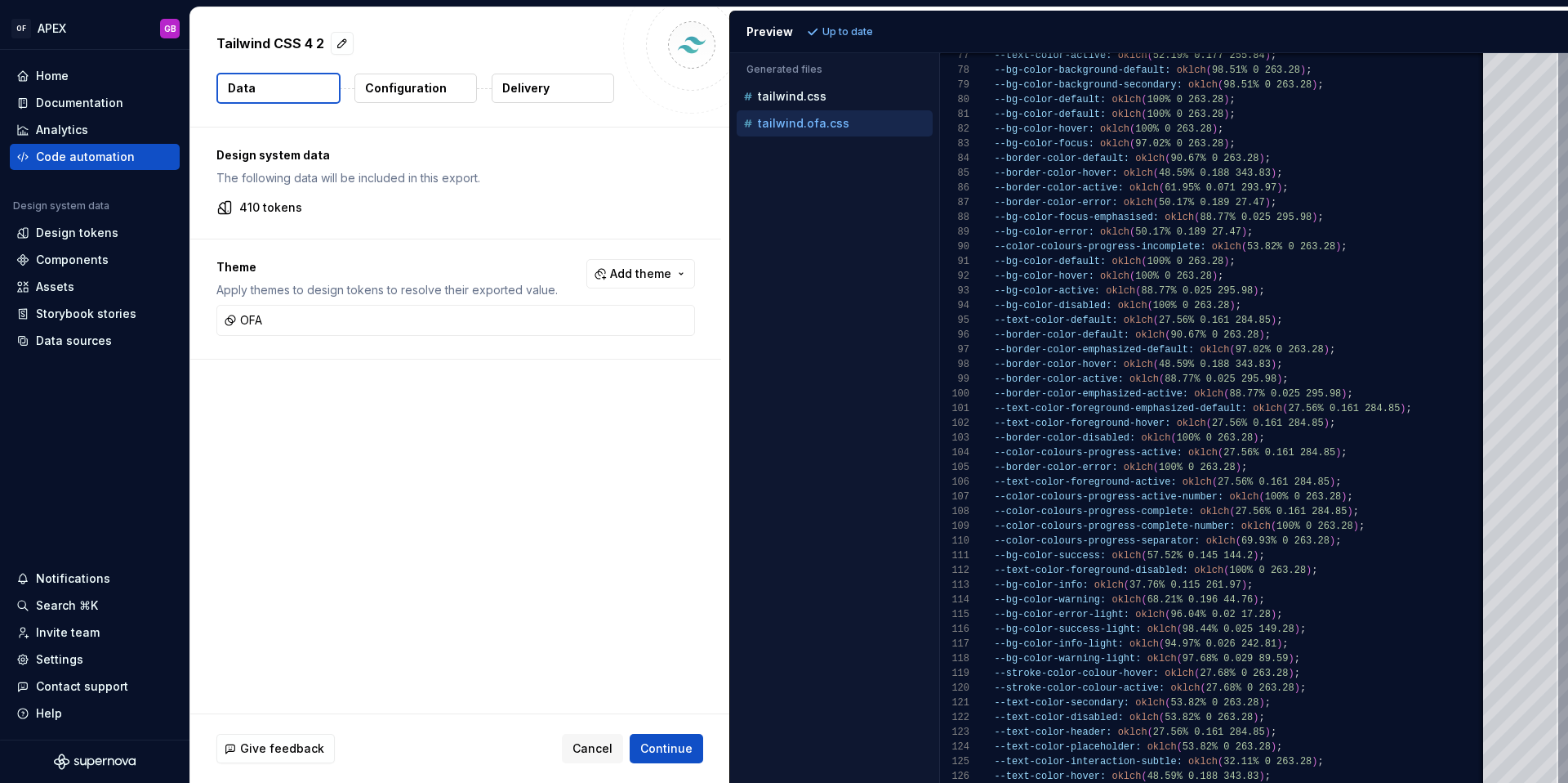
click at [416, 85] on p "Configuration" at bounding box center [406, 88] width 82 height 16
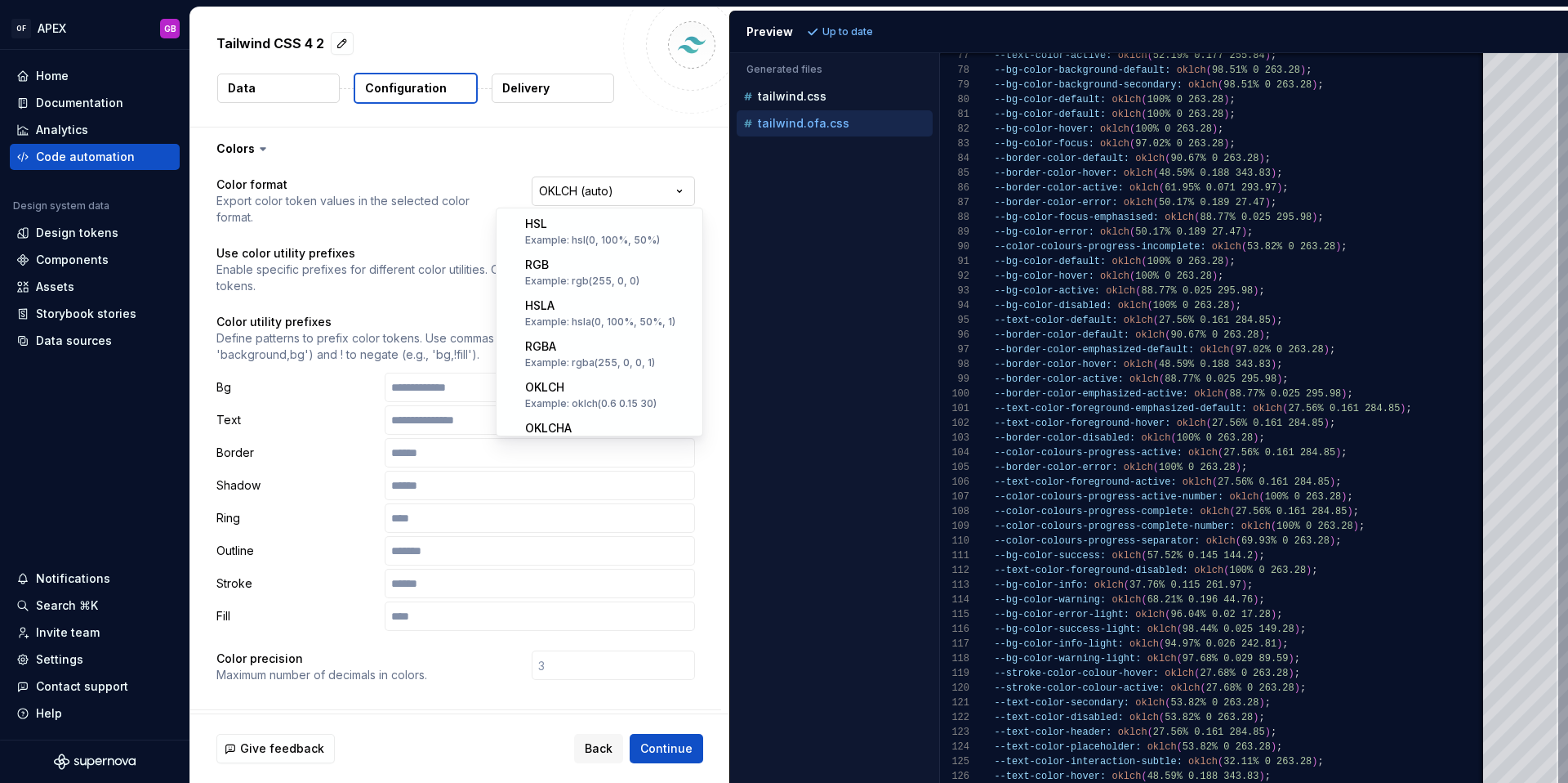
click at [619, 201] on html "**********" at bounding box center [784, 392] width 1568 height 783
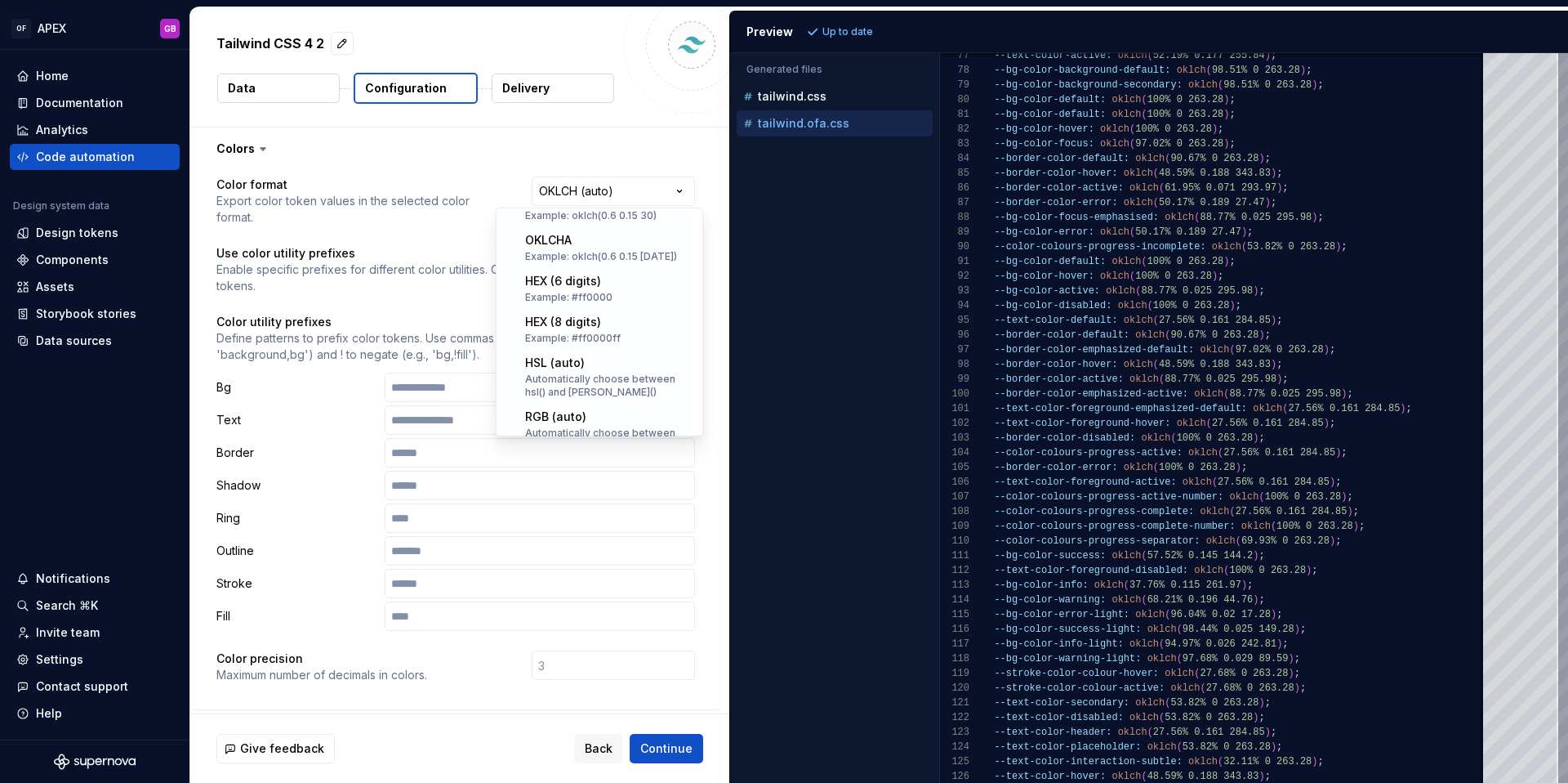
select select "********"
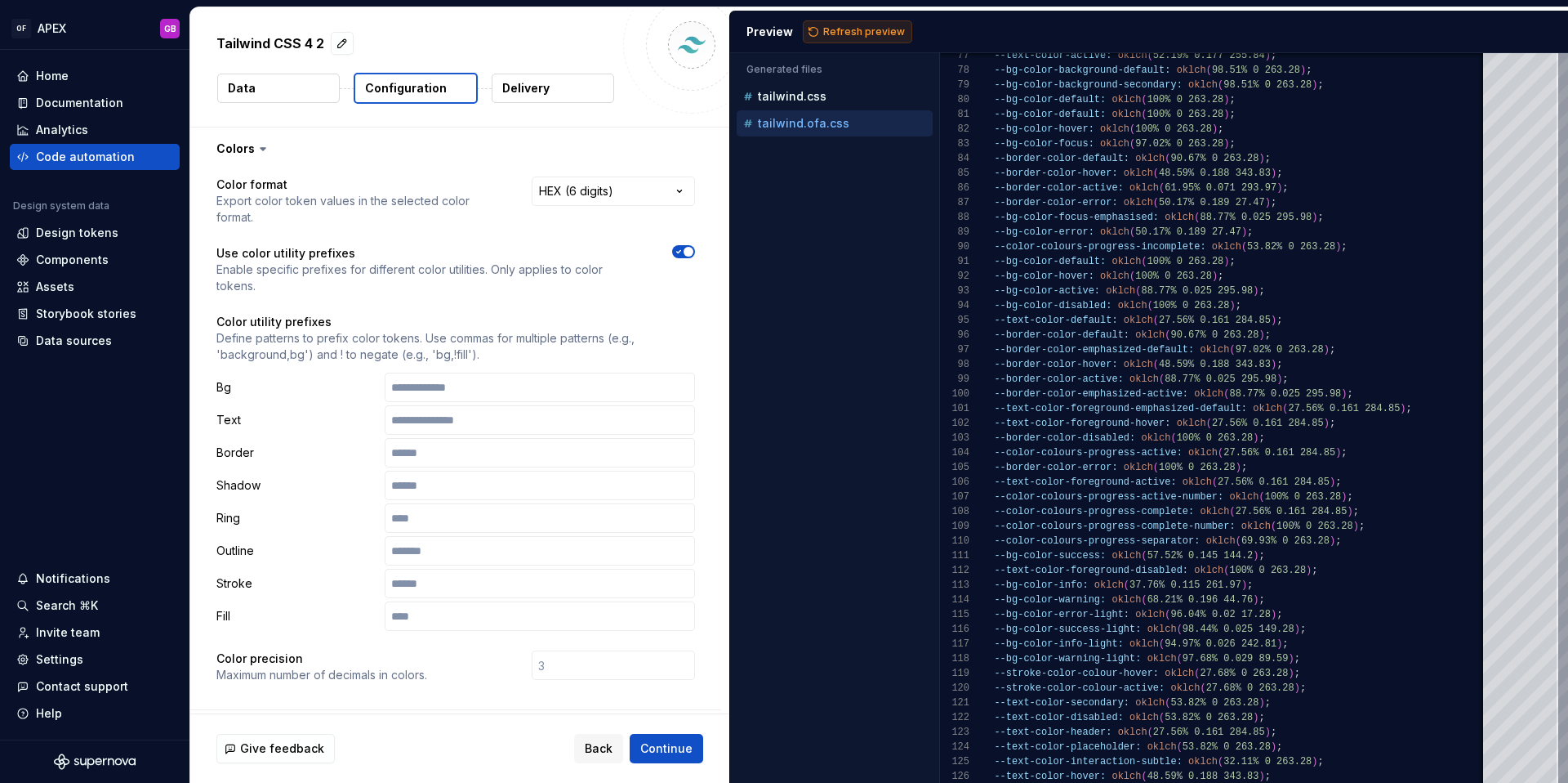
click at [850, 31] on span "Refresh preview" at bounding box center [864, 31] width 82 height 13
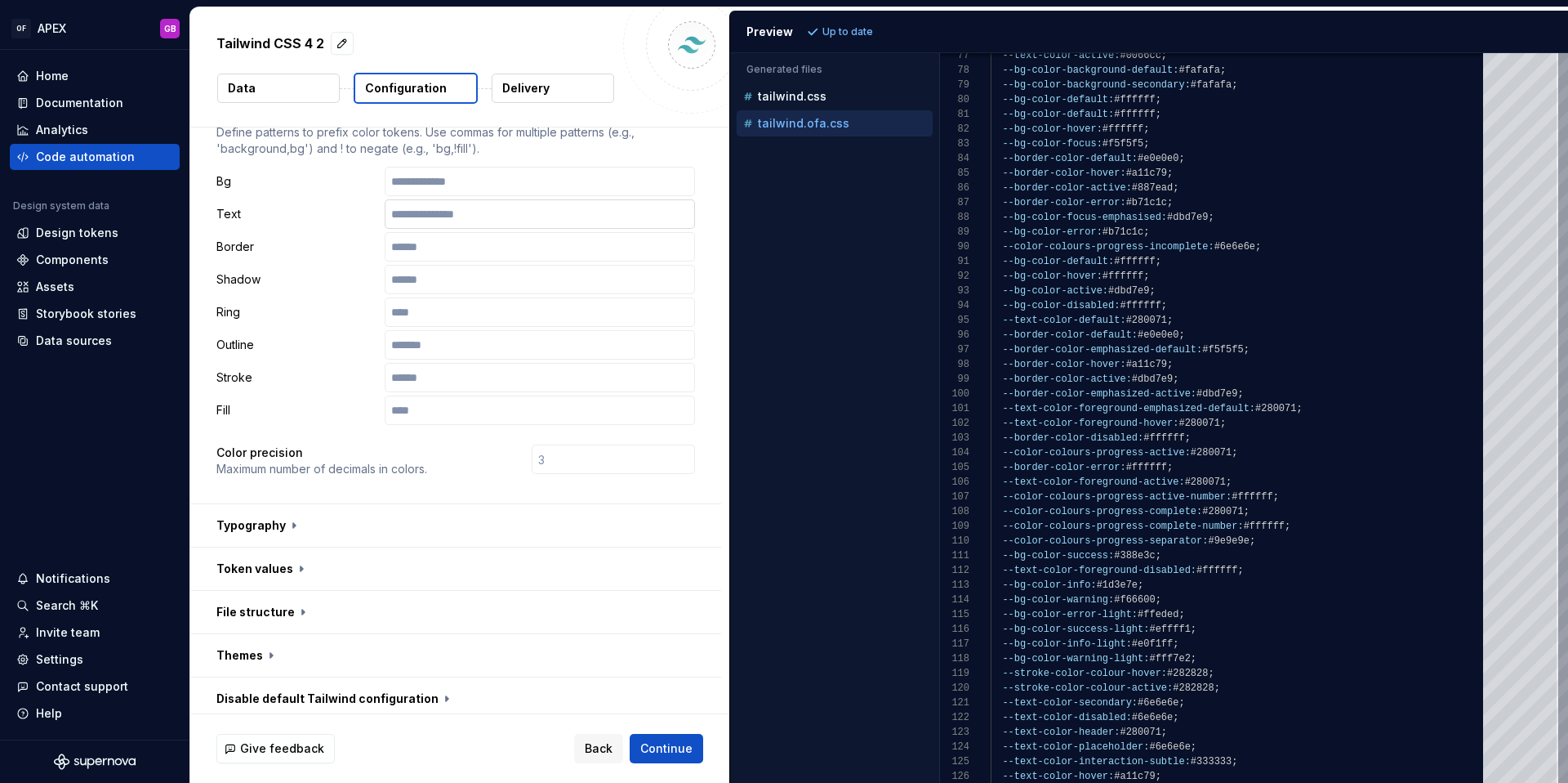
scroll to position [260, 0]
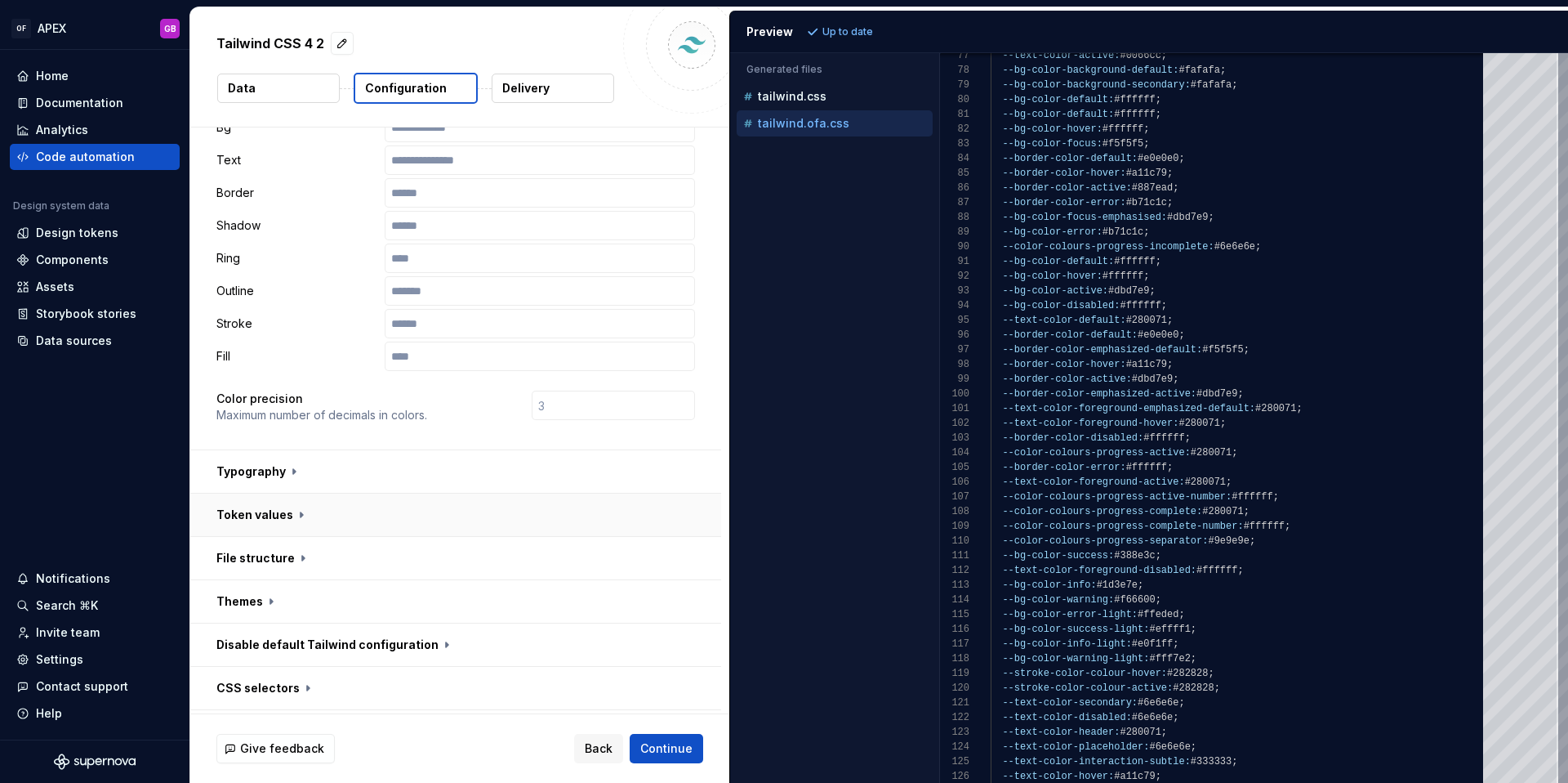
click at [299, 494] on button "button" at bounding box center [455, 515] width 531 height 43
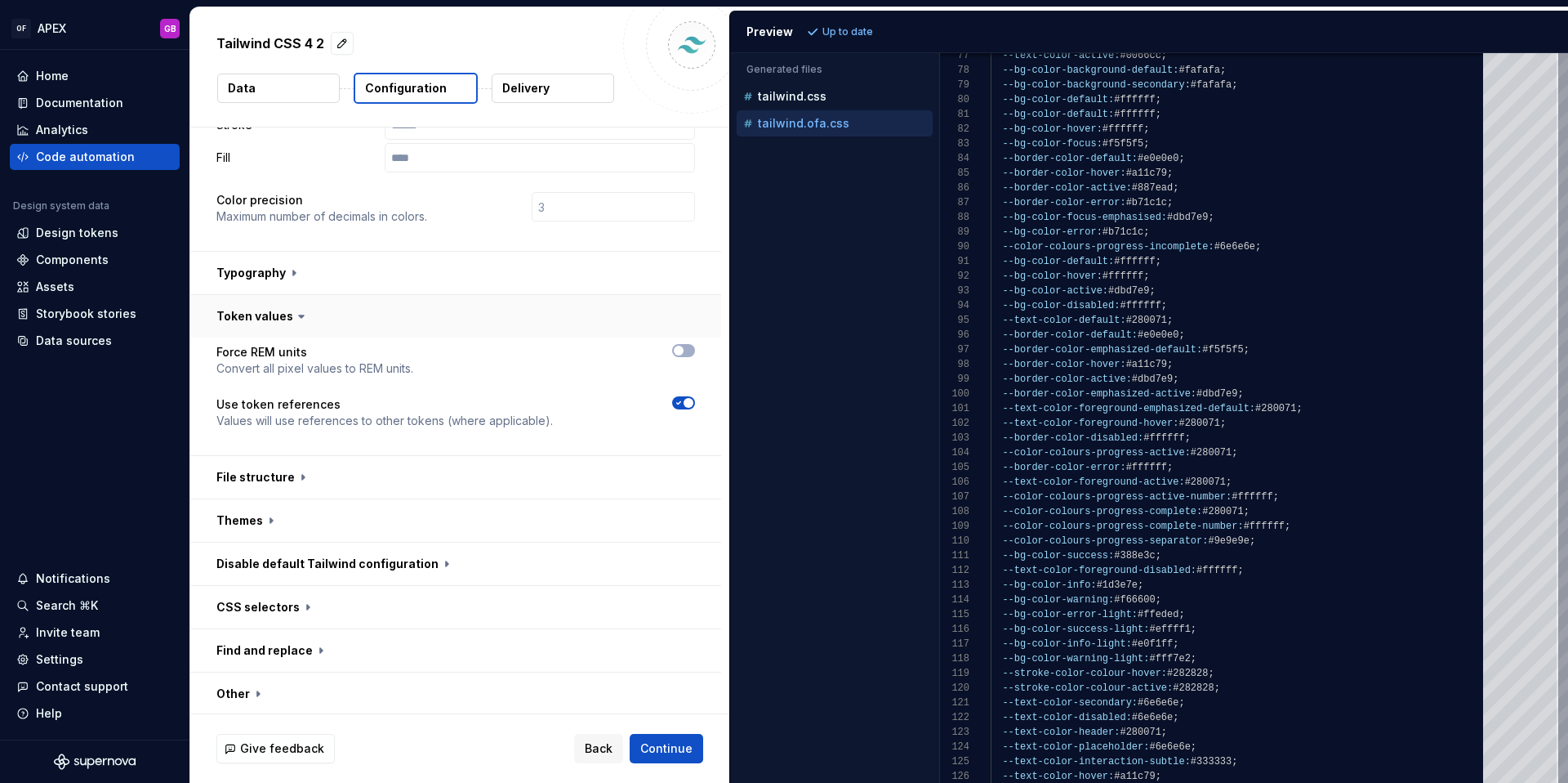
scroll to position [471, 0]
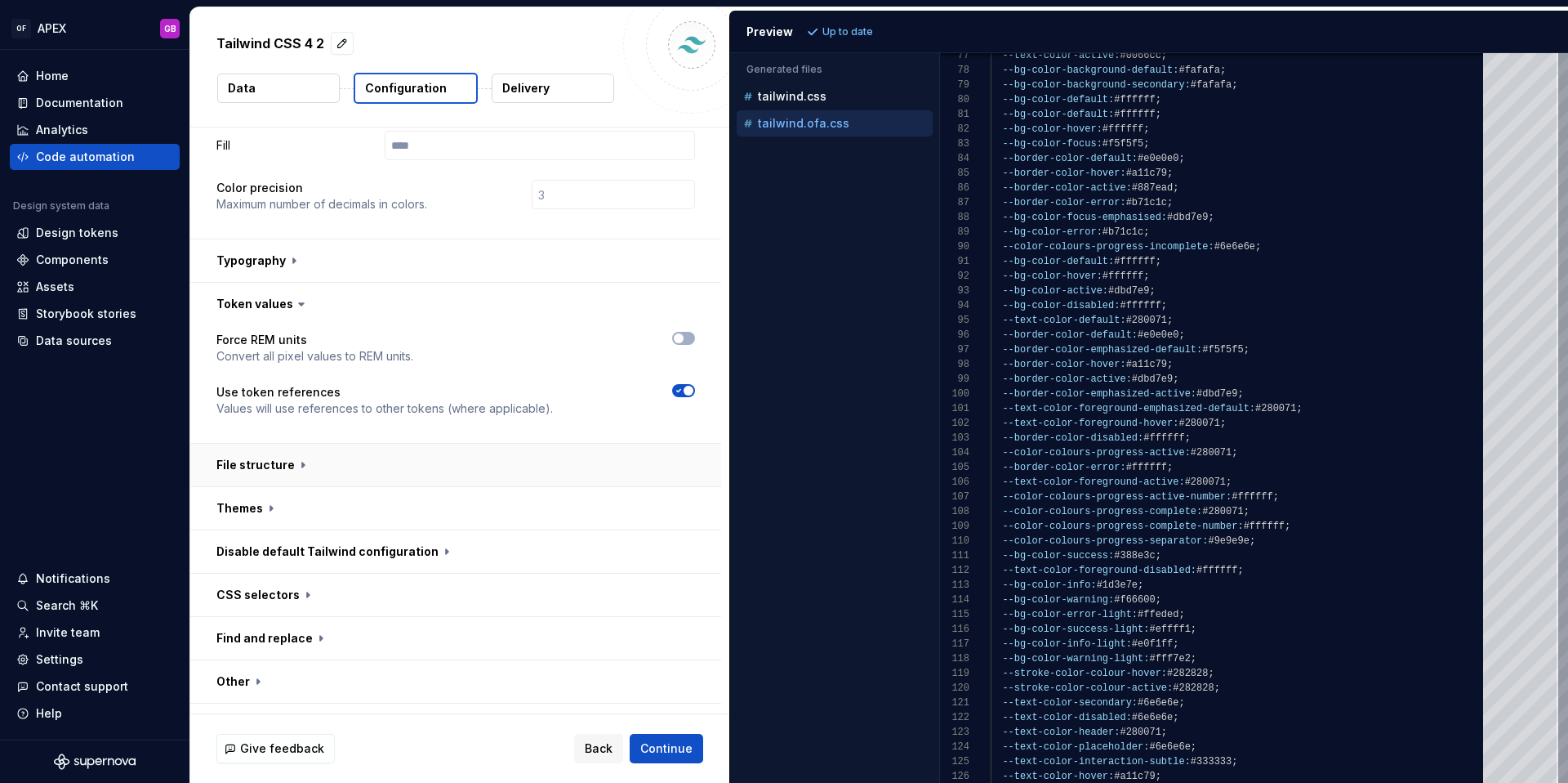
click at [301, 444] on button "button" at bounding box center [455, 465] width 531 height 43
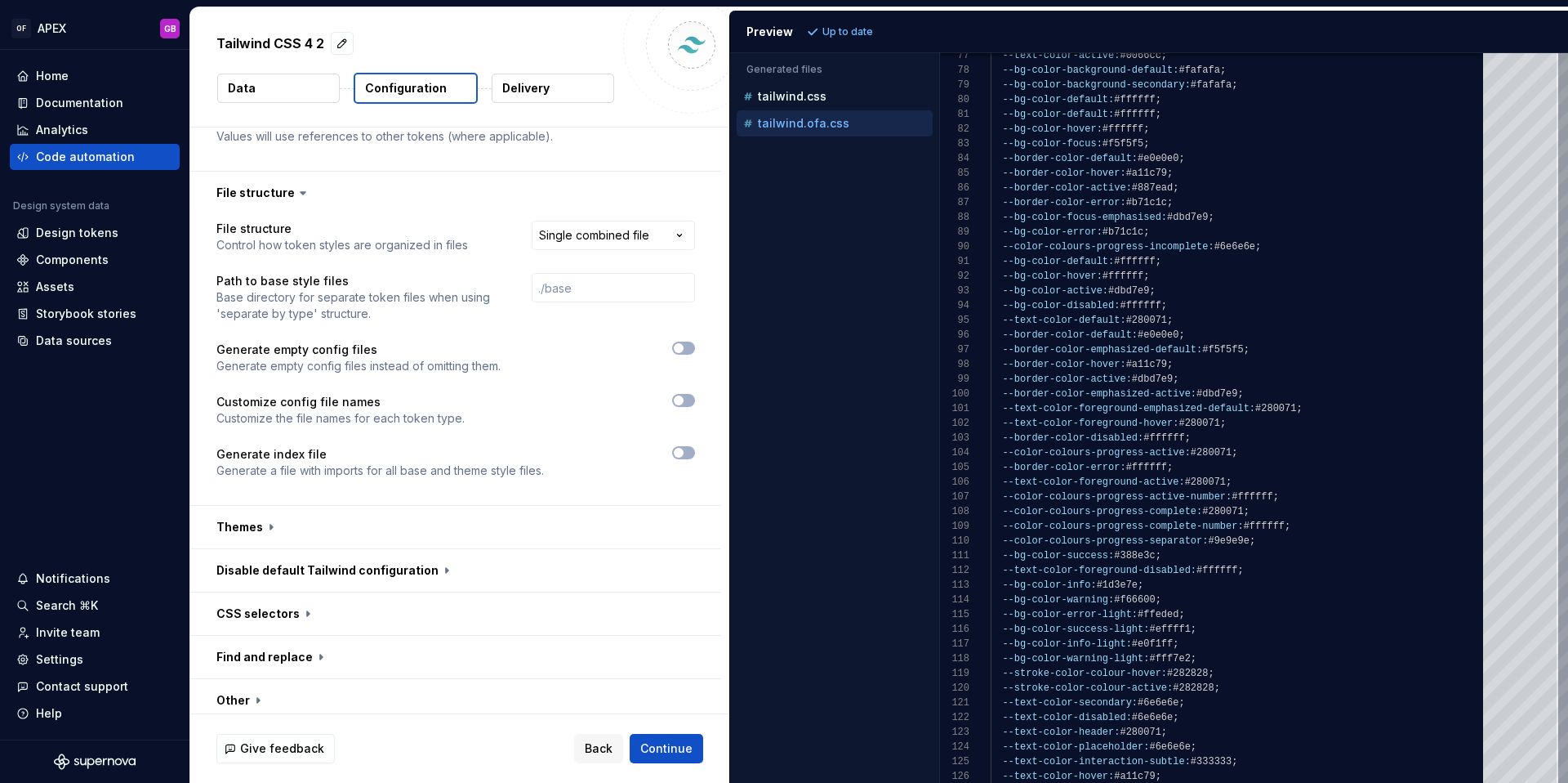
scroll to position [763, 0]
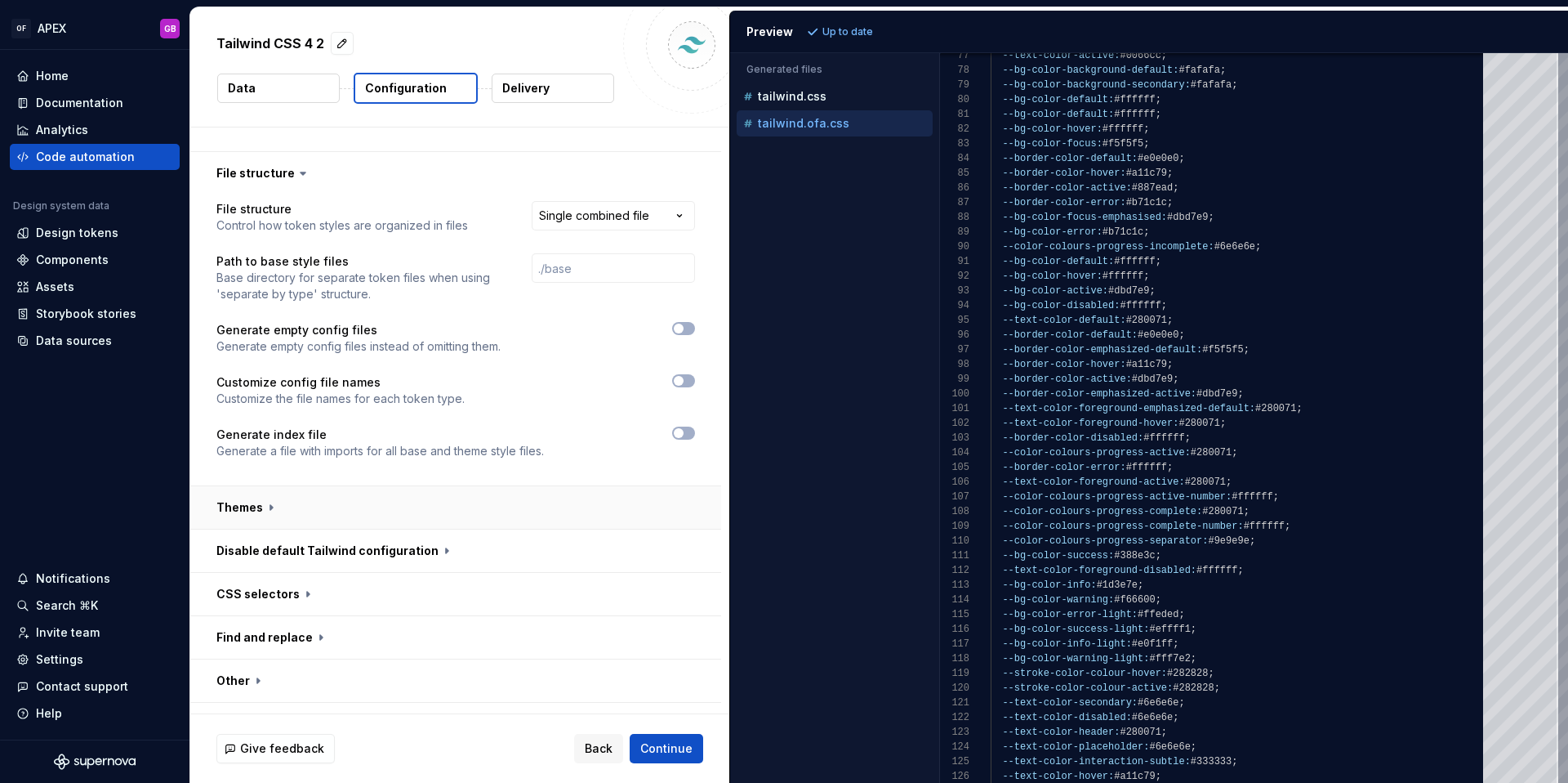
click at [271, 486] on button "button" at bounding box center [455, 507] width 531 height 43
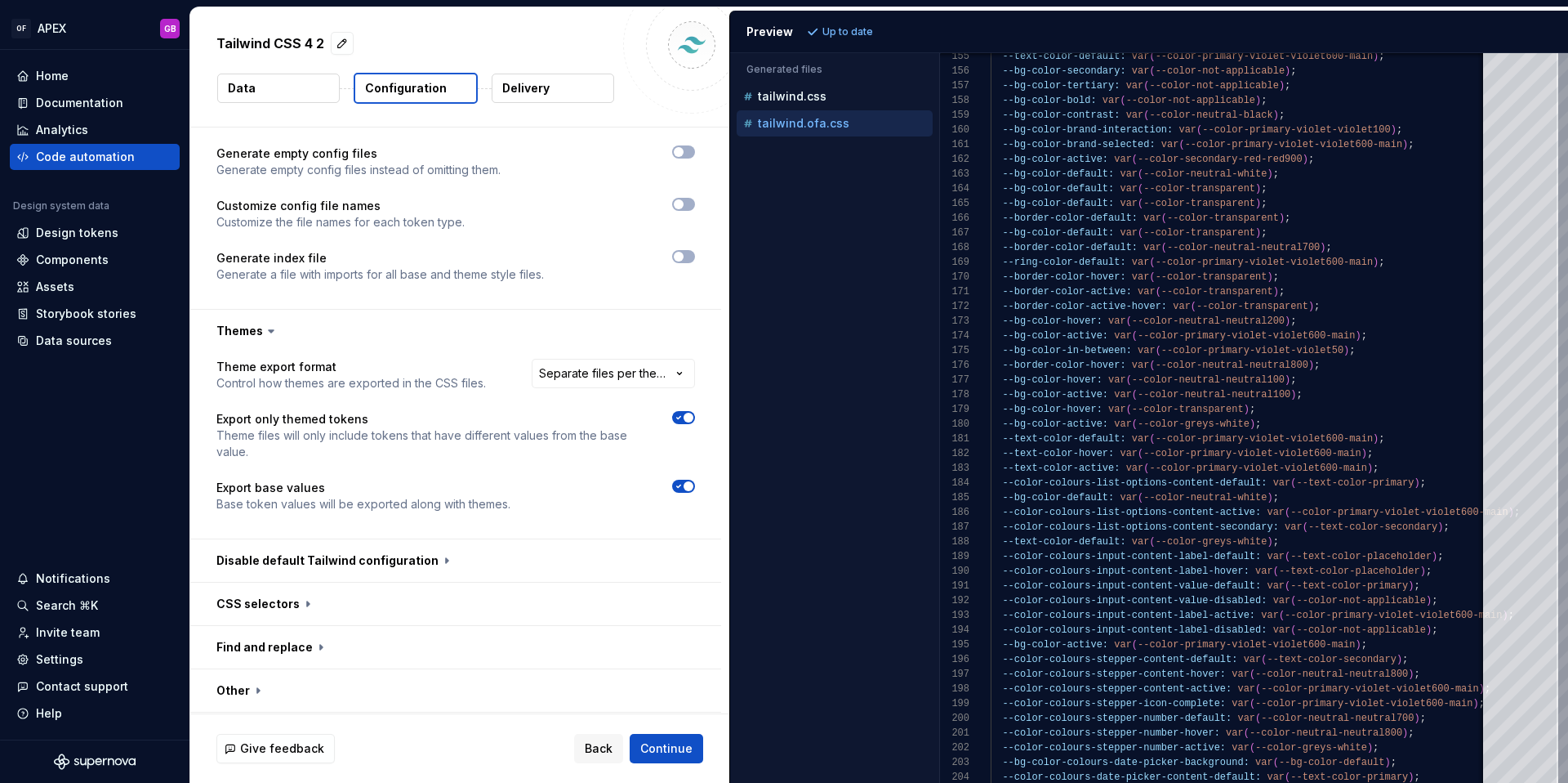
scroll to position [948, 0]
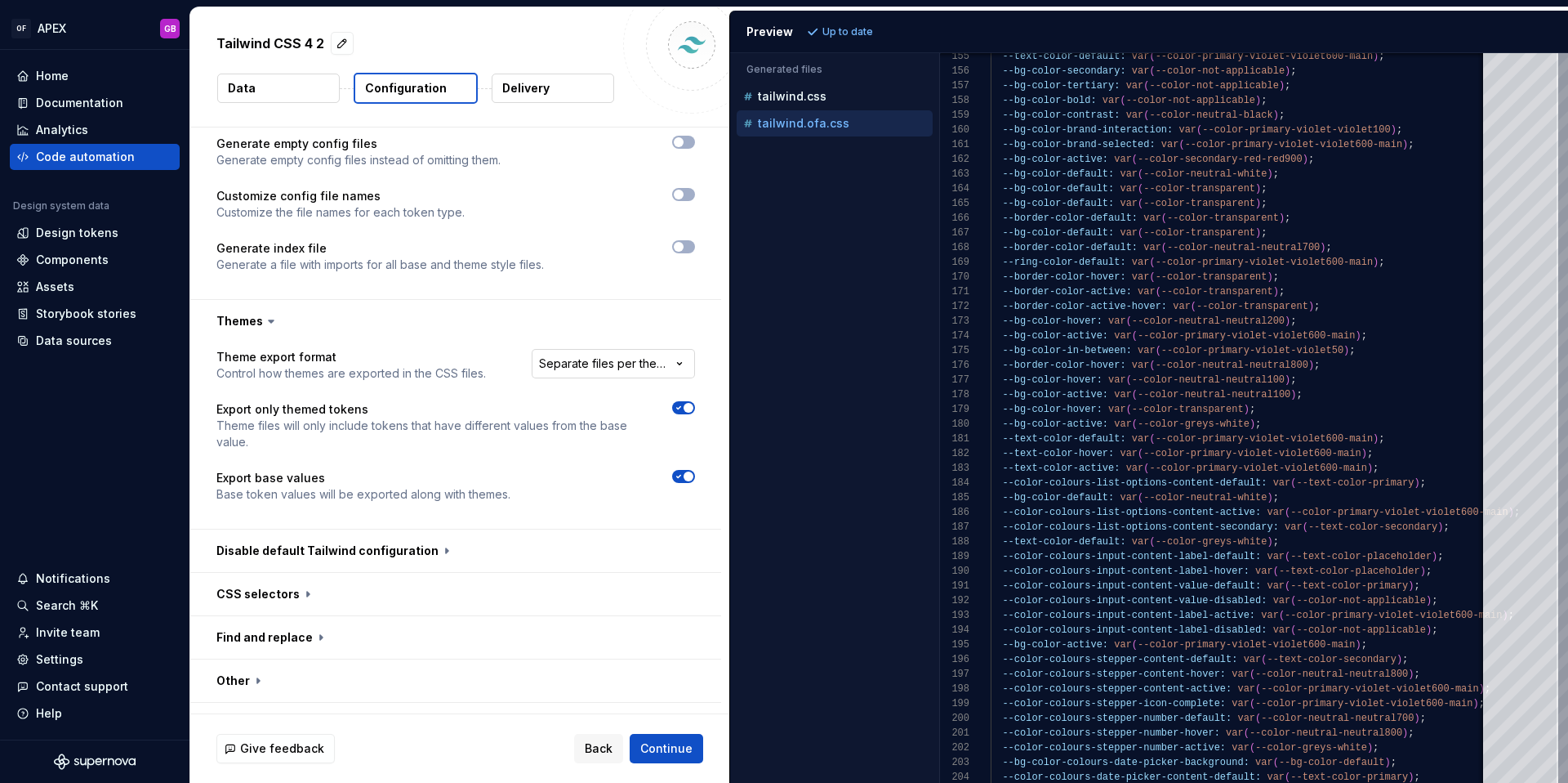
click at [678, 331] on html "**********" at bounding box center [784, 392] width 1568 height 783
click at [464, 296] on html "**********" at bounding box center [784, 392] width 1568 height 783
click at [438, 529] on button "button" at bounding box center [455, 551] width 531 height 43
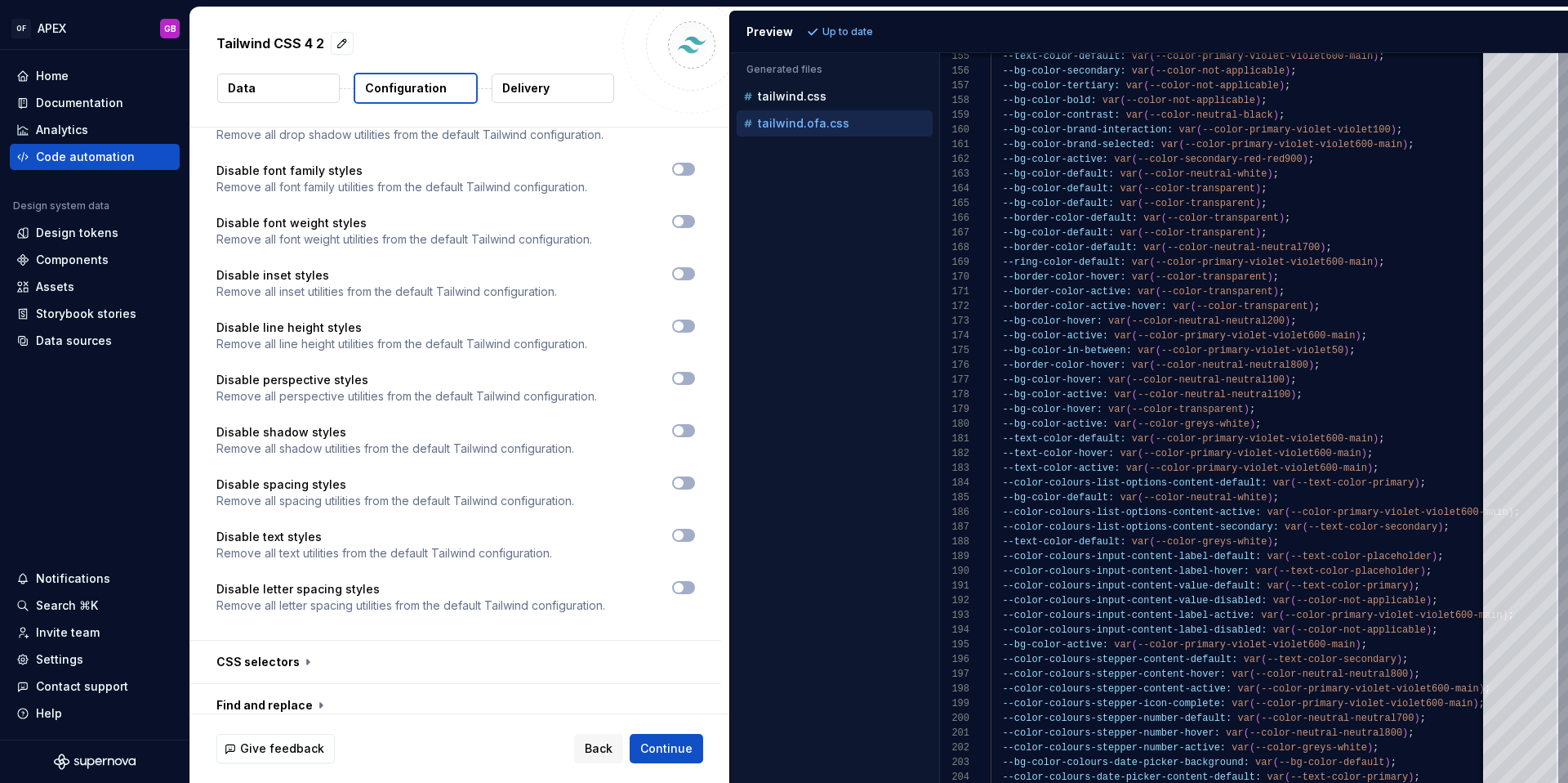
scroll to position [1851, 0]
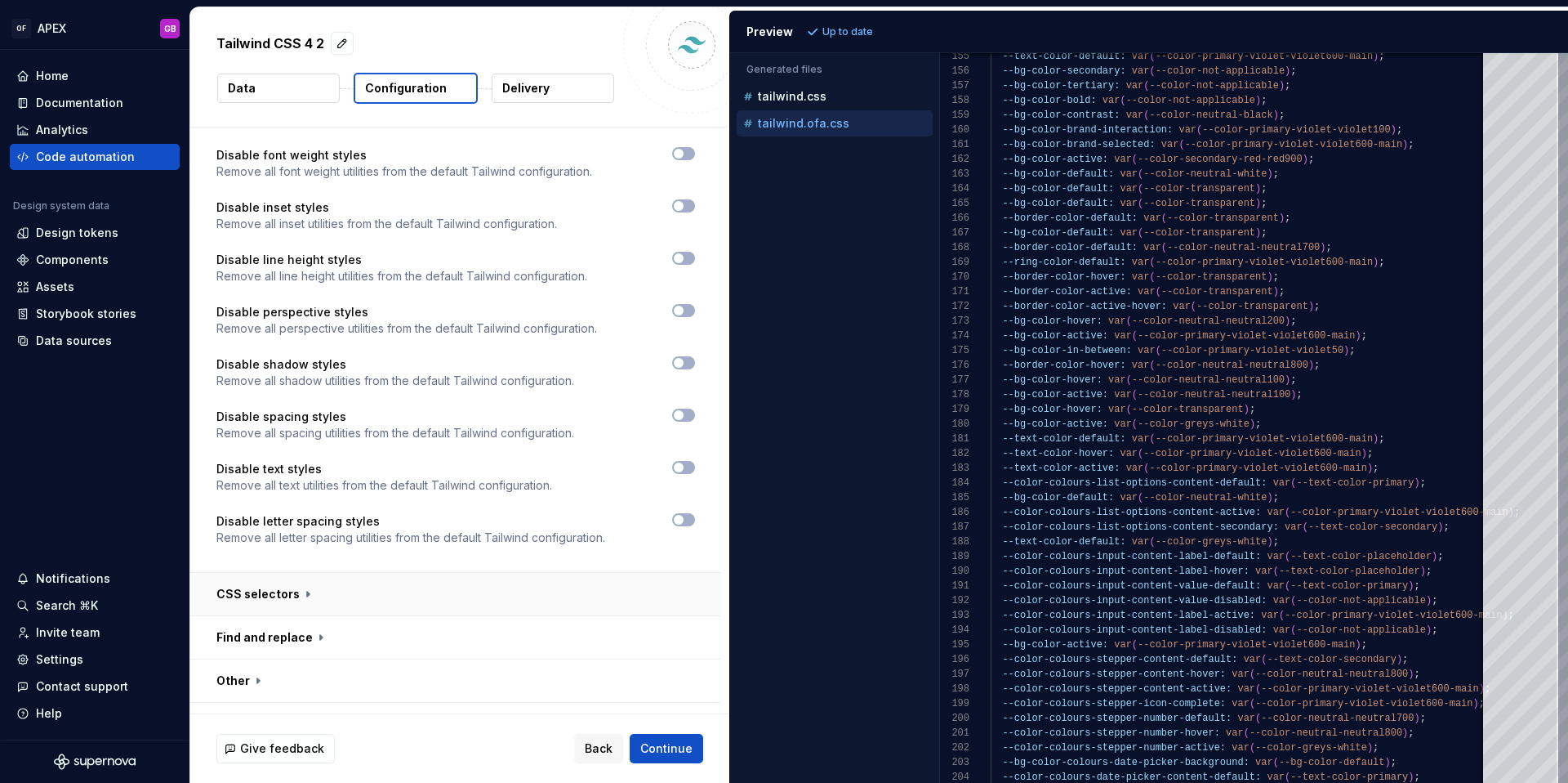
click at [305, 573] on button "button" at bounding box center [455, 594] width 531 height 43
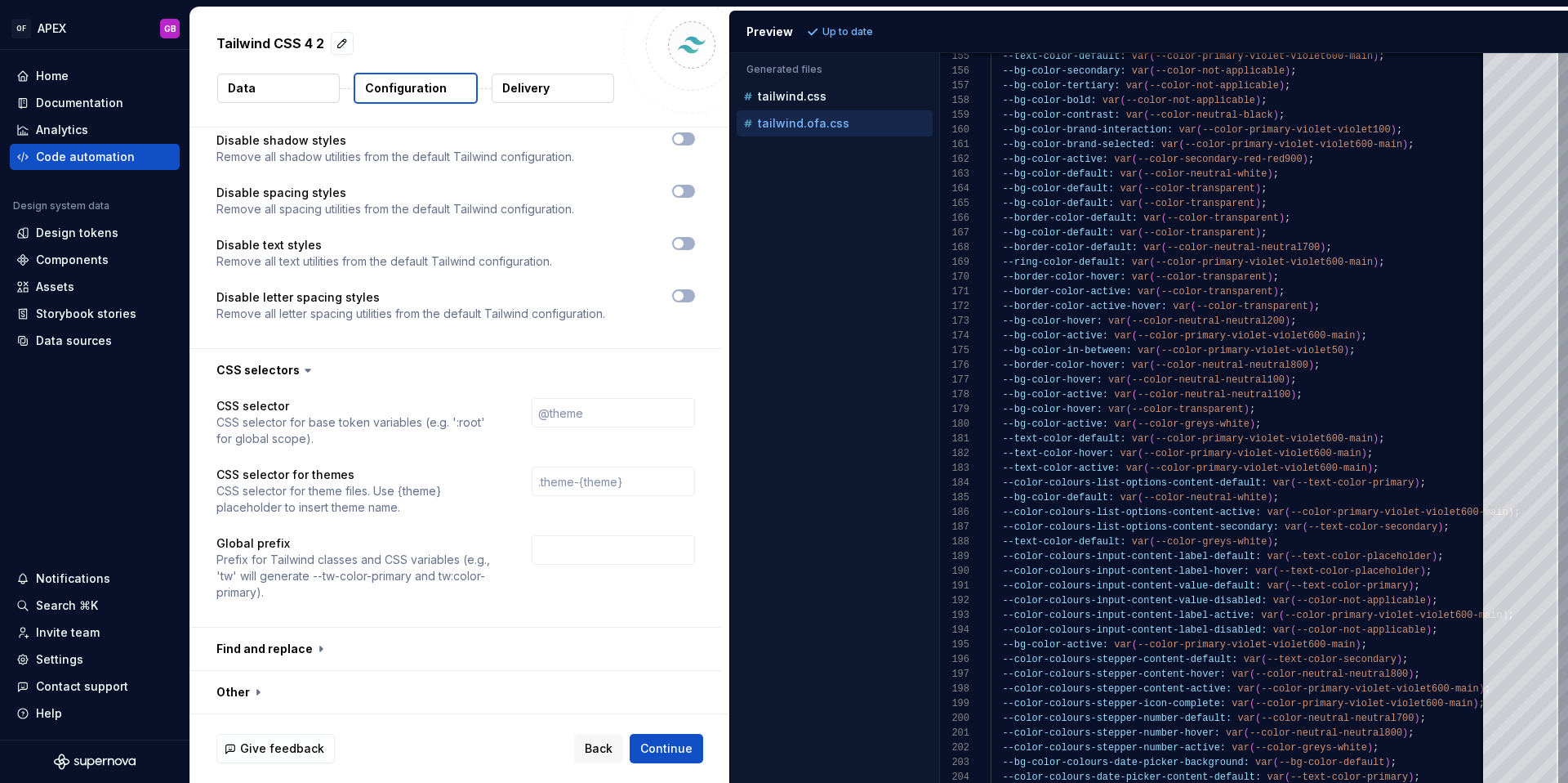
scroll to position [2086, 0]
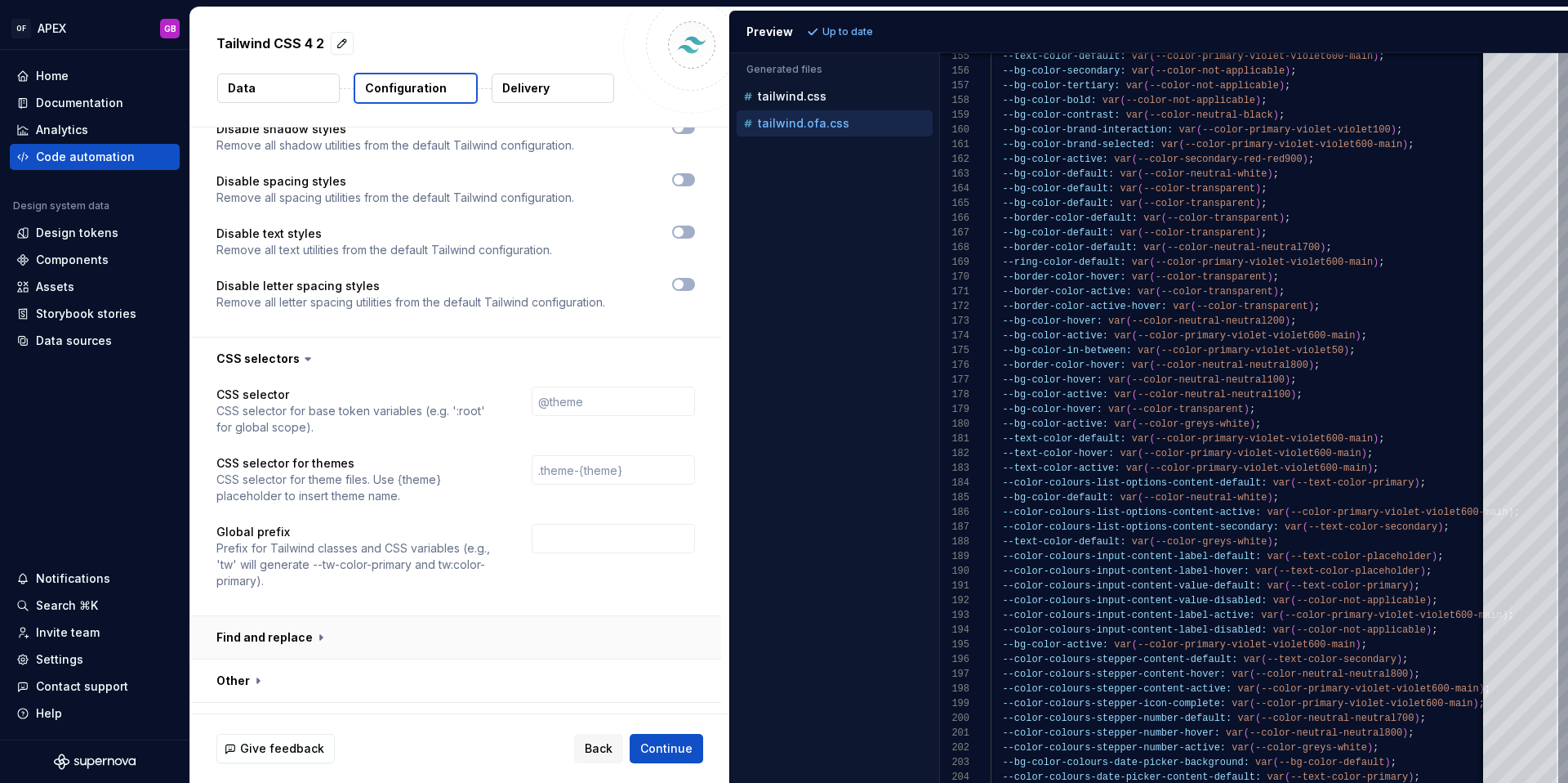
click at [316, 616] on button "button" at bounding box center [455, 637] width 531 height 43
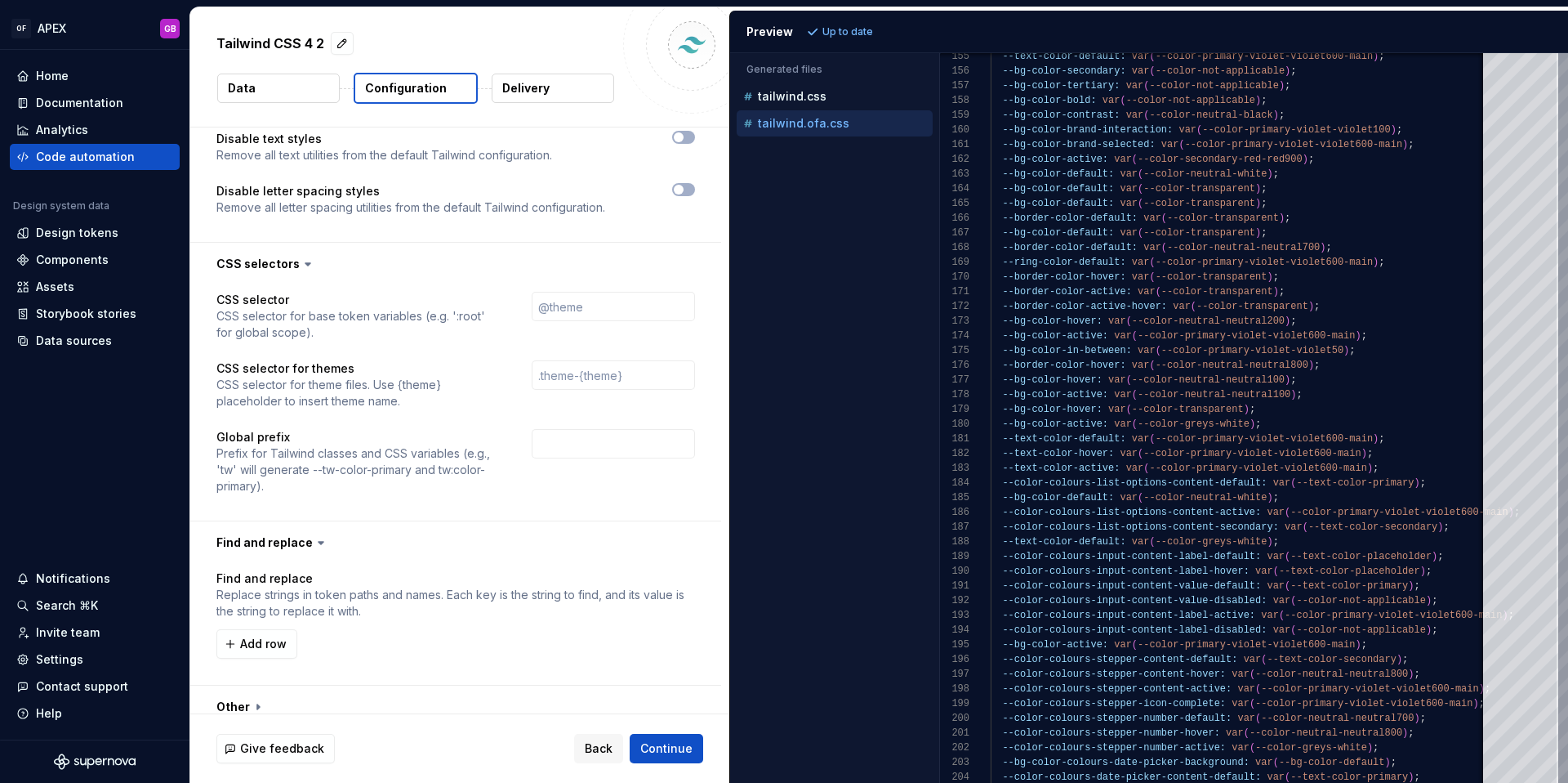
scroll to position [2207, 0]
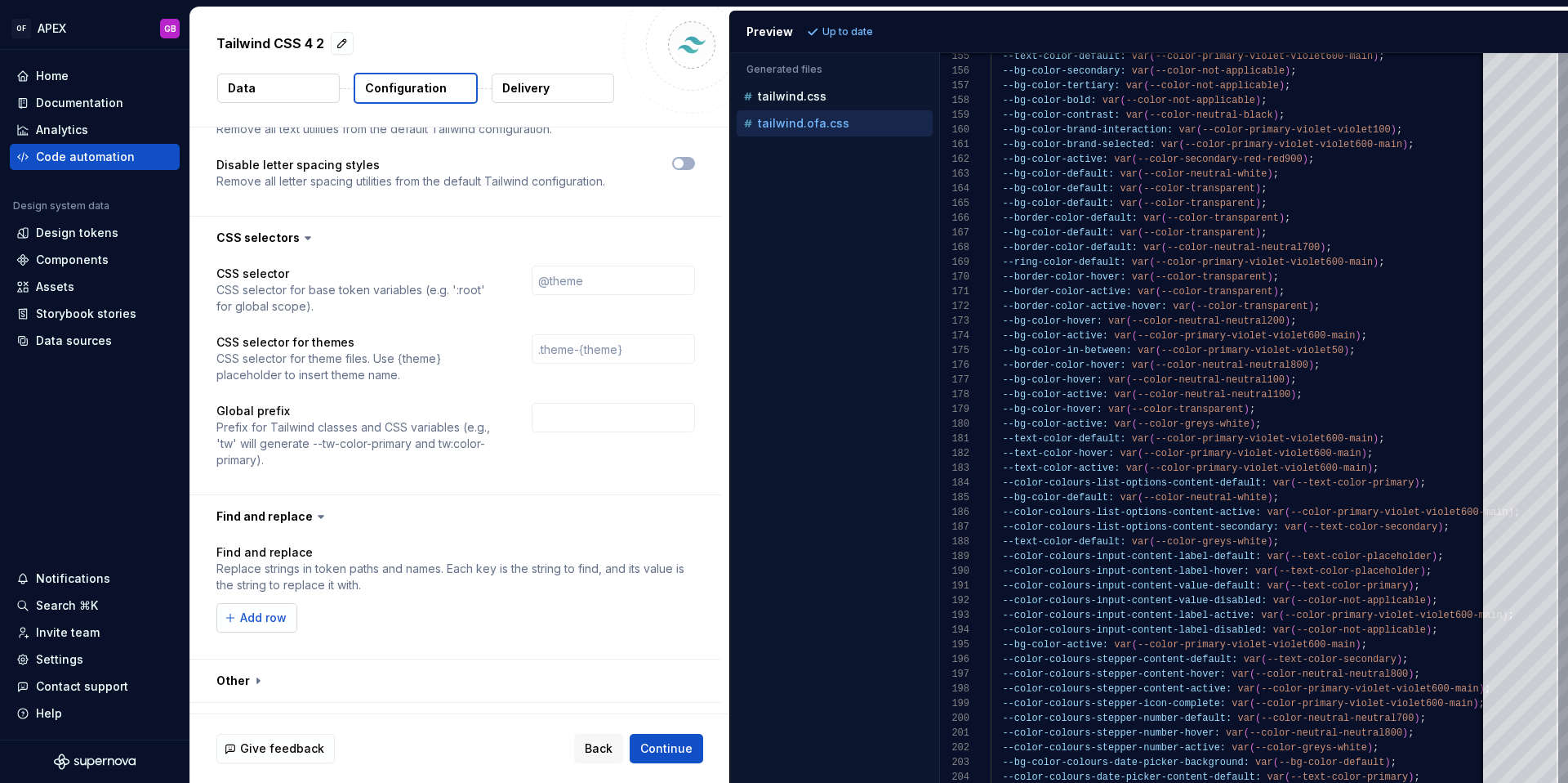
click at [281, 609] on span "Add row" at bounding box center [263, 618] width 46 height 16
click at [692, 606] on button "button" at bounding box center [684, 618] width 23 height 23
click at [258, 659] on button "button" at bounding box center [455, 681] width 531 height 43
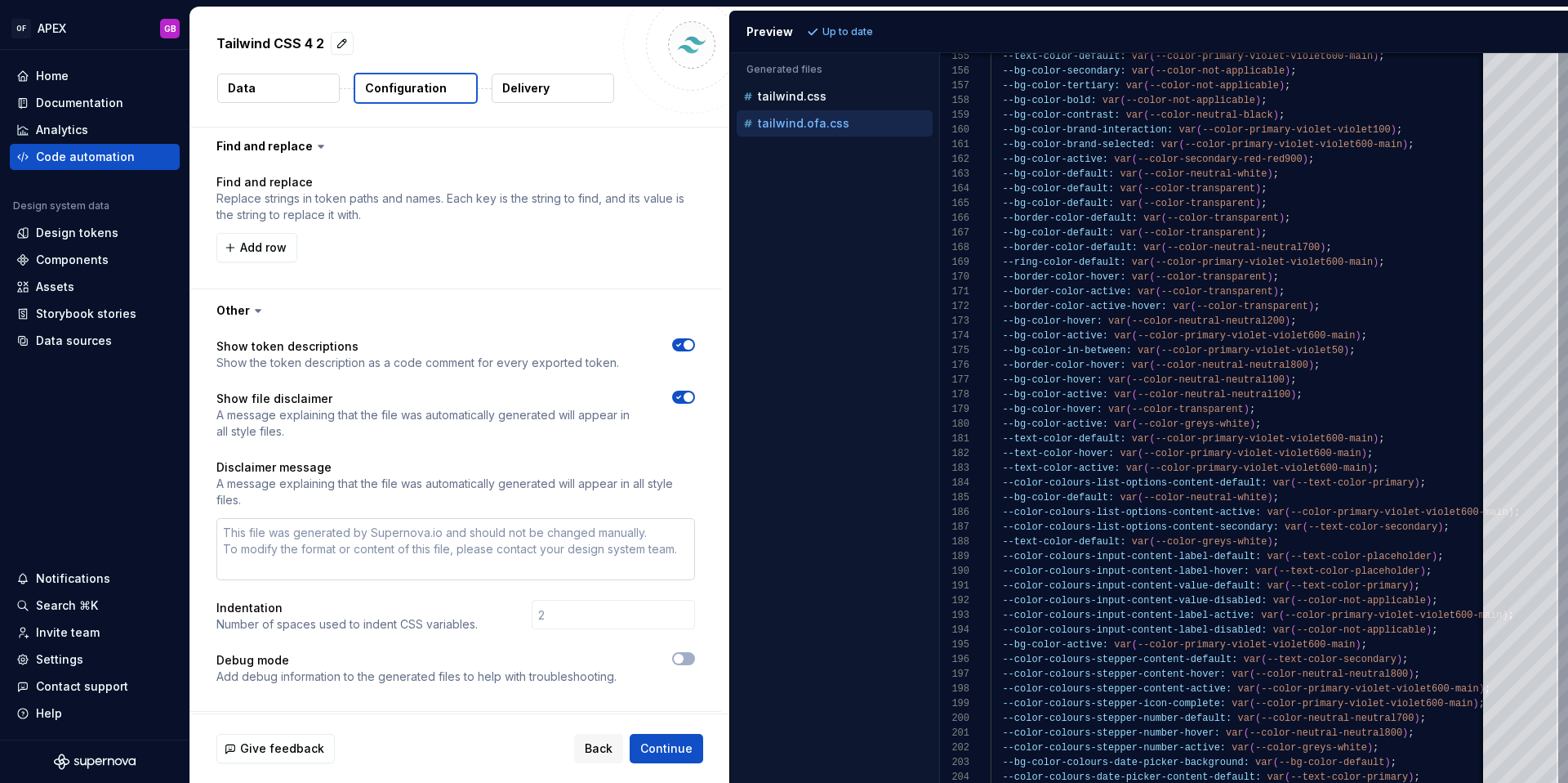
scroll to position [2586, 0]
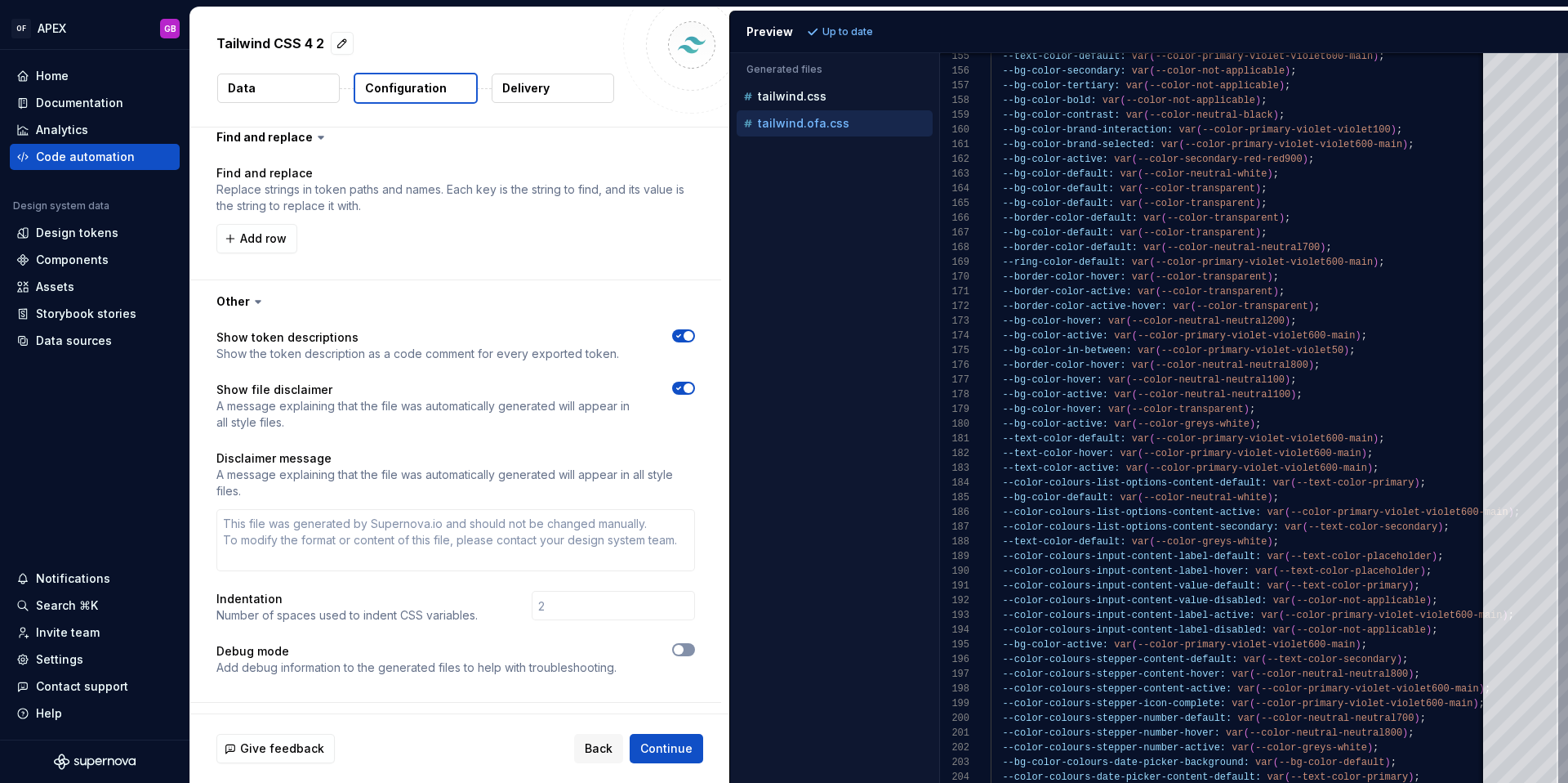
click at [684, 645] on span "button" at bounding box center [679, 650] width 10 height 10
type textarea "*"
click at [857, 31] on span "Refresh preview" at bounding box center [864, 31] width 82 height 13
type textarea "**********"
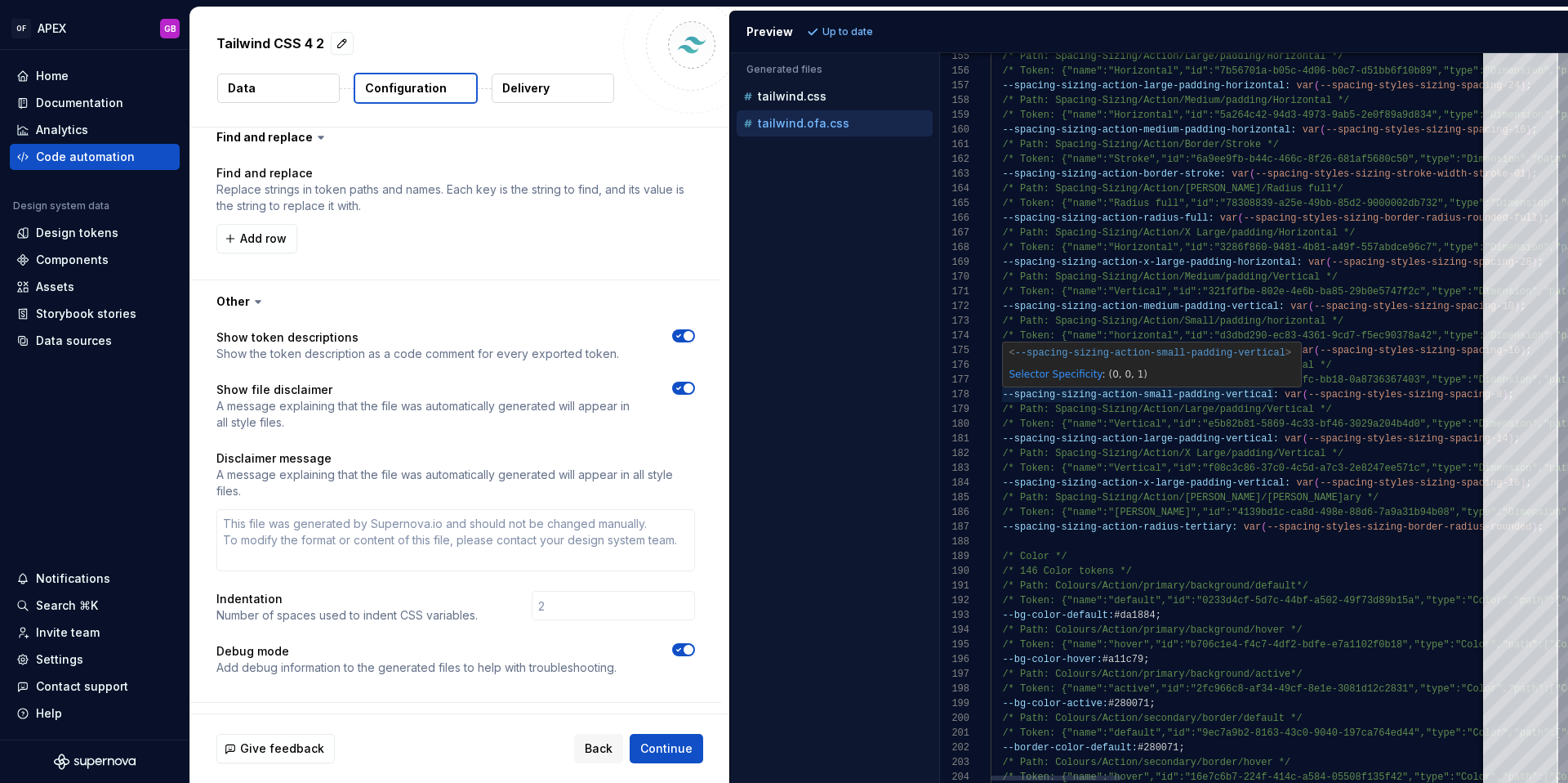
type textarea "*"
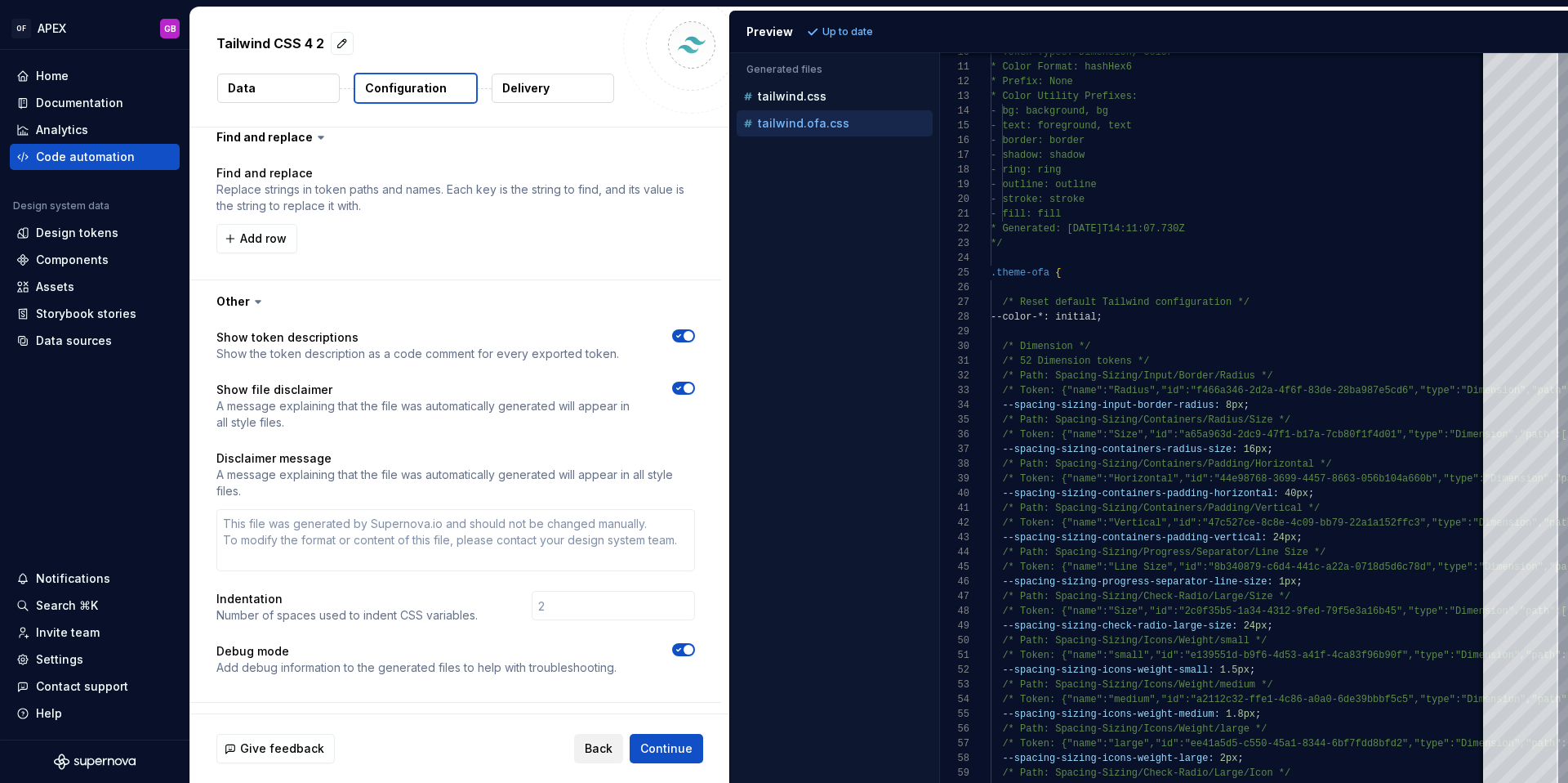
click at [607, 750] on span "Back" at bounding box center [599, 748] width 28 height 16
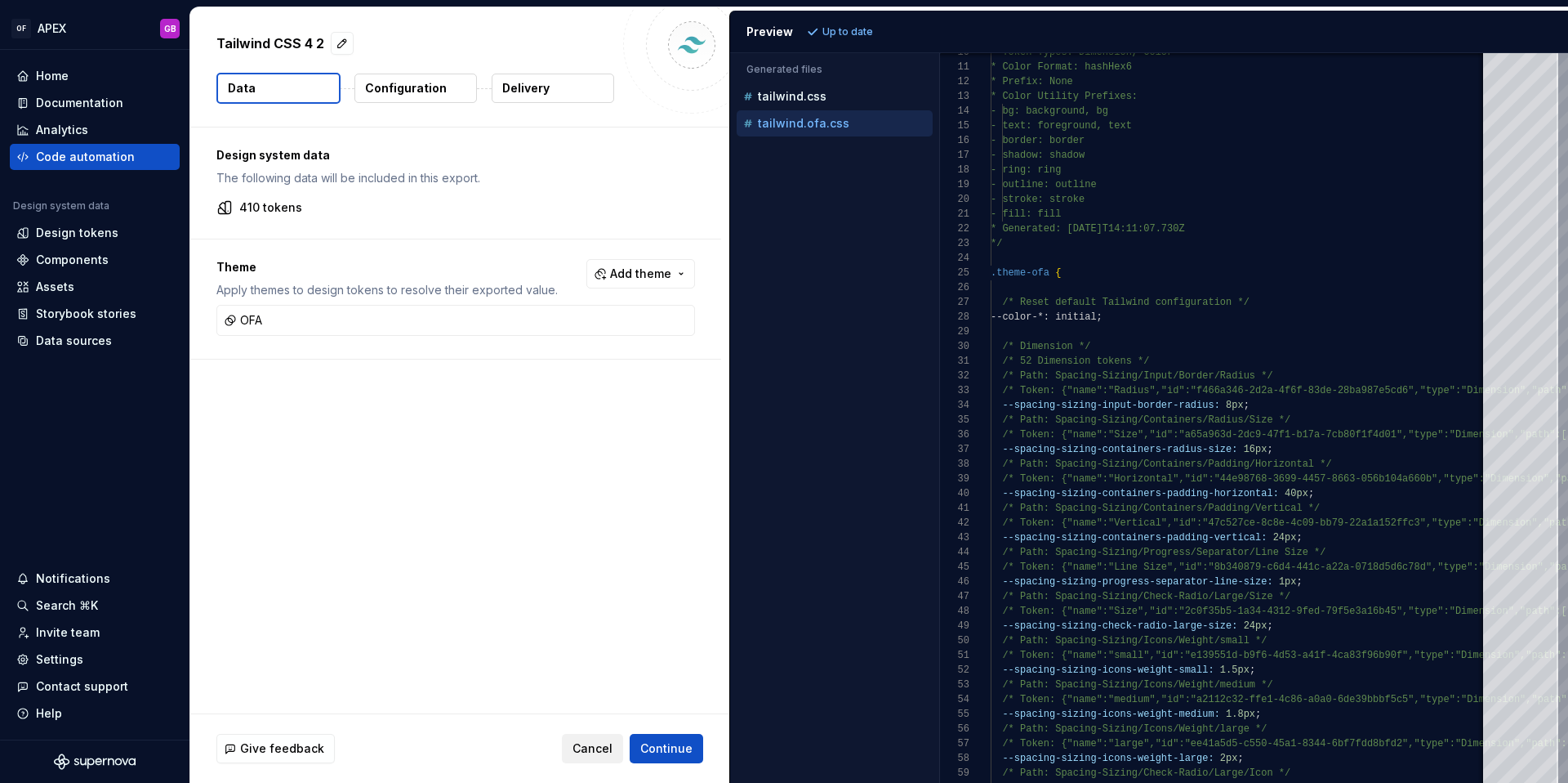
click at [594, 746] on span "Cancel" at bounding box center [592, 748] width 40 height 16
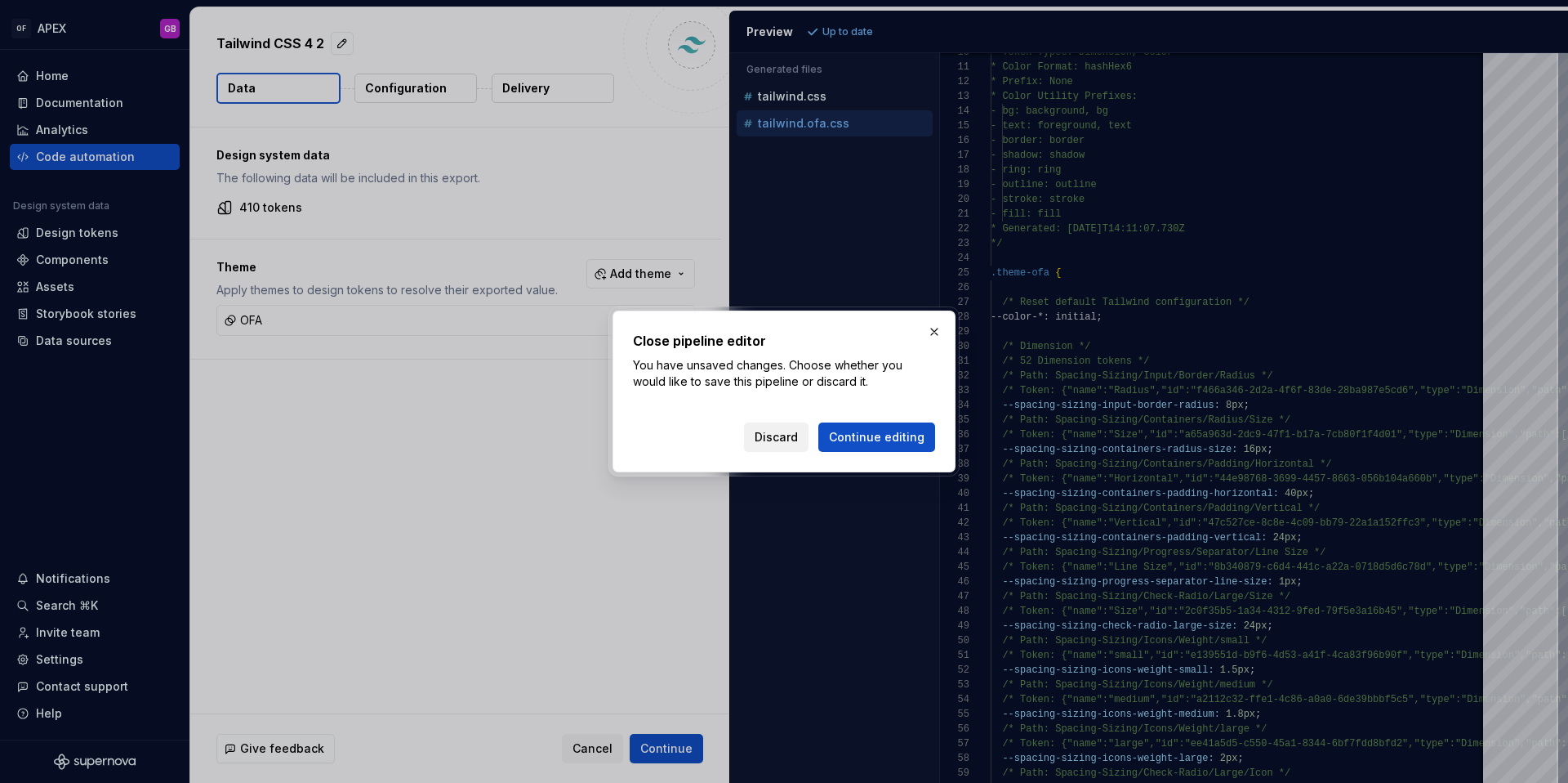
click at [784, 433] on span "Discard" at bounding box center [776, 437] width 44 height 16
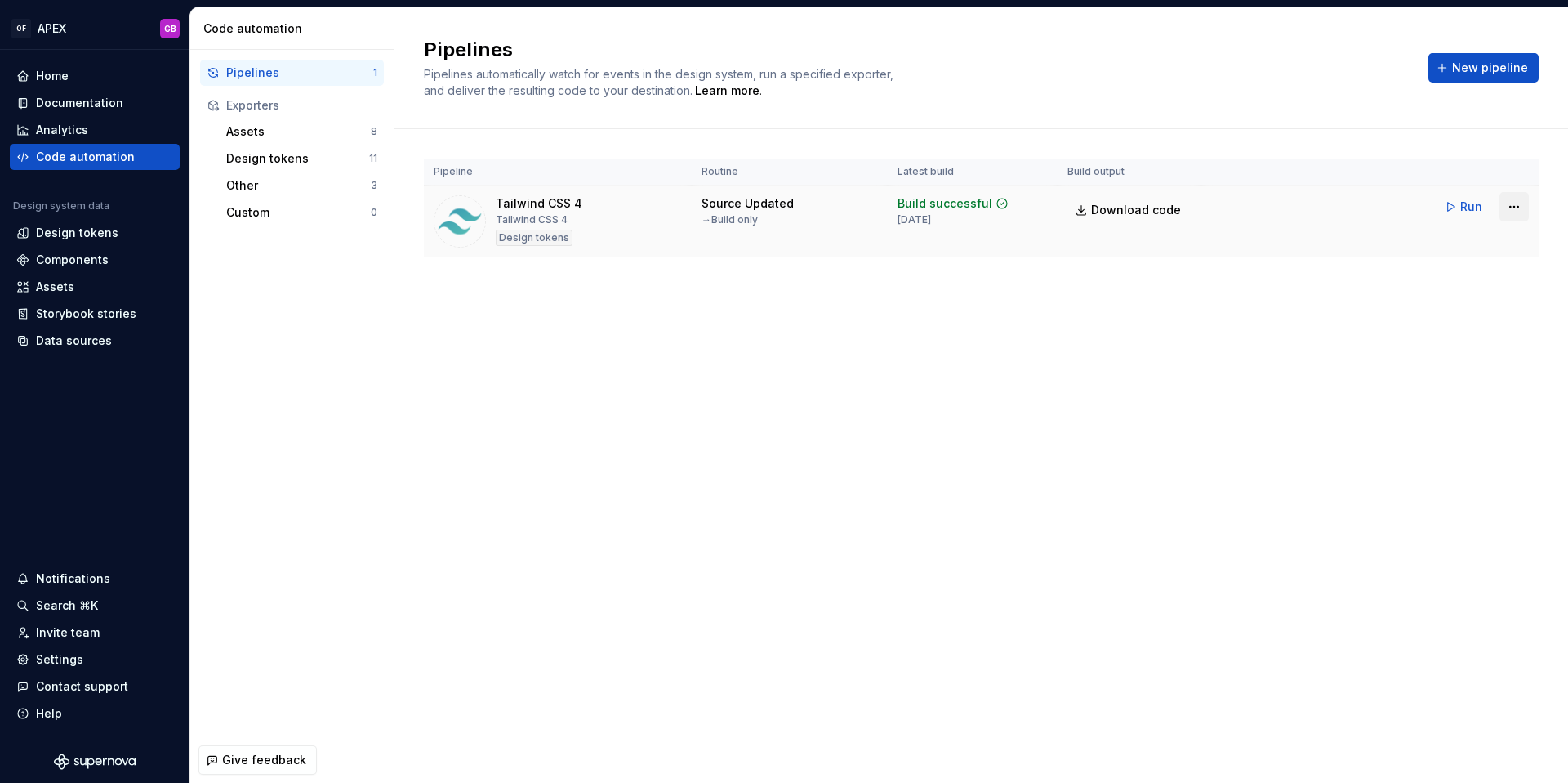
click at [1518, 210] on html "OF APEX GB Home Documentation Analytics Code automation Design system data Desi…" at bounding box center [784, 392] width 1568 height 783
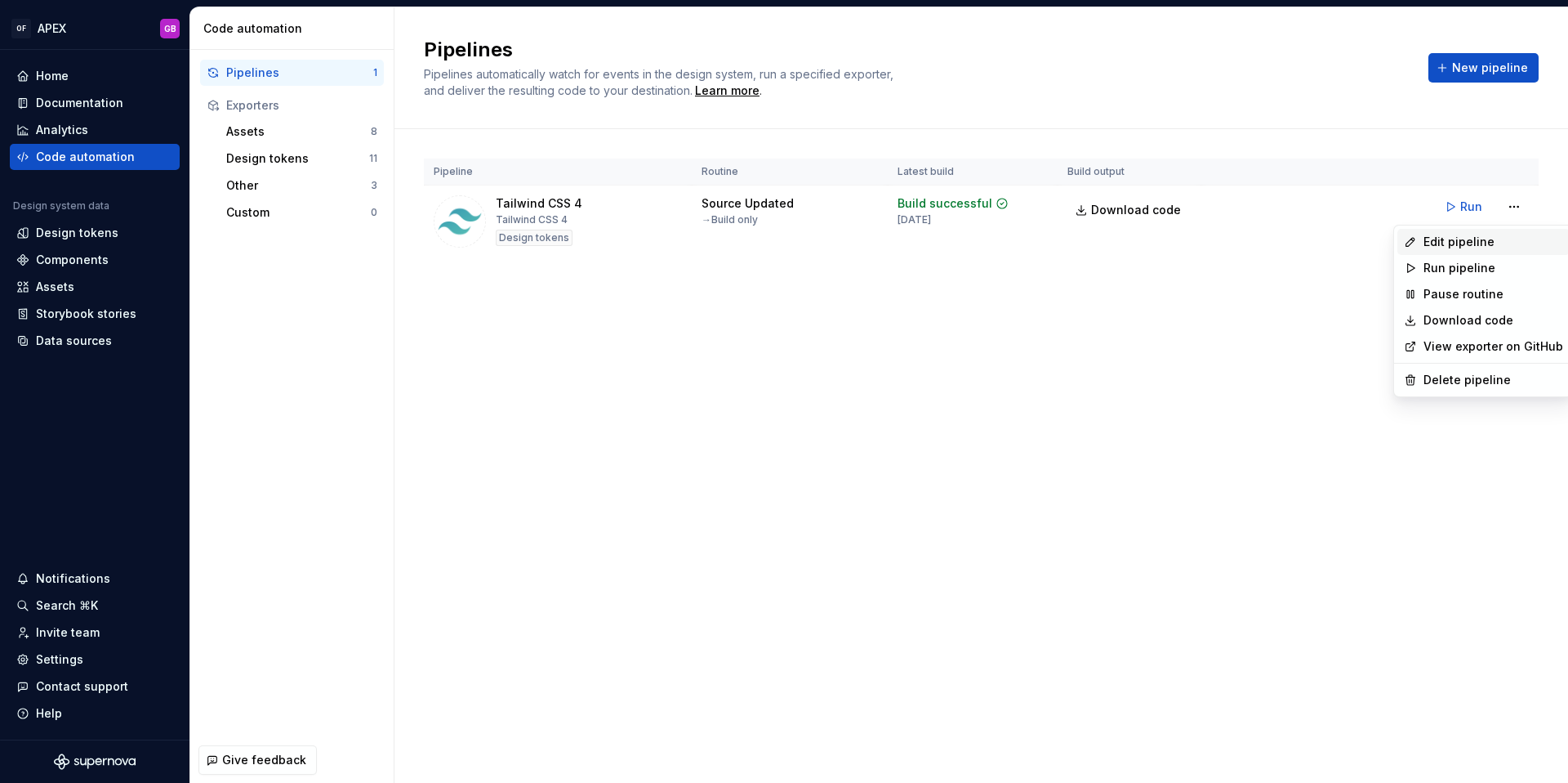
click at [1473, 238] on div "Edit pipeline" at bounding box center [1493, 242] width 140 height 16
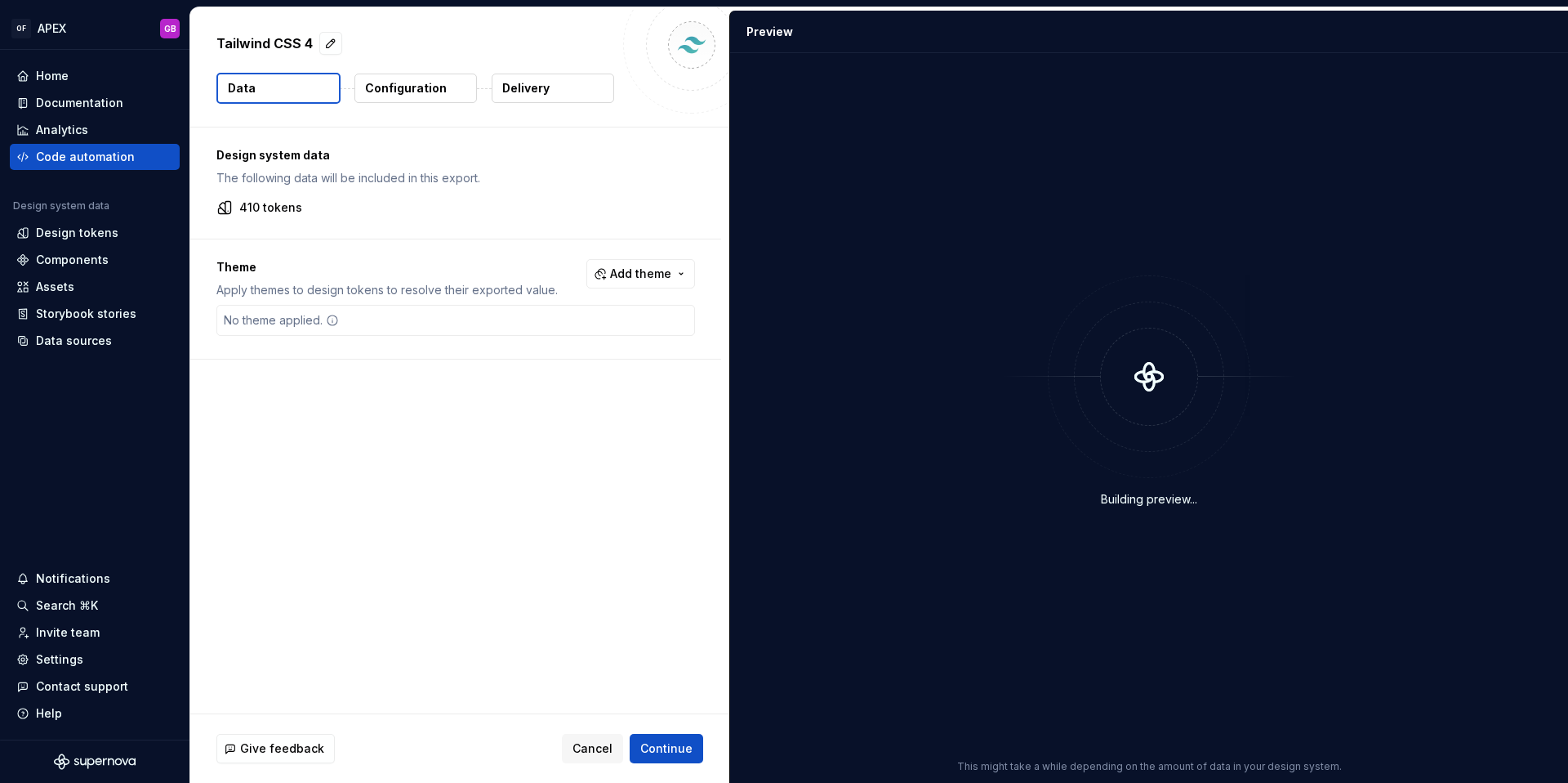
click at [413, 92] on p "Configuration" at bounding box center [406, 88] width 82 height 16
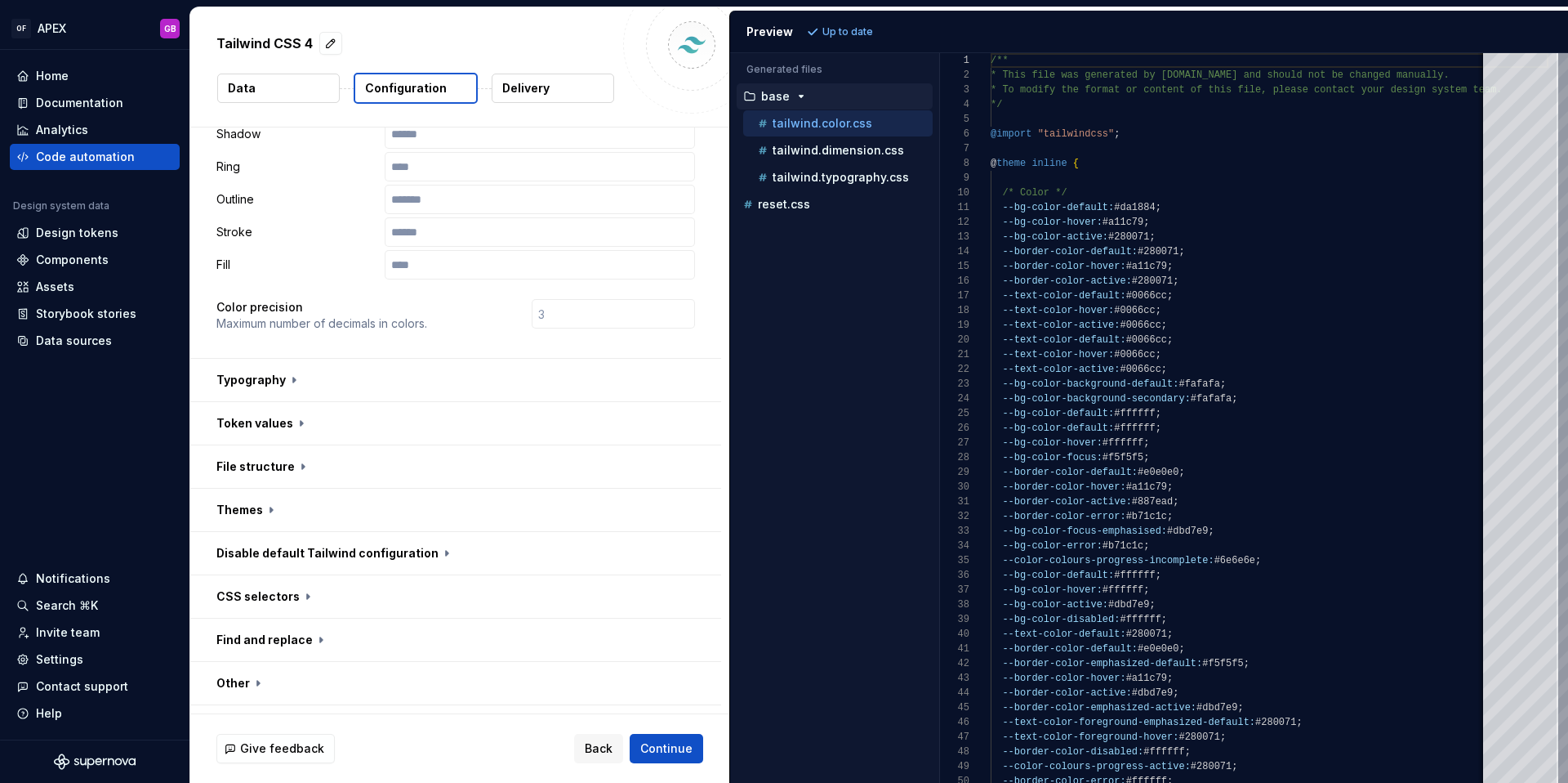
scroll to position [354, 0]
click at [304, 400] on button "button" at bounding box center [455, 421] width 531 height 43
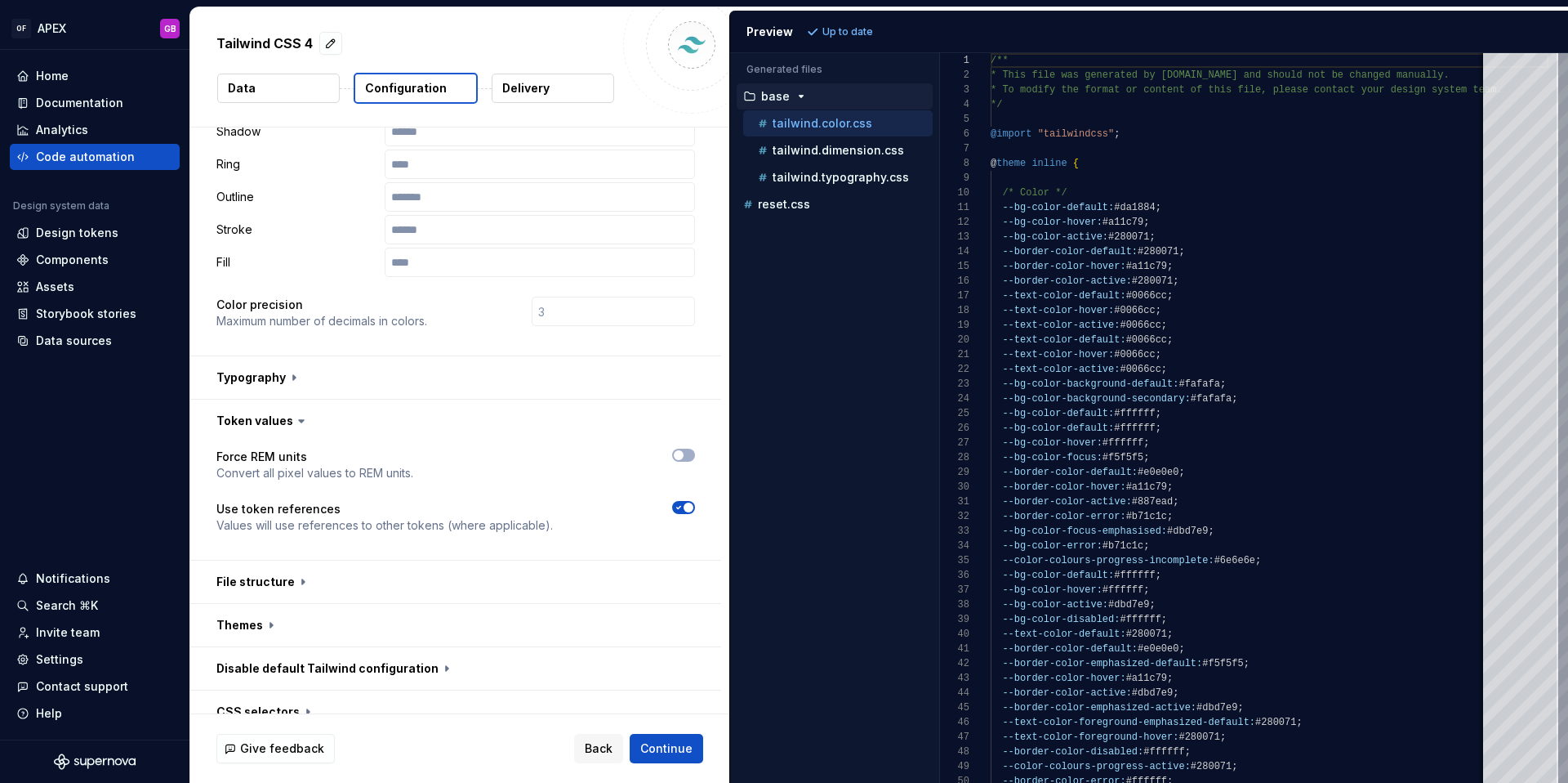
click at [301, 413] on icon at bounding box center [302, 421] width 16 height 16
click at [293, 413] on icon at bounding box center [302, 421] width 16 height 16
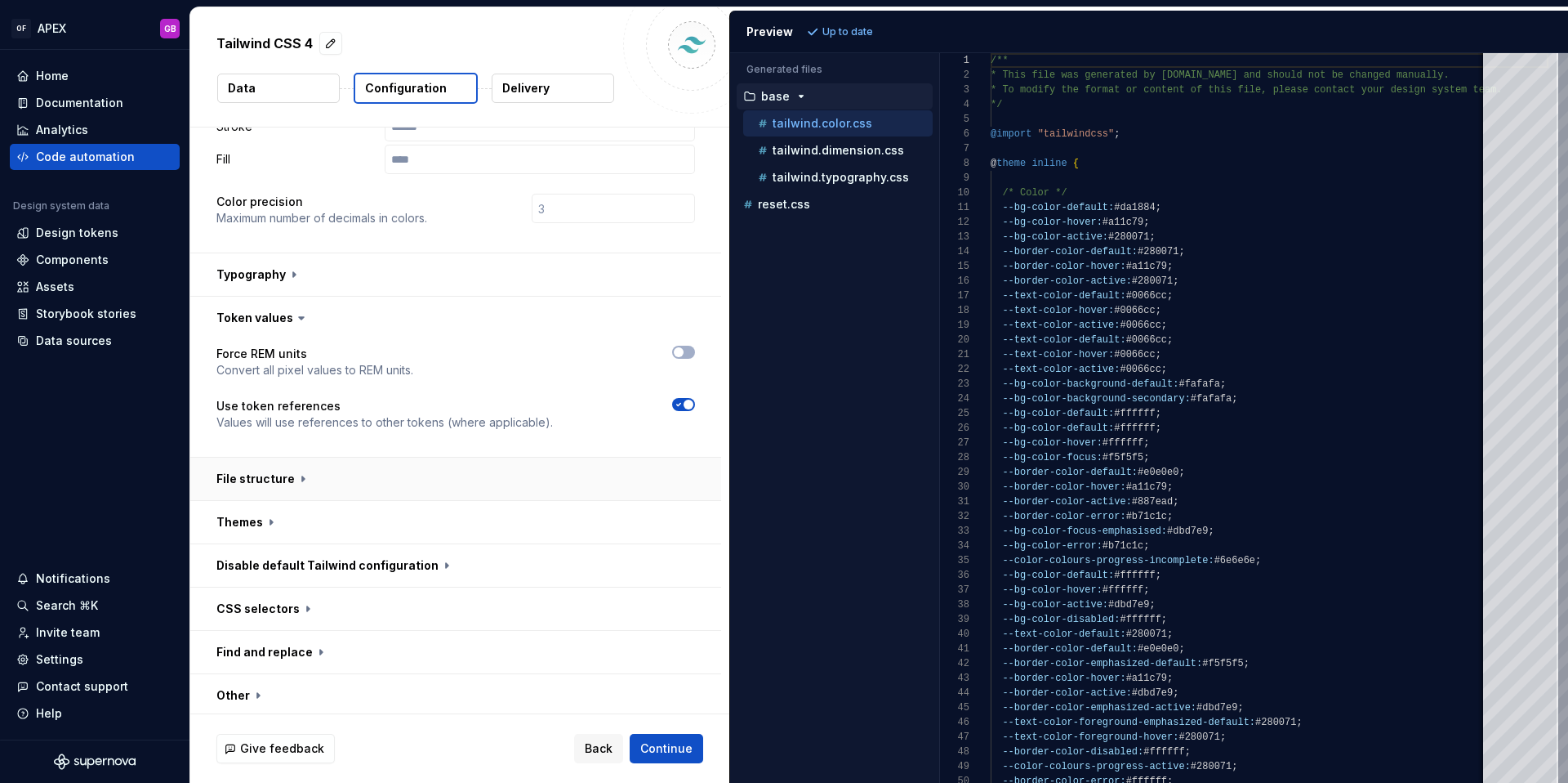
scroll to position [472, 0]
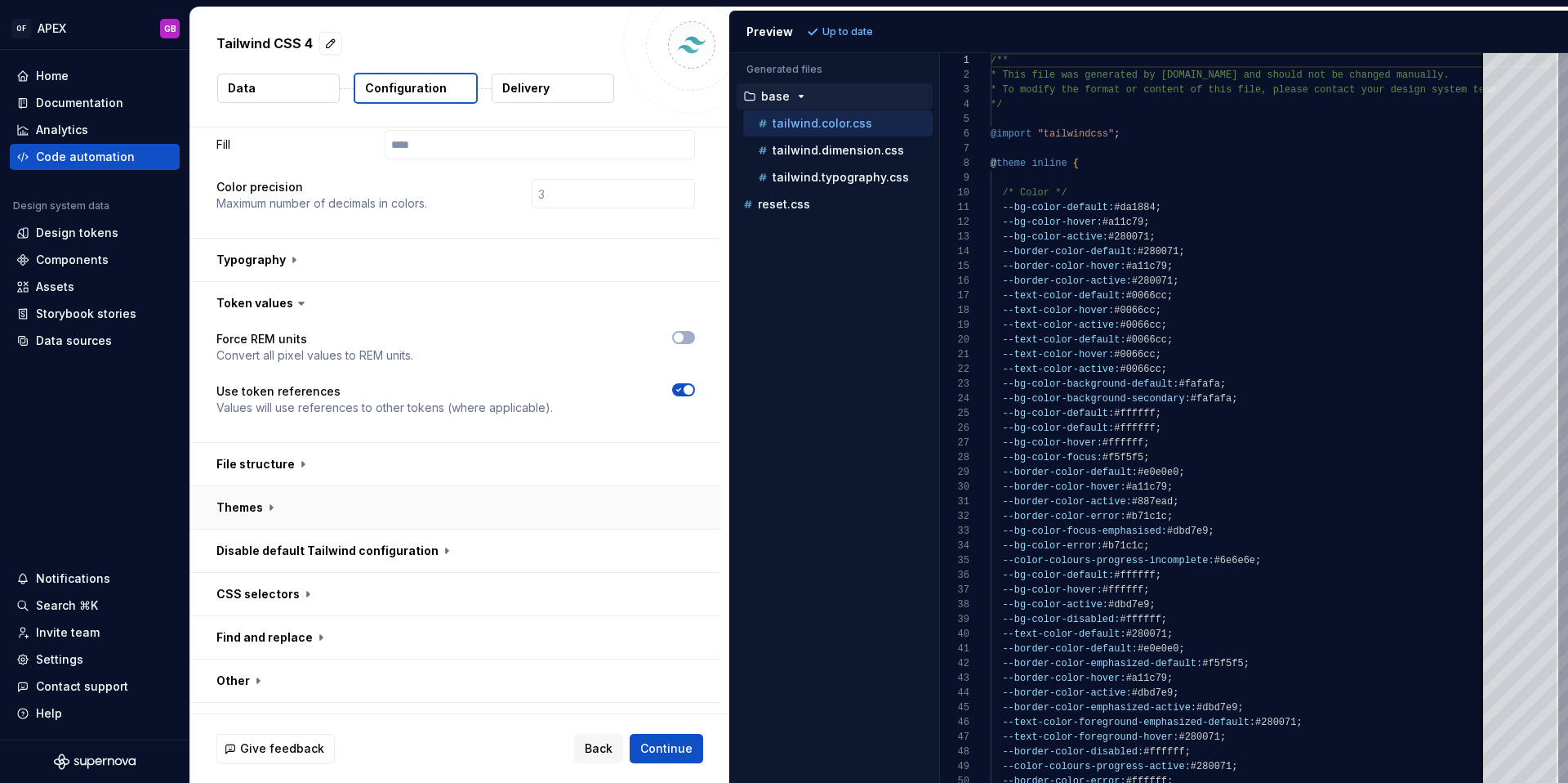
click at [269, 486] on button "button" at bounding box center [455, 507] width 531 height 43
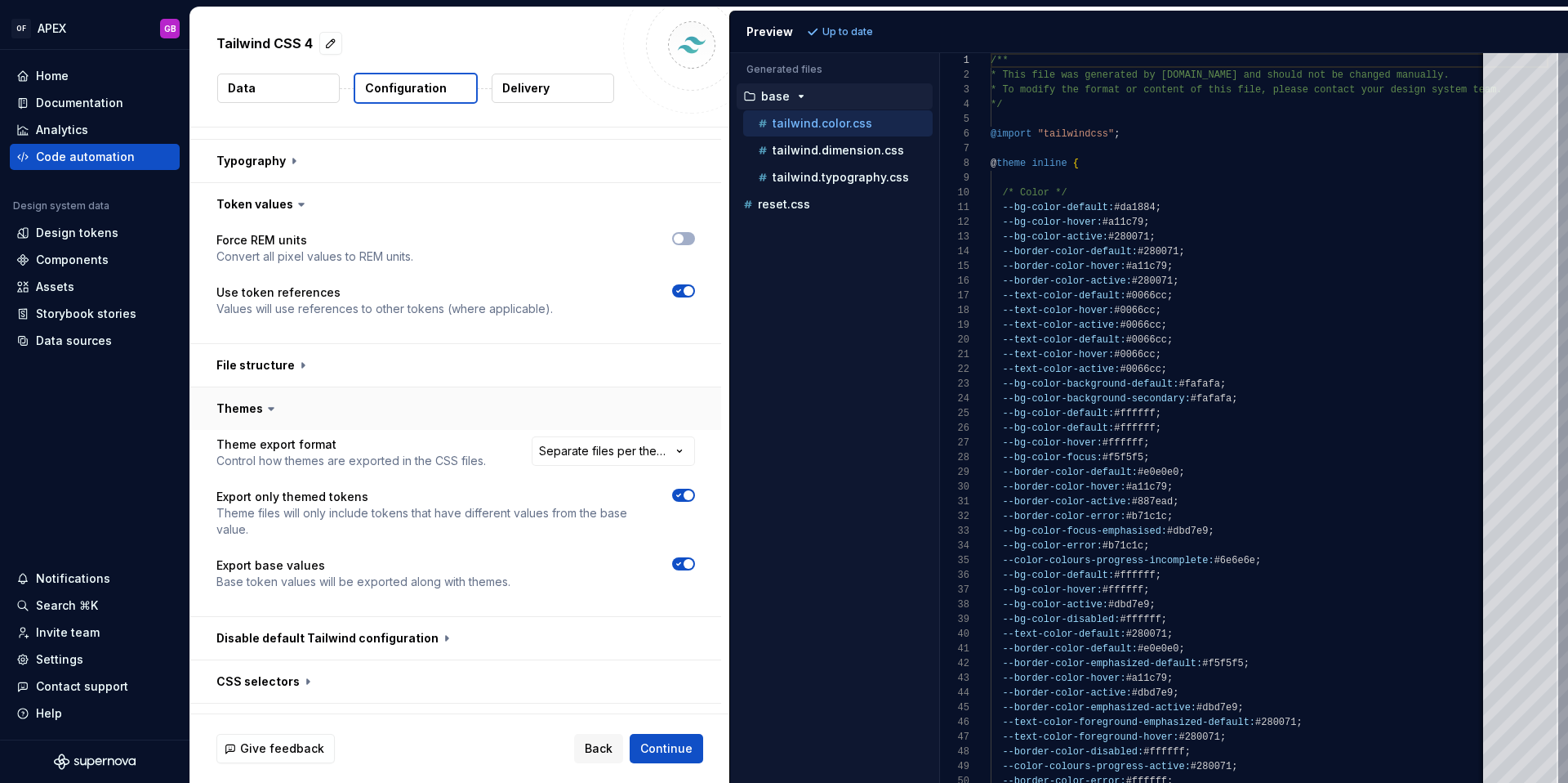
scroll to position [577, 0]
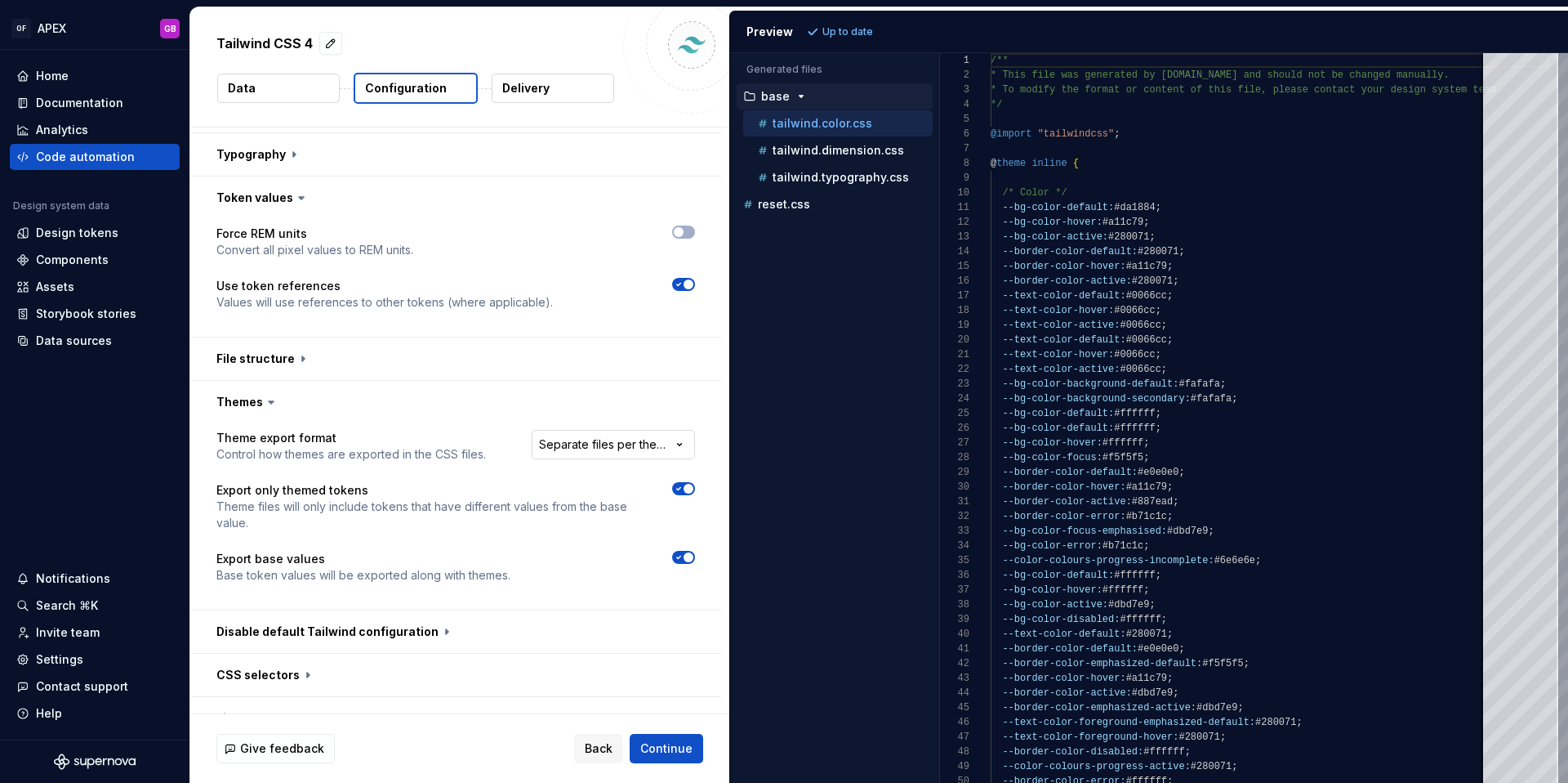
click at [602, 416] on html "**********" at bounding box center [784, 392] width 1568 height 783
click at [545, 374] on html "**********" at bounding box center [784, 392] width 1568 height 783
click at [301, 654] on button "button" at bounding box center [455, 675] width 531 height 43
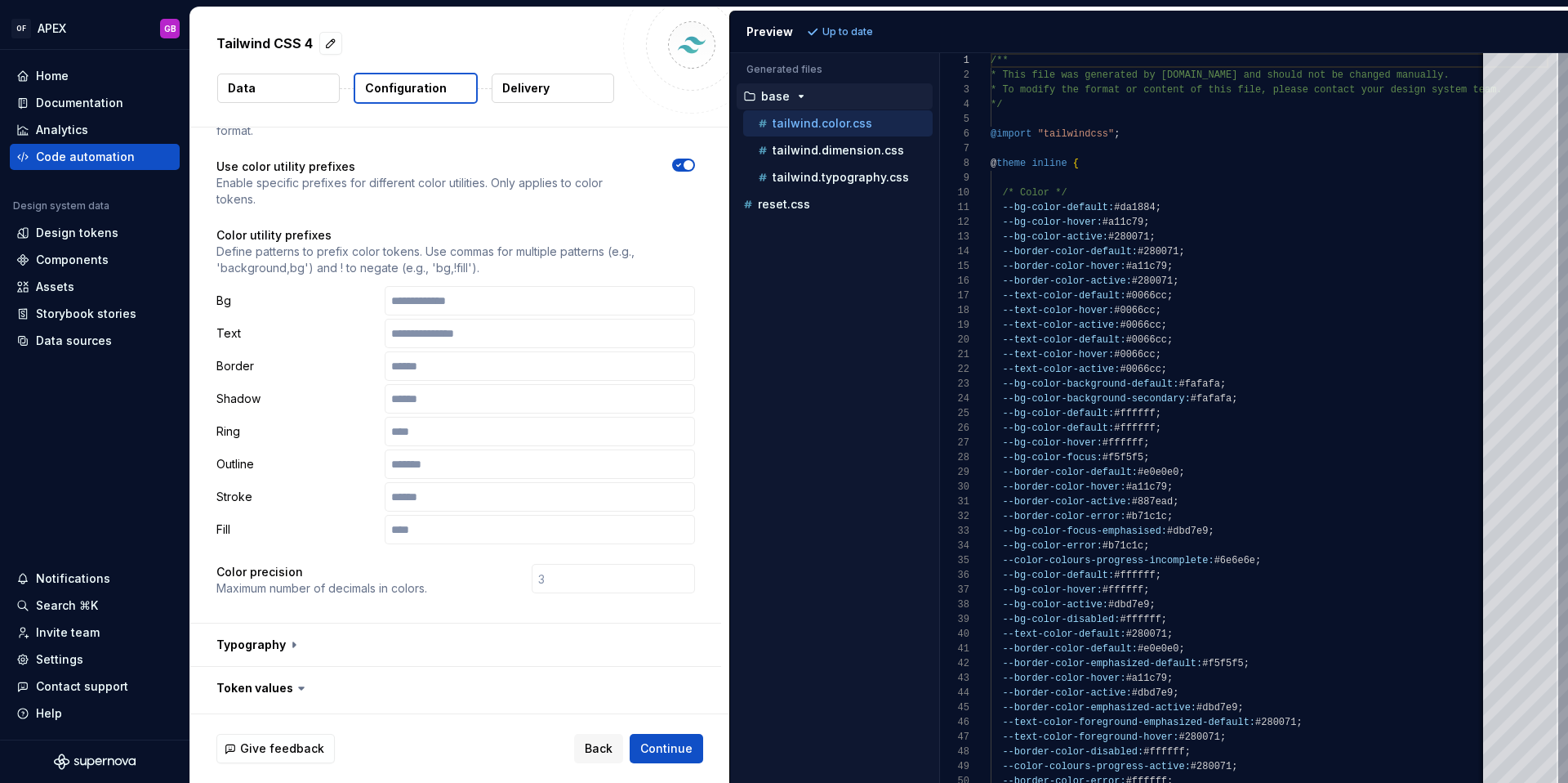
scroll to position [0, 0]
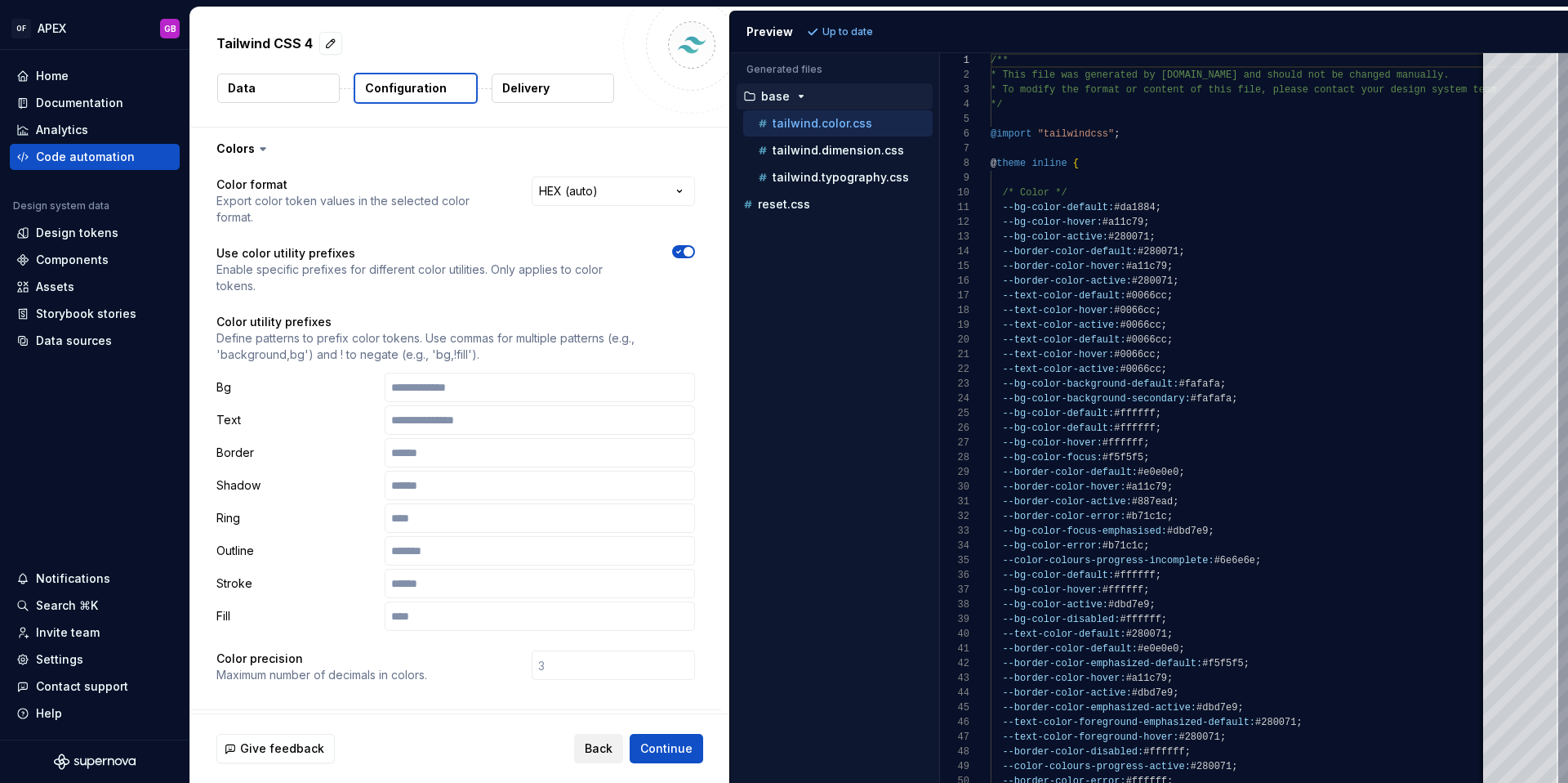
click at [595, 744] on span "Back" at bounding box center [599, 748] width 28 height 16
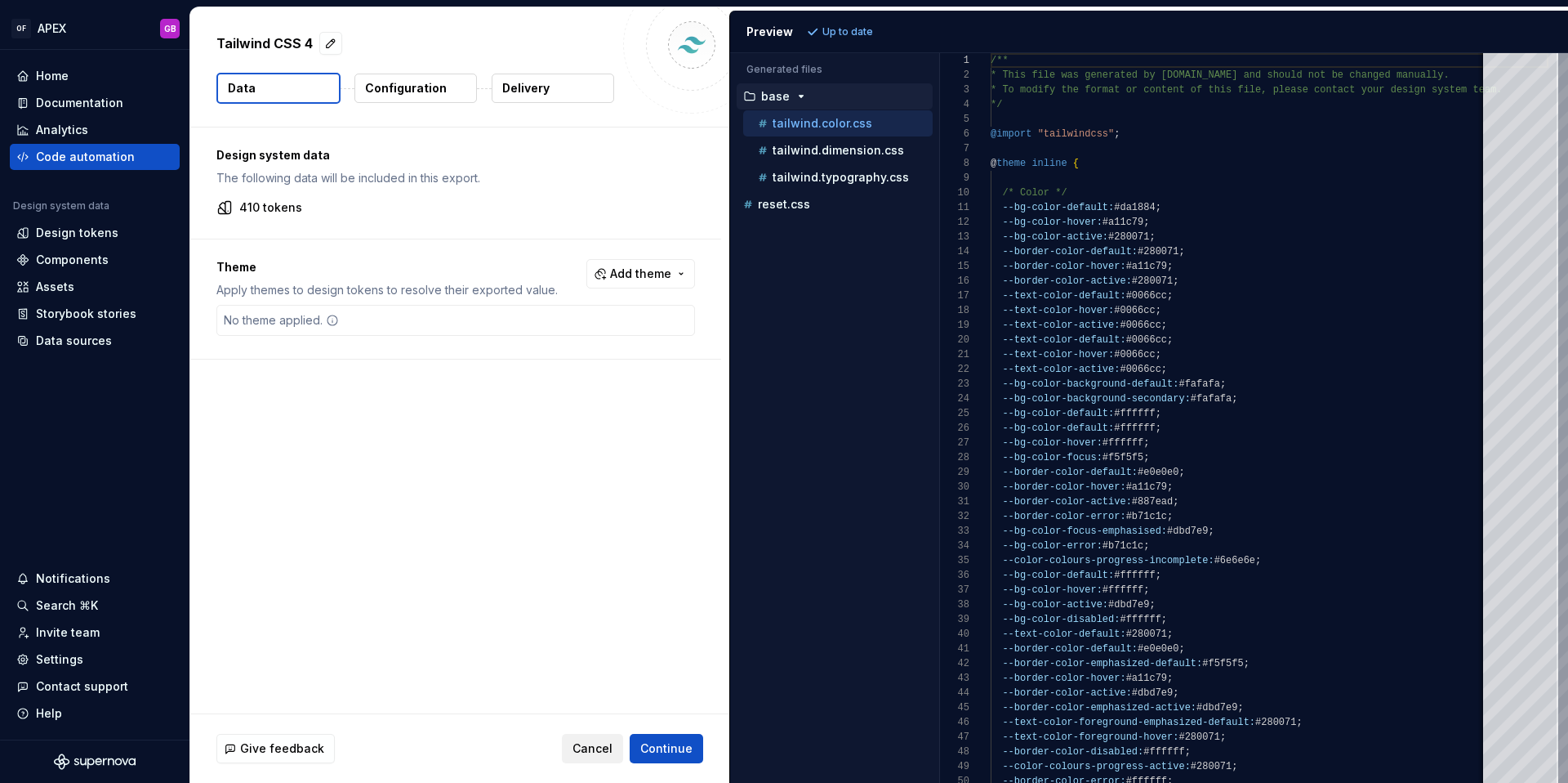
click at [593, 748] on span "Cancel" at bounding box center [592, 748] width 40 height 16
